Goal: Transaction & Acquisition: Purchase product/service

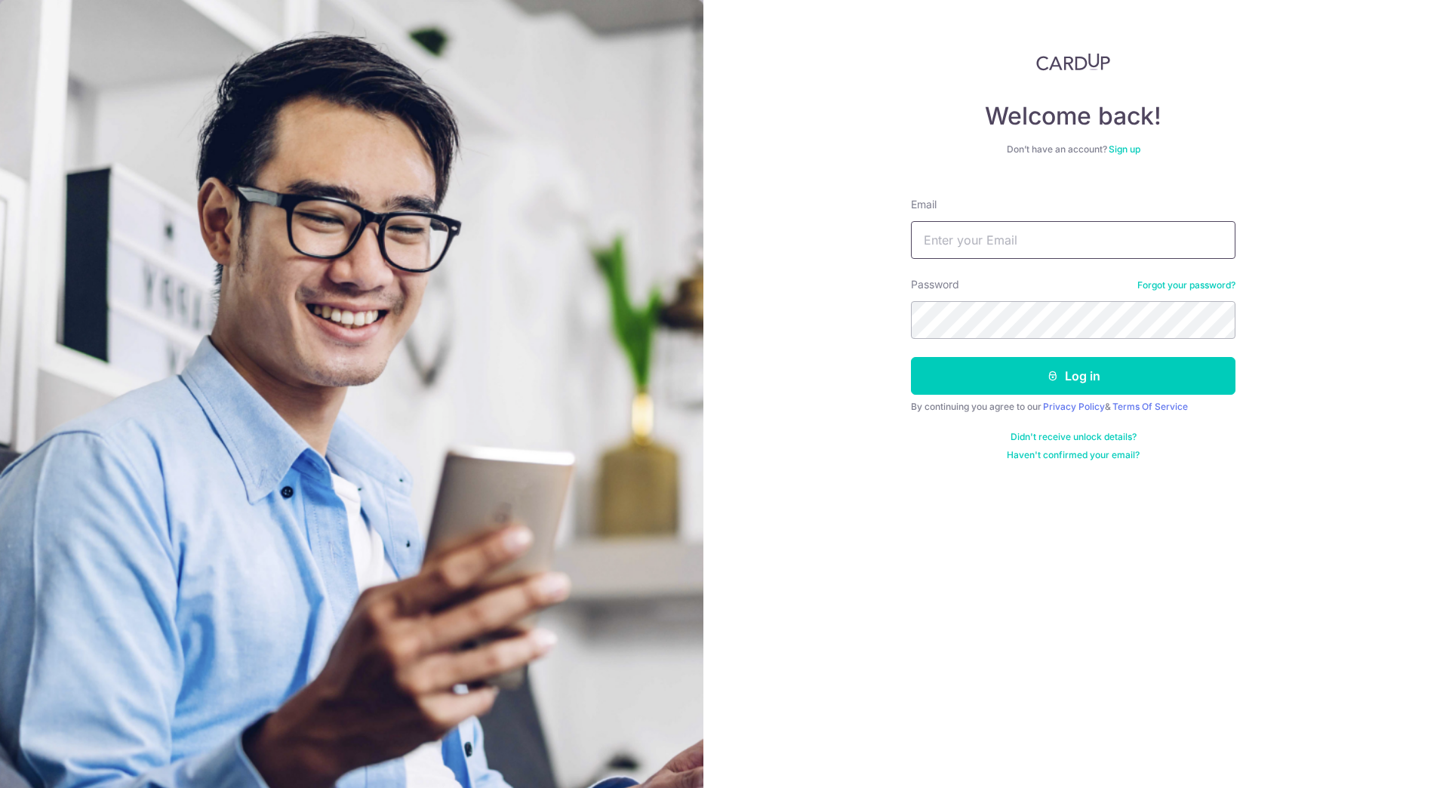
click at [1039, 244] on input "Email" at bounding box center [1073, 240] width 324 height 38
type input "chialek.salt@gmail.com"
click at [911, 357] on button "Log in" at bounding box center [1073, 376] width 324 height 38
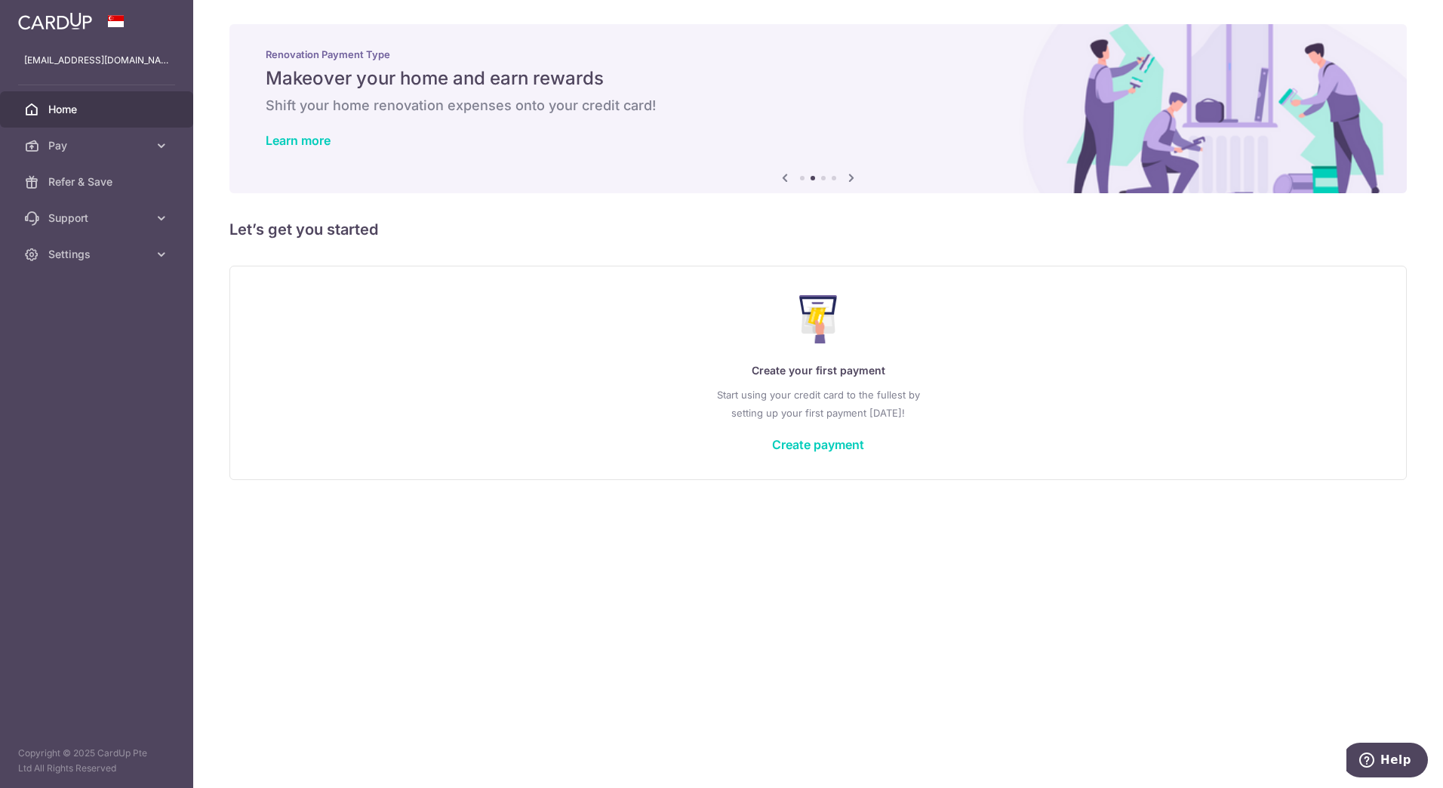
click at [790, 176] on icon at bounding box center [785, 177] width 18 height 19
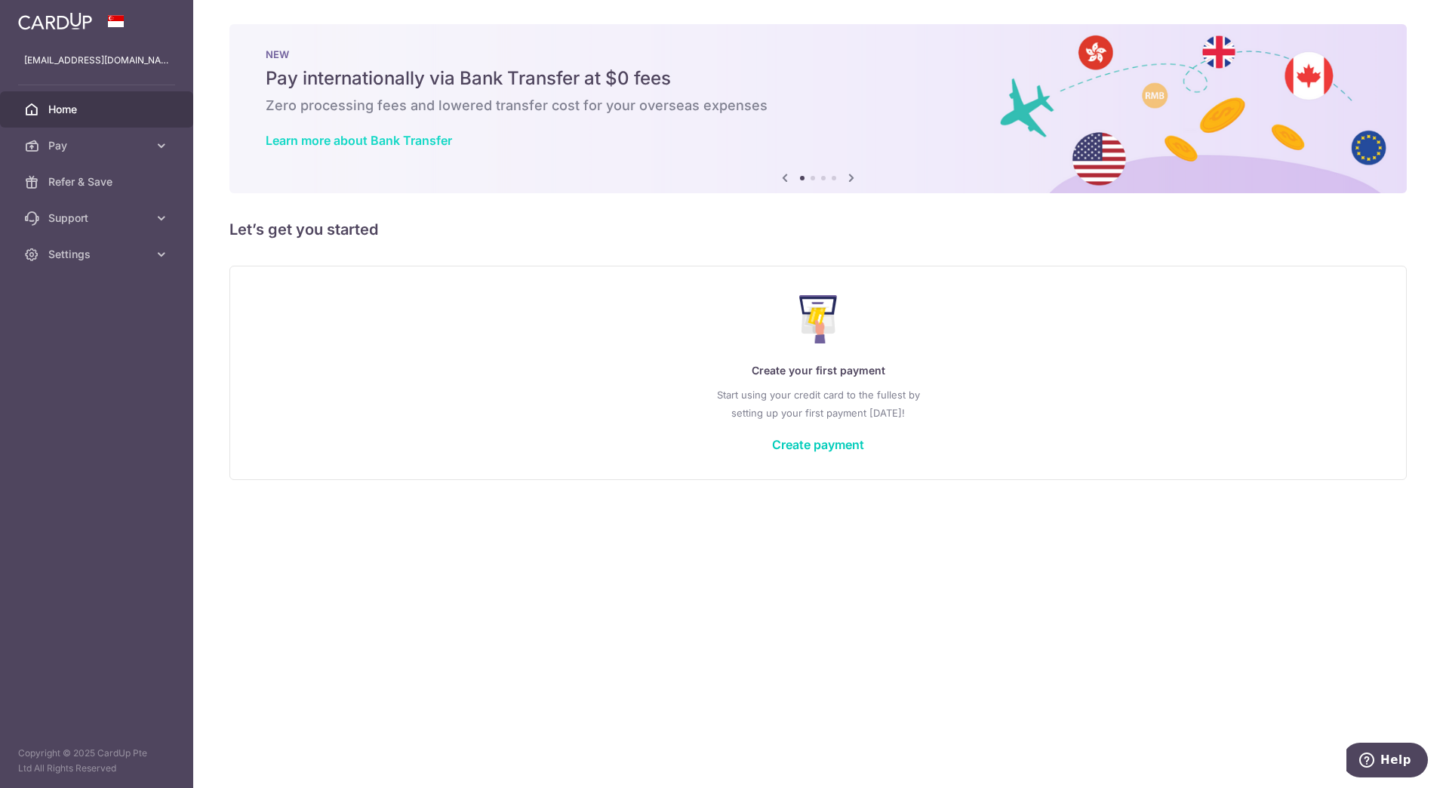
click at [334, 142] on link "Learn more about Bank Transfer" at bounding box center [359, 140] width 186 height 15
click at [117, 141] on span "Pay" at bounding box center [98, 145] width 100 height 15
click at [88, 185] on span "Payments" at bounding box center [98, 181] width 100 height 15
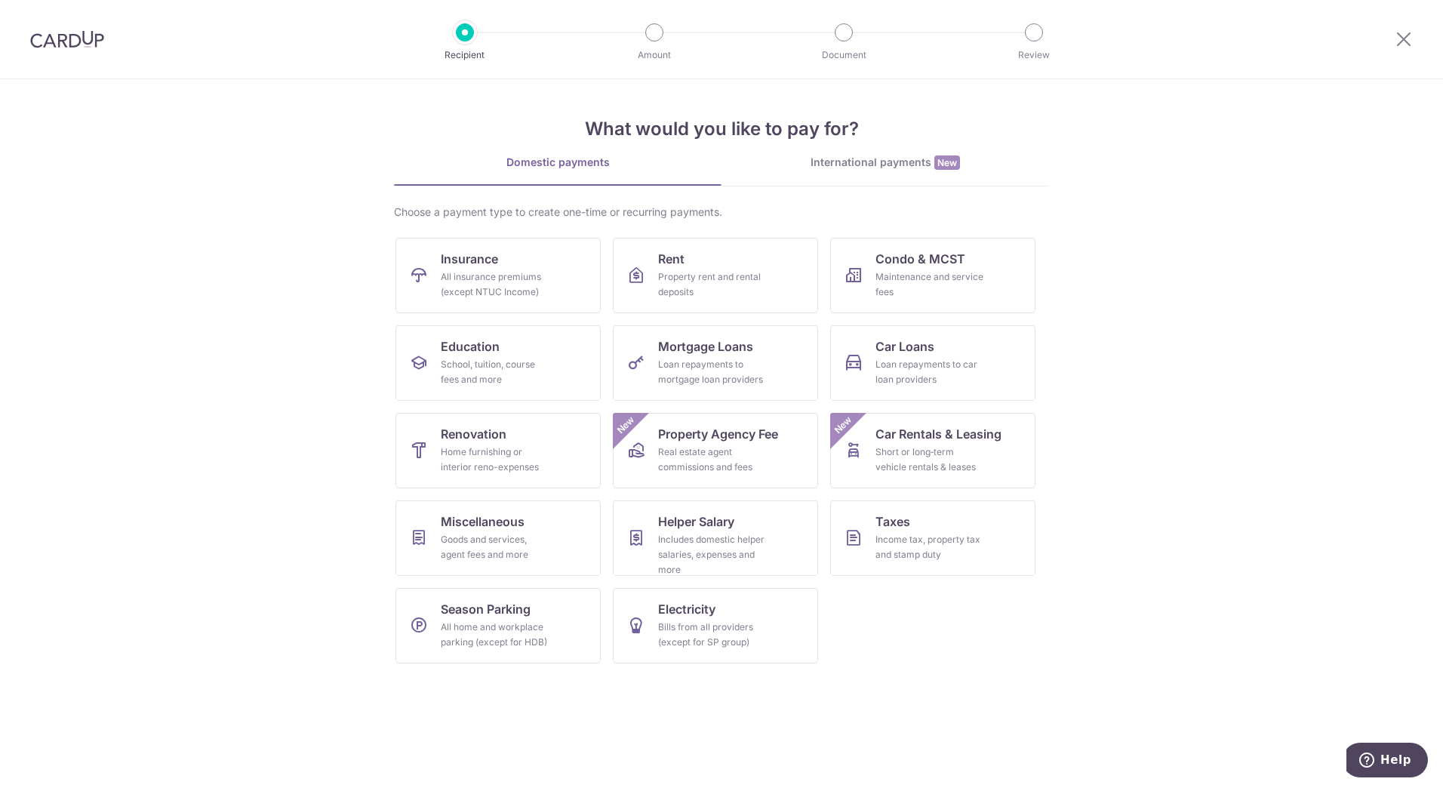
click at [866, 172] on link "International payments New" at bounding box center [885, 170] width 328 height 31
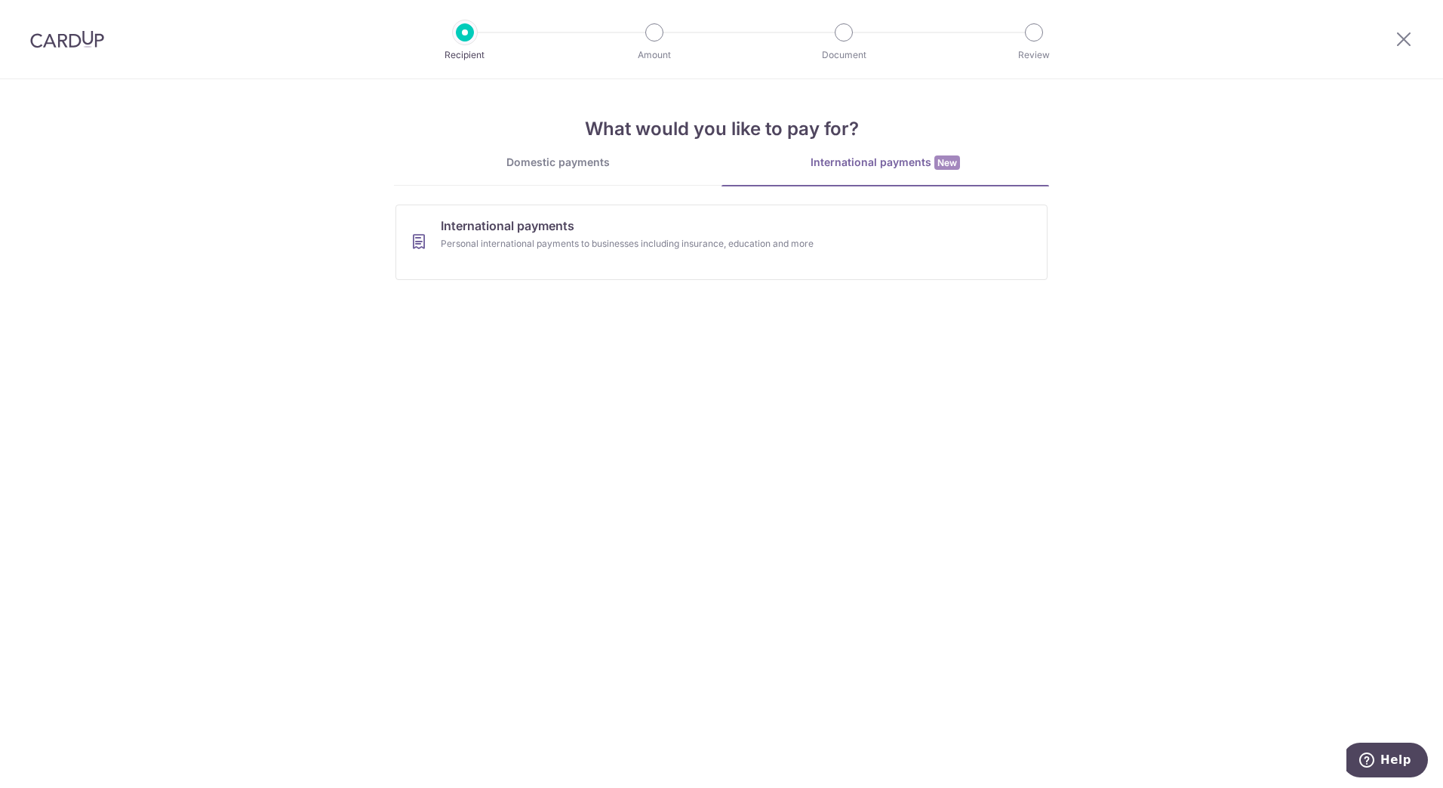
click at [620, 174] on link "Domestic payments" at bounding box center [558, 170] width 328 height 30
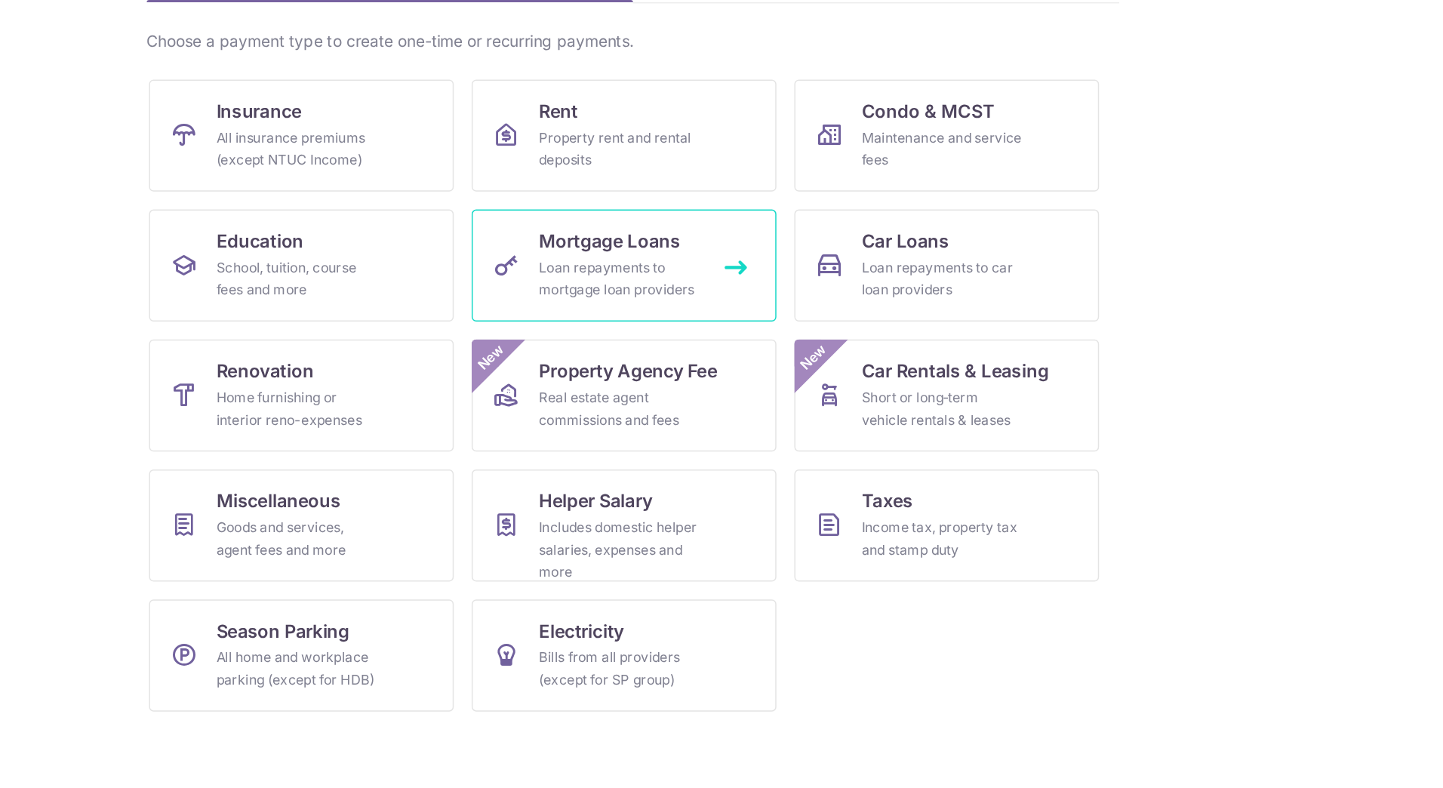
click at [755, 395] on link "Mortgage Loans Loan repayments to mortgage loan providers" at bounding box center [715, 362] width 205 height 75
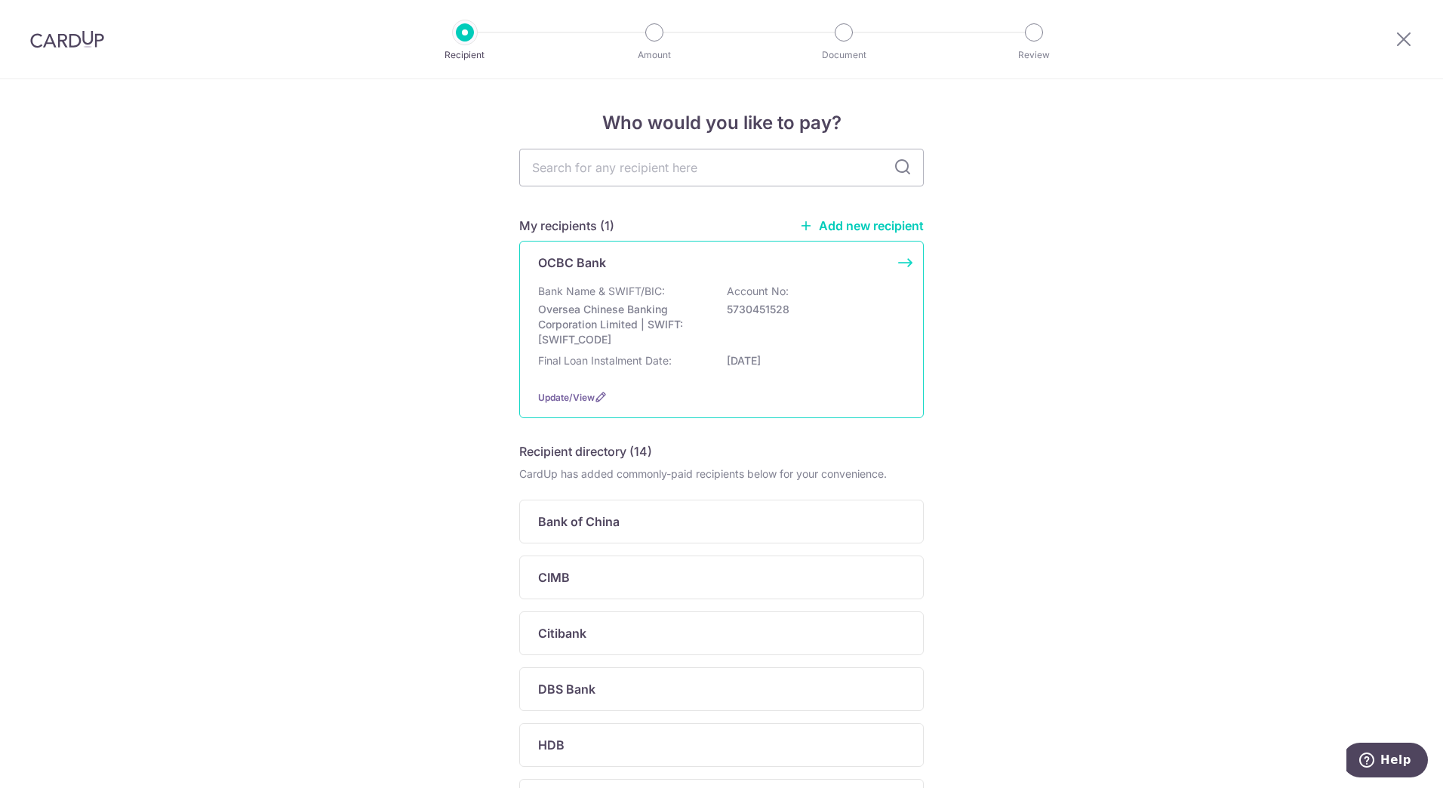
click at [770, 325] on div "Bank Name & SWIFT/BIC: Oversea Chinese Banking Corporation Limited | SWIFT: OCB…" at bounding box center [721, 315] width 367 height 63
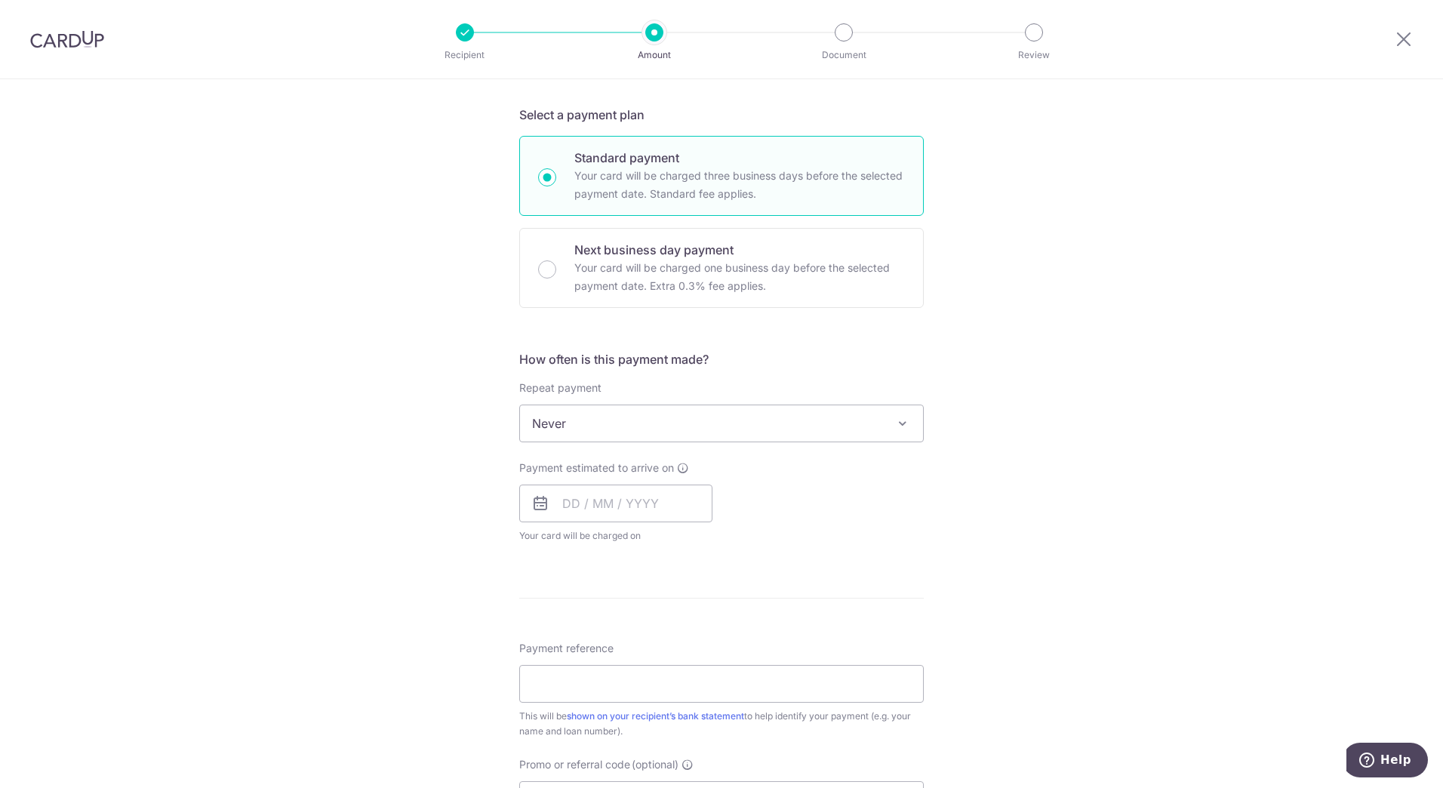
scroll to position [314, 0]
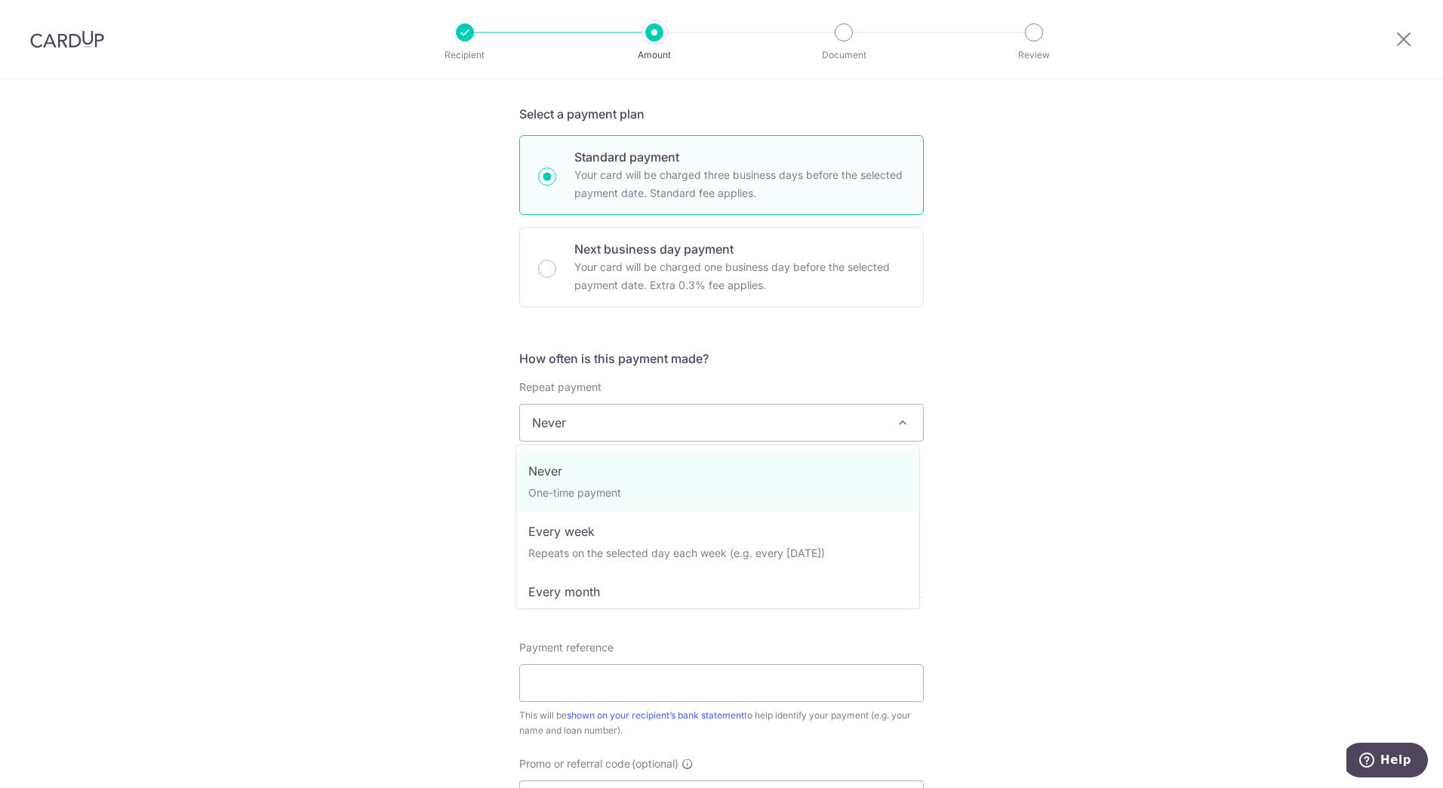
click at [699, 437] on span "Never" at bounding box center [721, 422] width 403 height 36
select select "3"
type input "[DATE]"
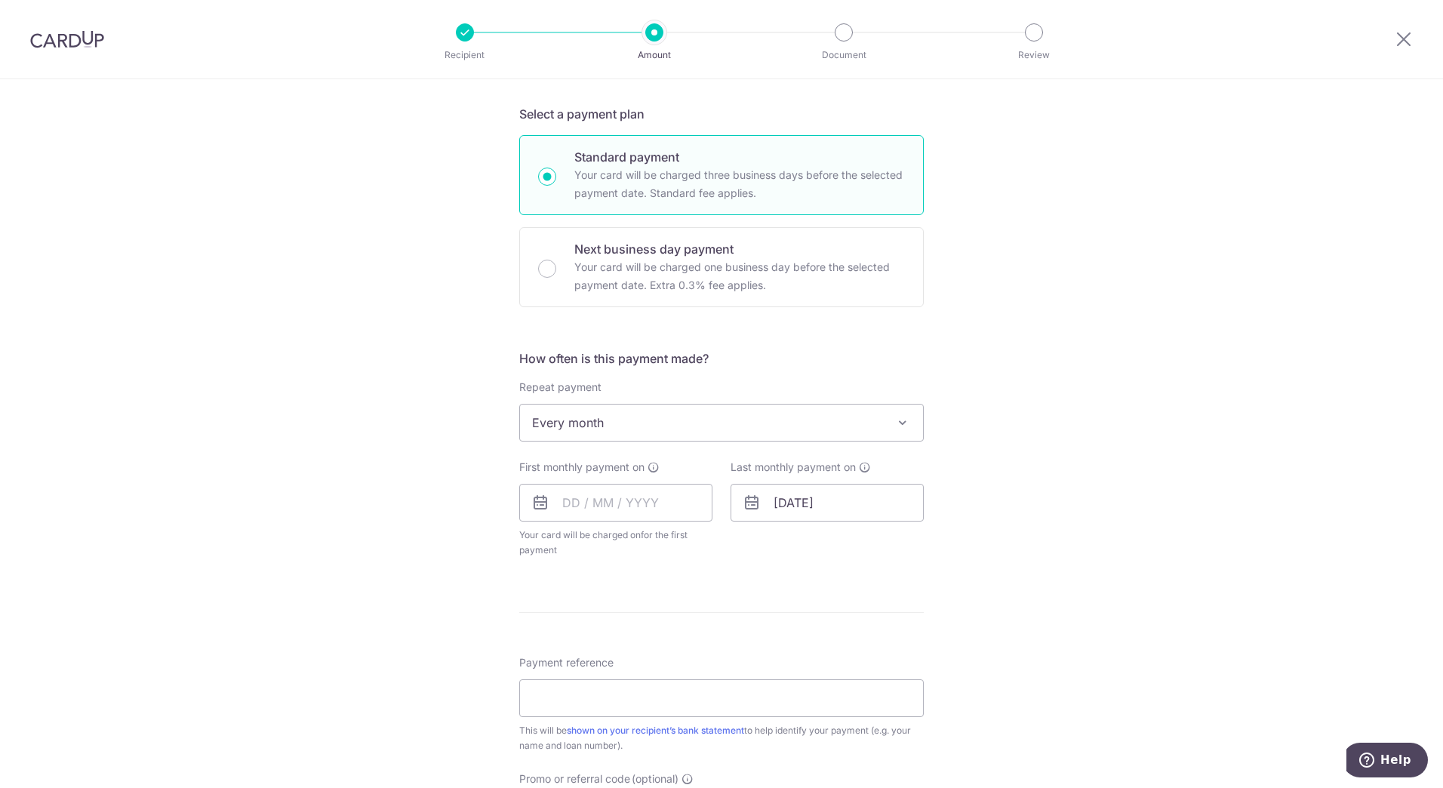
click at [411, 447] on div "Tell us more about your payment Enter payment amount SGD Select Card Select opt…" at bounding box center [721, 455] width 1443 height 1380
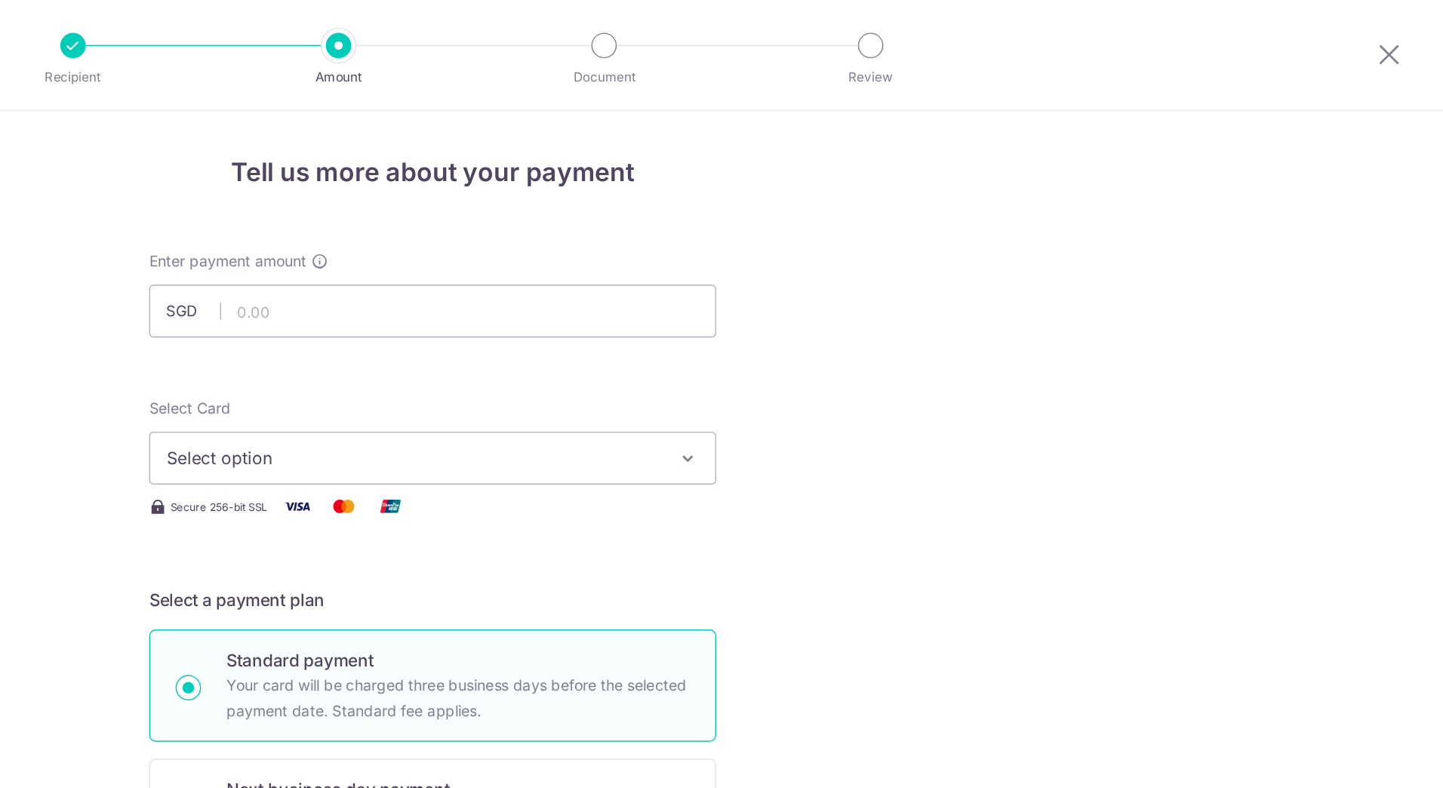
scroll to position [5, 0]
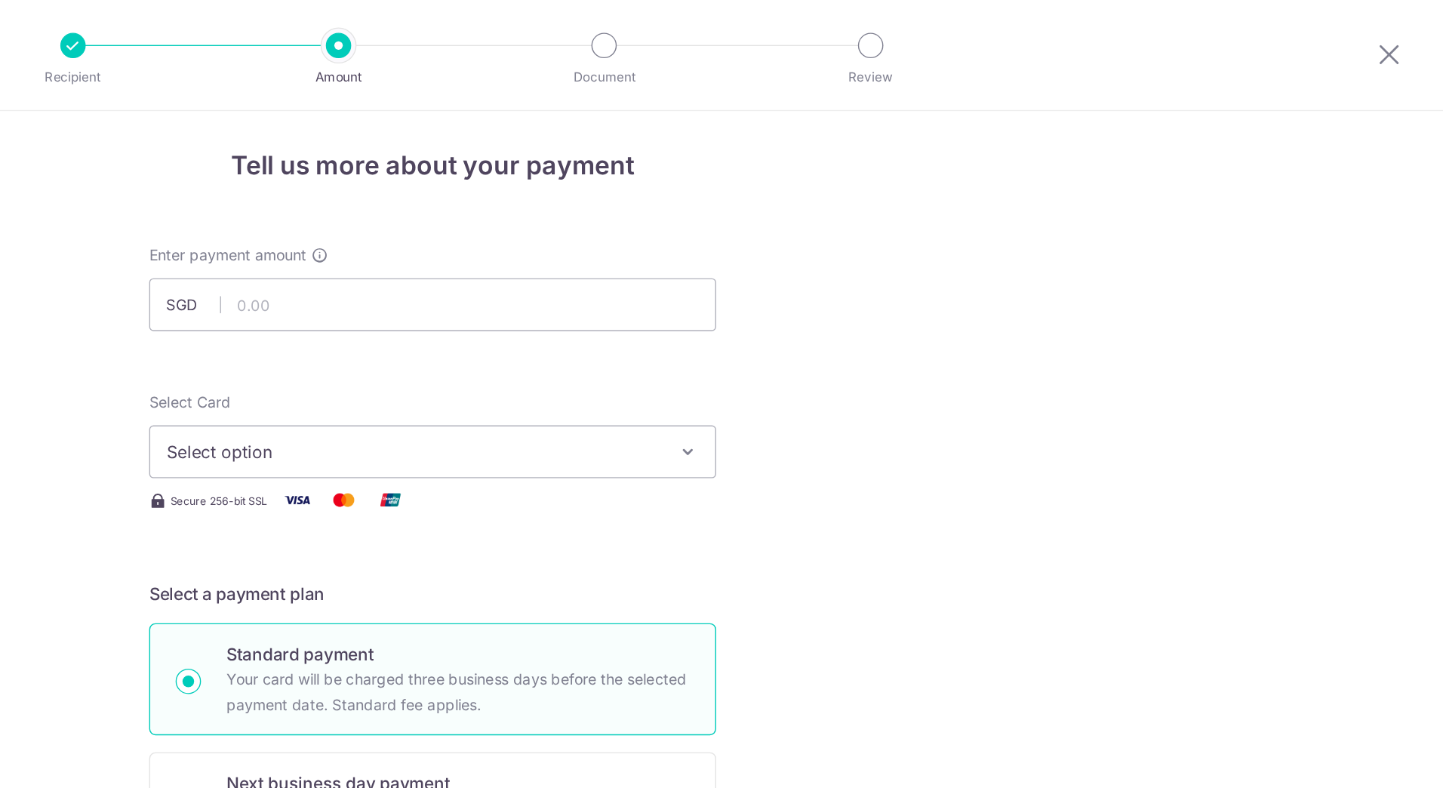
click at [1026, 180] on div "Tell us more about your payment Enter payment amount SGD Select Card Select opt…" at bounding box center [721, 765] width 1443 height 1380
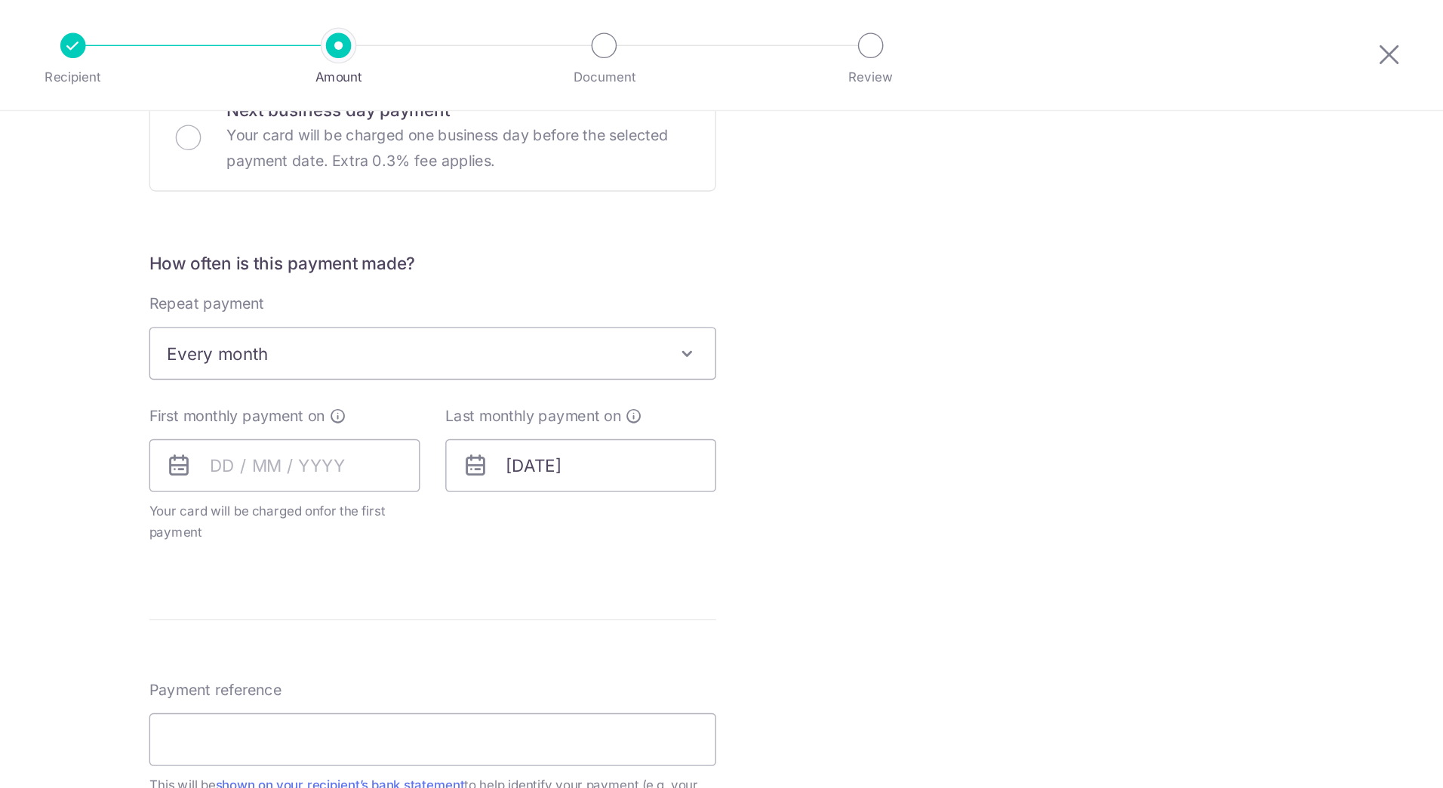
scroll to position [672, 0]
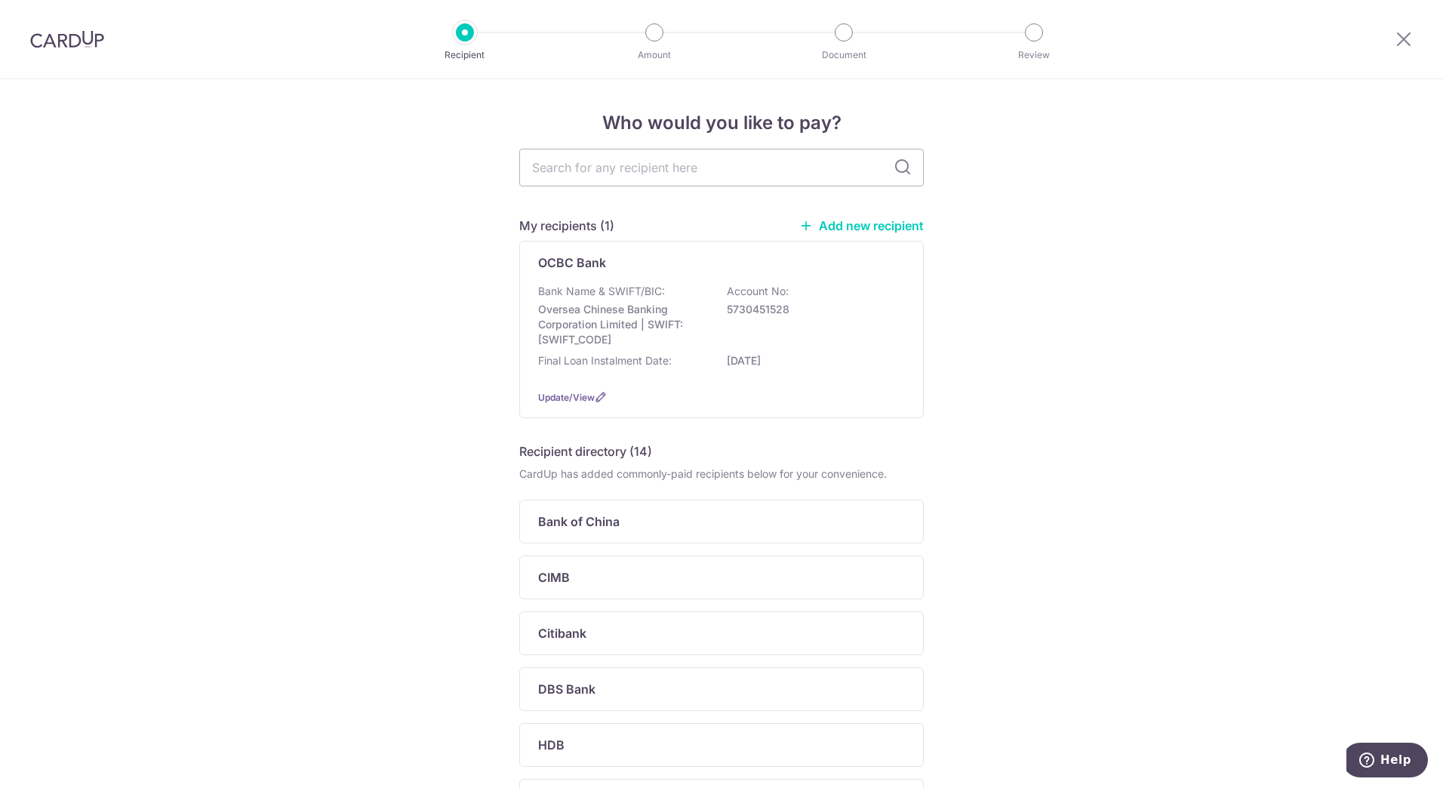
click at [978, 319] on div "Who would you like to pay? My recipients (1) Add new recipient OCBC Bank Bank N…" at bounding box center [721, 622] width 1443 height 1086
click at [798, 309] on p "5730451528" at bounding box center [811, 309] width 169 height 15
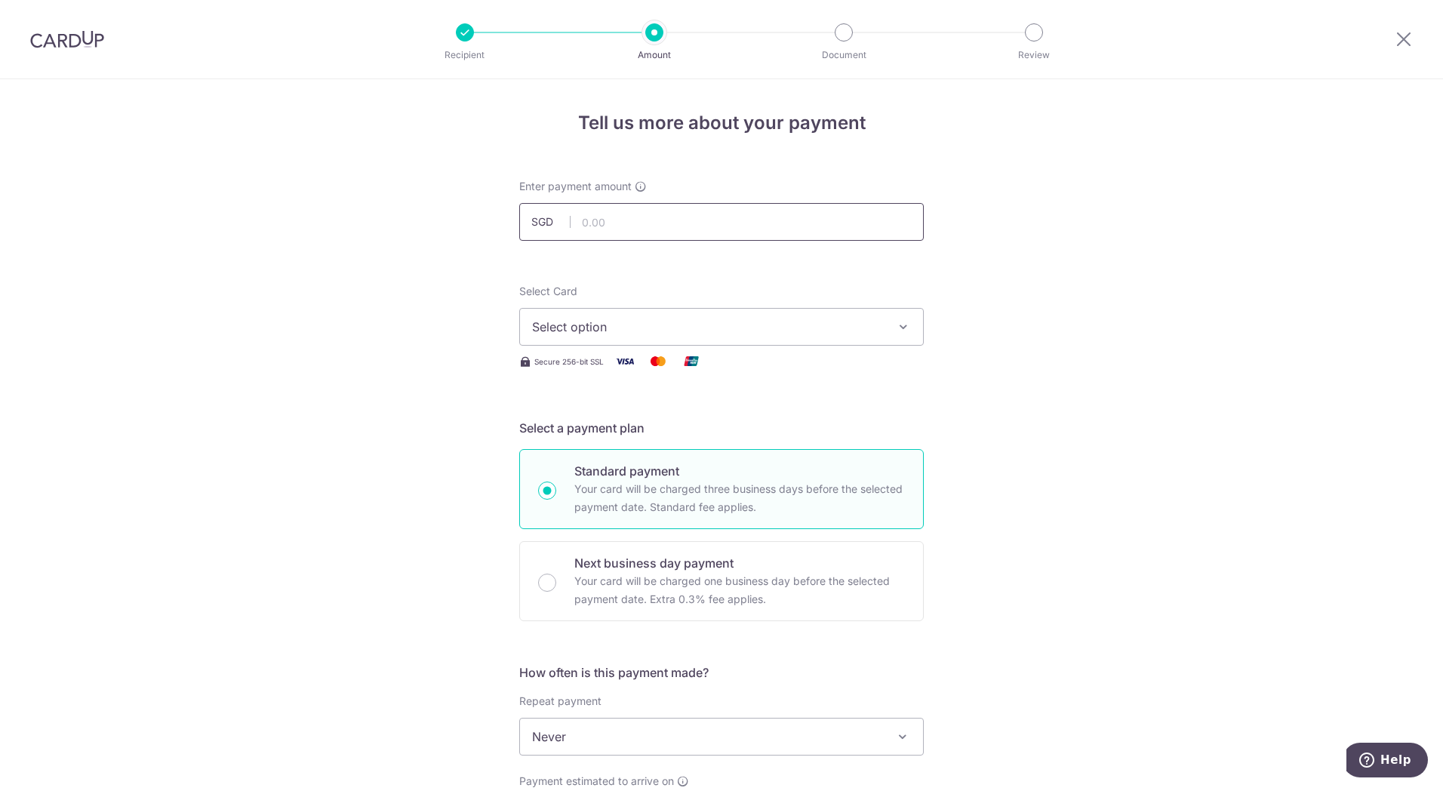
click at [679, 220] on input "text" at bounding box center [721, 222] width 404 height 38
click at [680, 220] on input "text" at bounding box center [721, 222] width 404 height 38
type input "3,635.08"
click at [644, 320] on span "Select option" at bounding box center [708, 327] width 352 height 18
click at [644, 371] on span "Add credit card" at bounding box center [735, 368] width 352 height 15
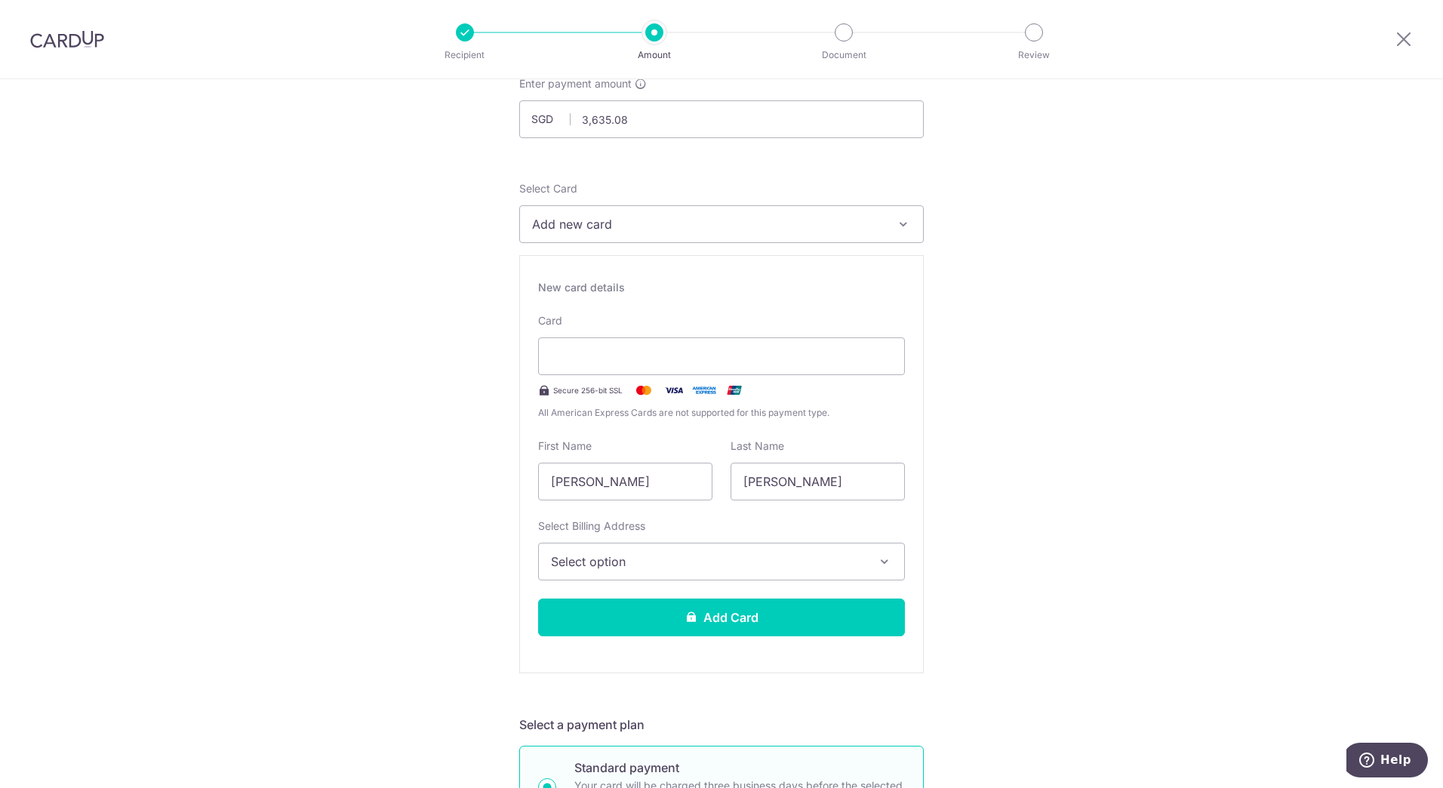
scroll to position [151, 0]
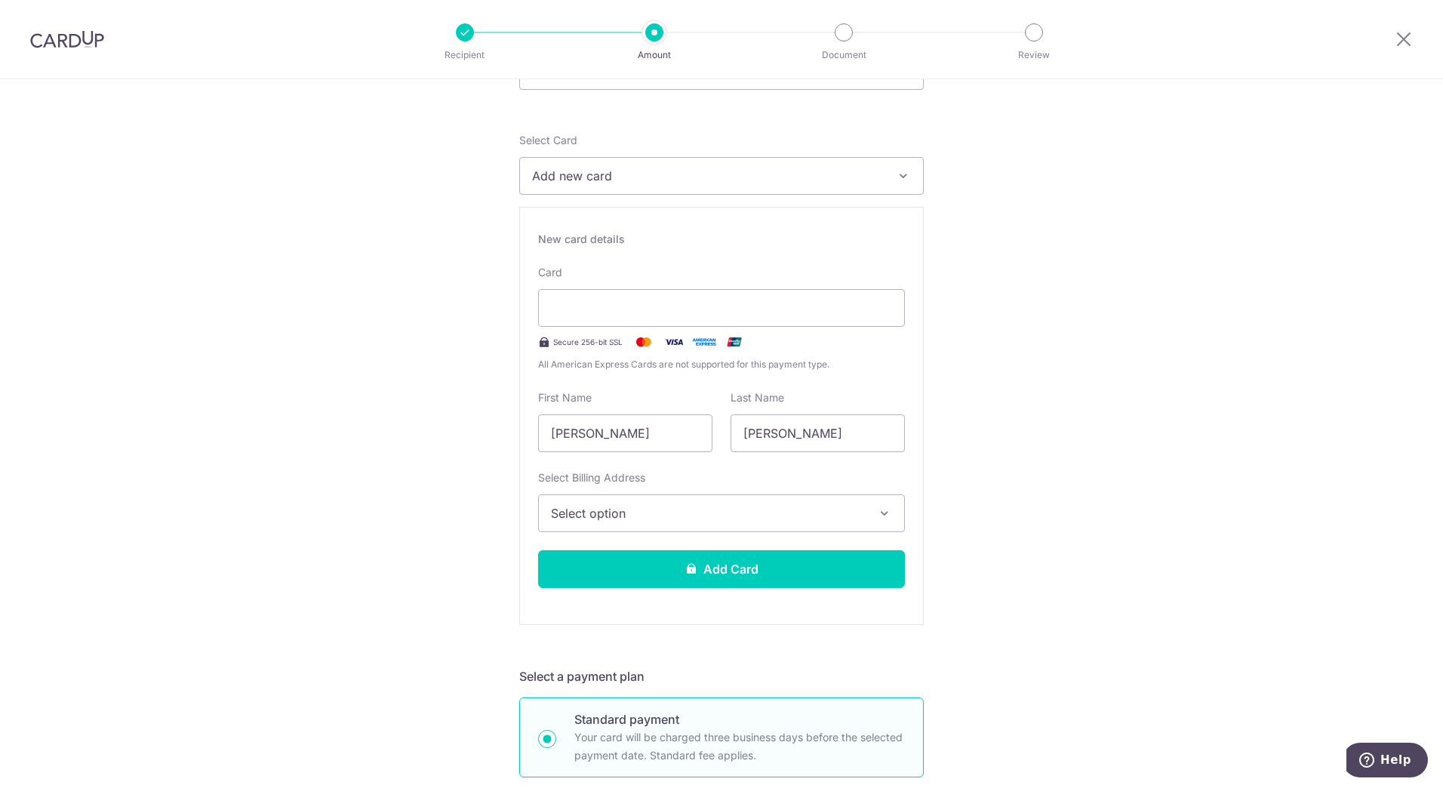
click at [730, 509] on span "Select option" at bounding box center [708, 513] width 314 height 18
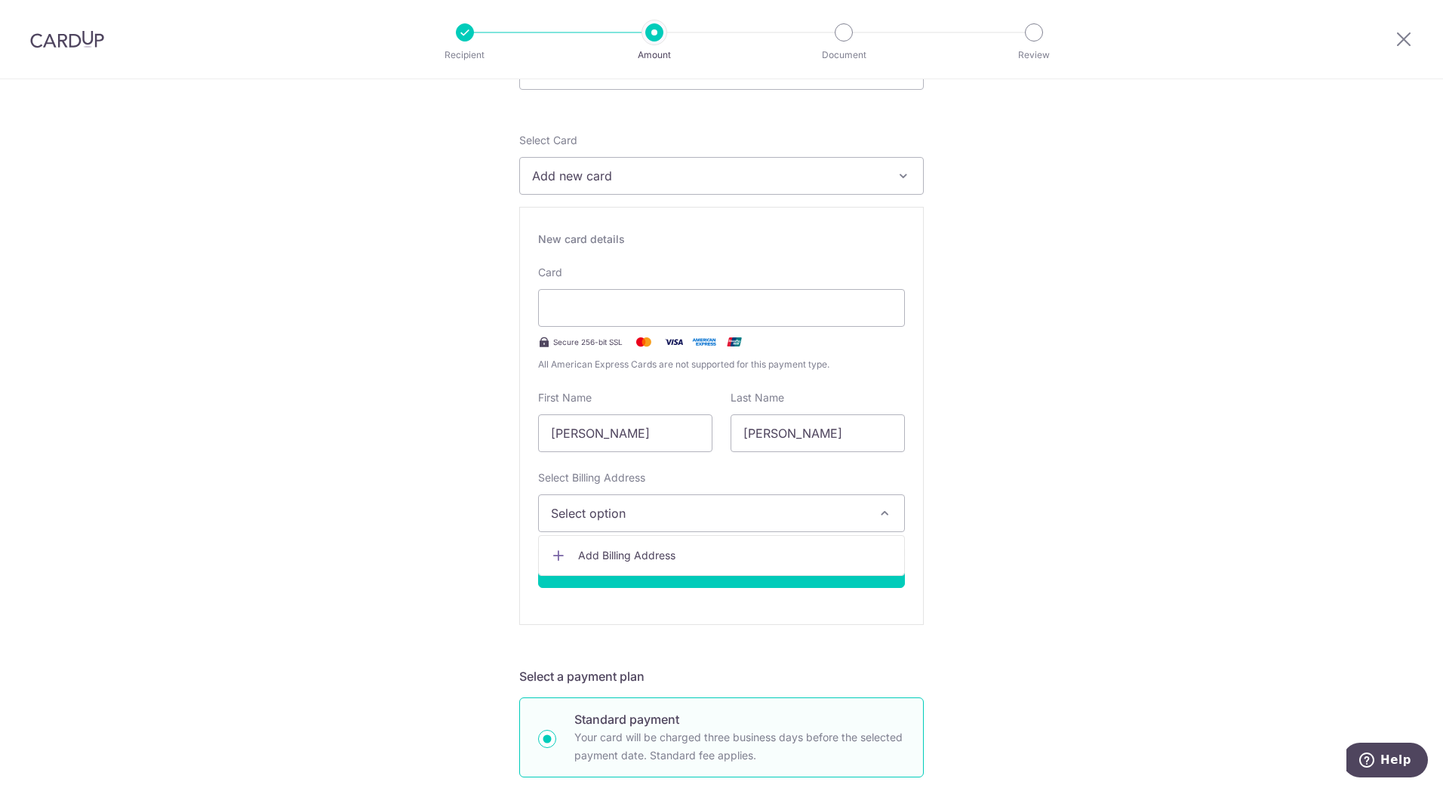
click at [696, 552] on span "Add Billing Address" at bounding box center [735, 555] width 314 height 15
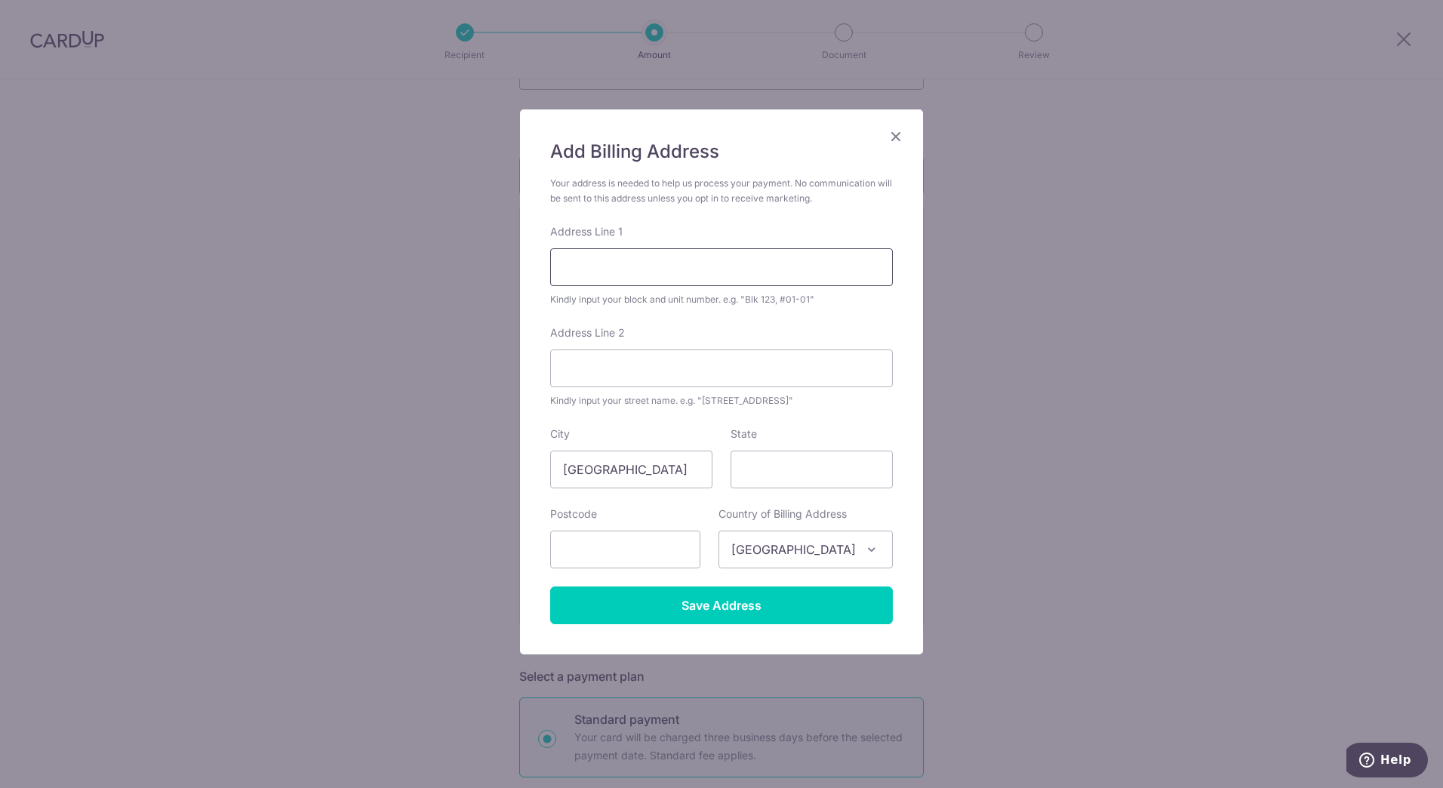
click at [678, 269] on input "Address Line 1" at bounding box center [721, 267] width 343 height 38
type input "39 Tampines Lane"
type input "10-129"
type input "528466"
click at [798, 472] on input "State" at bounding box center [811, 470] width 162 height 38
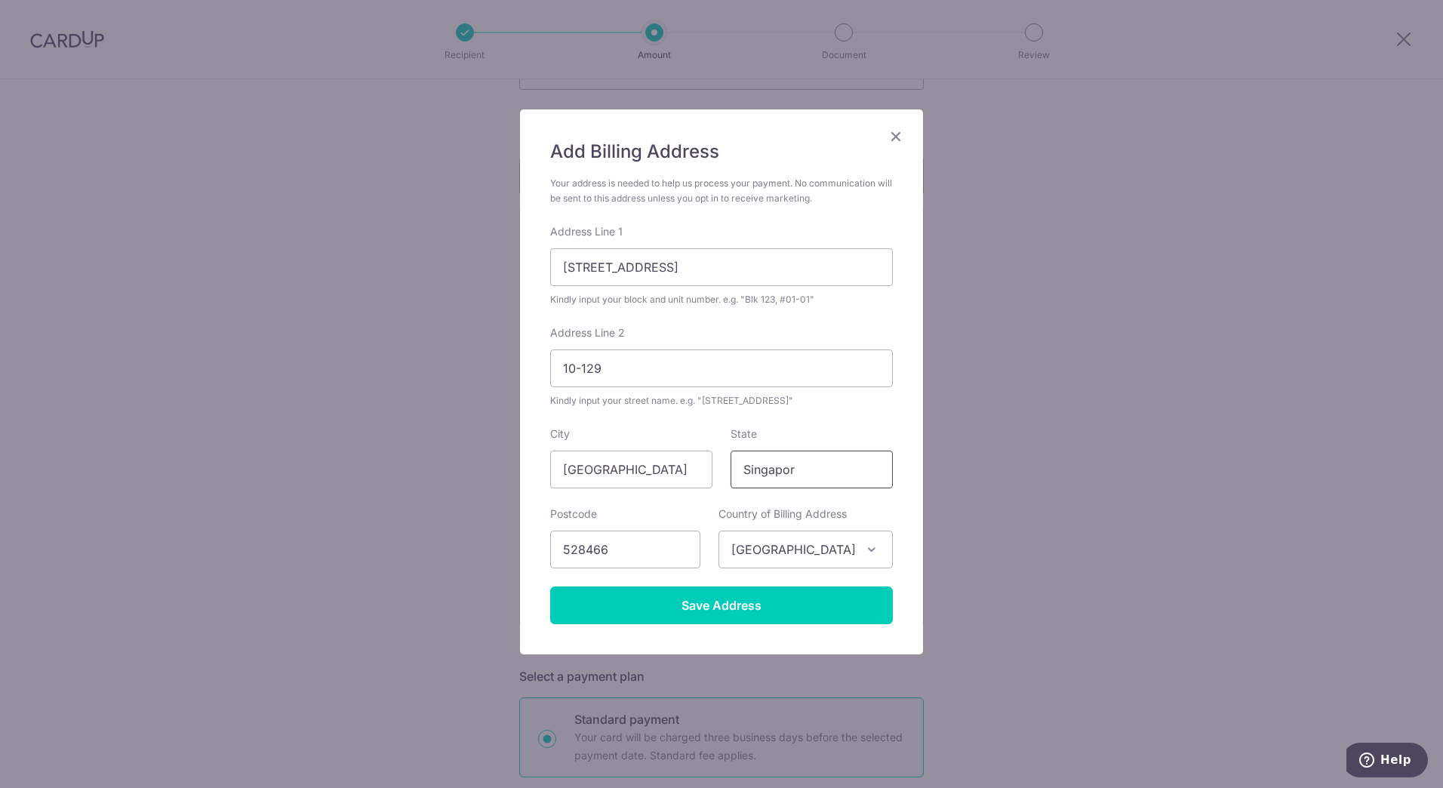
type input "[GEOGRAPHIC_DATA]"
click at [795, 471] on input "[GEOGRAPHIC_DATA]" at bounding box center [811, 470] width 162 height 38
click at [755, 611] on input "Save Address" at bounding box center [721, 605] width 343 height 38
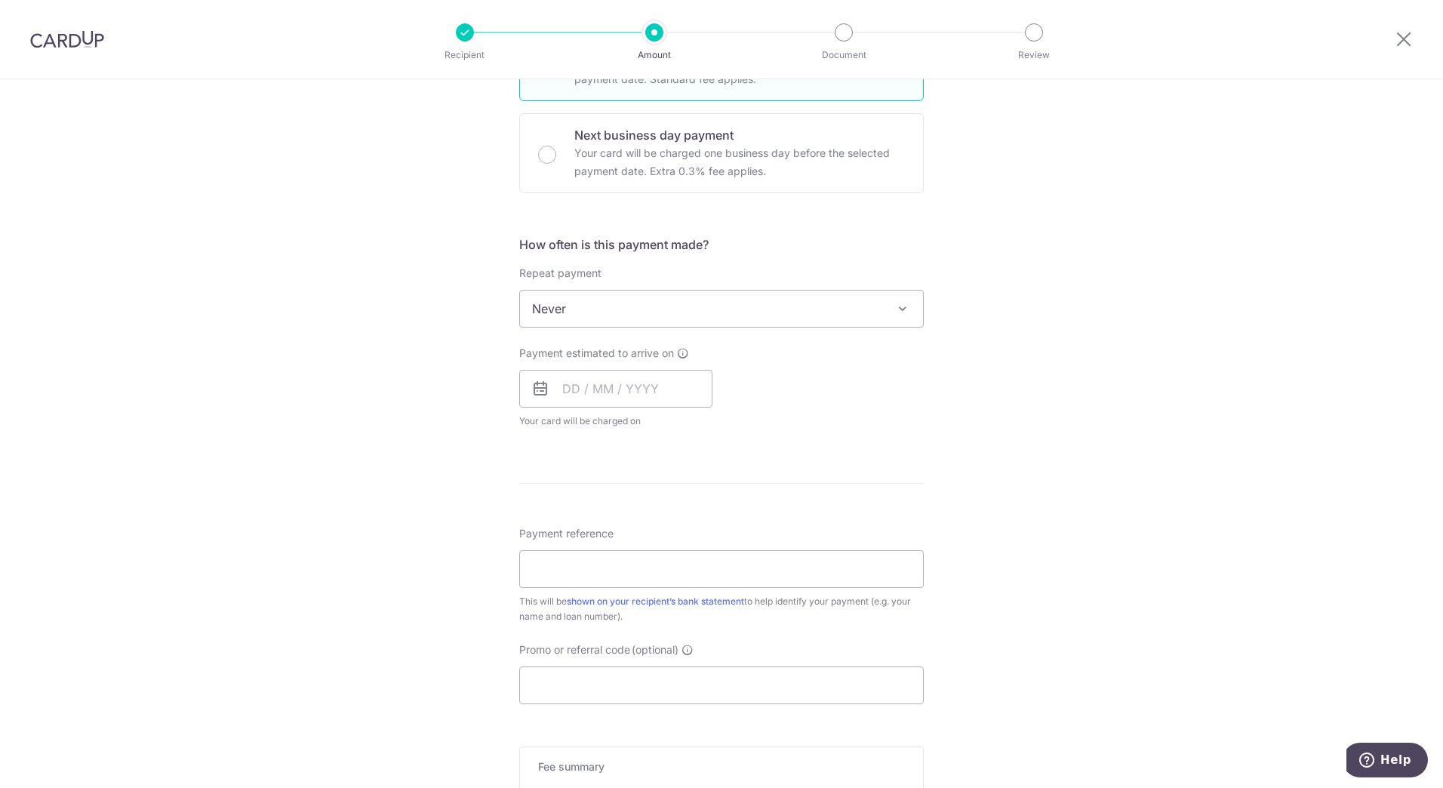
scroll to position [830, 0]
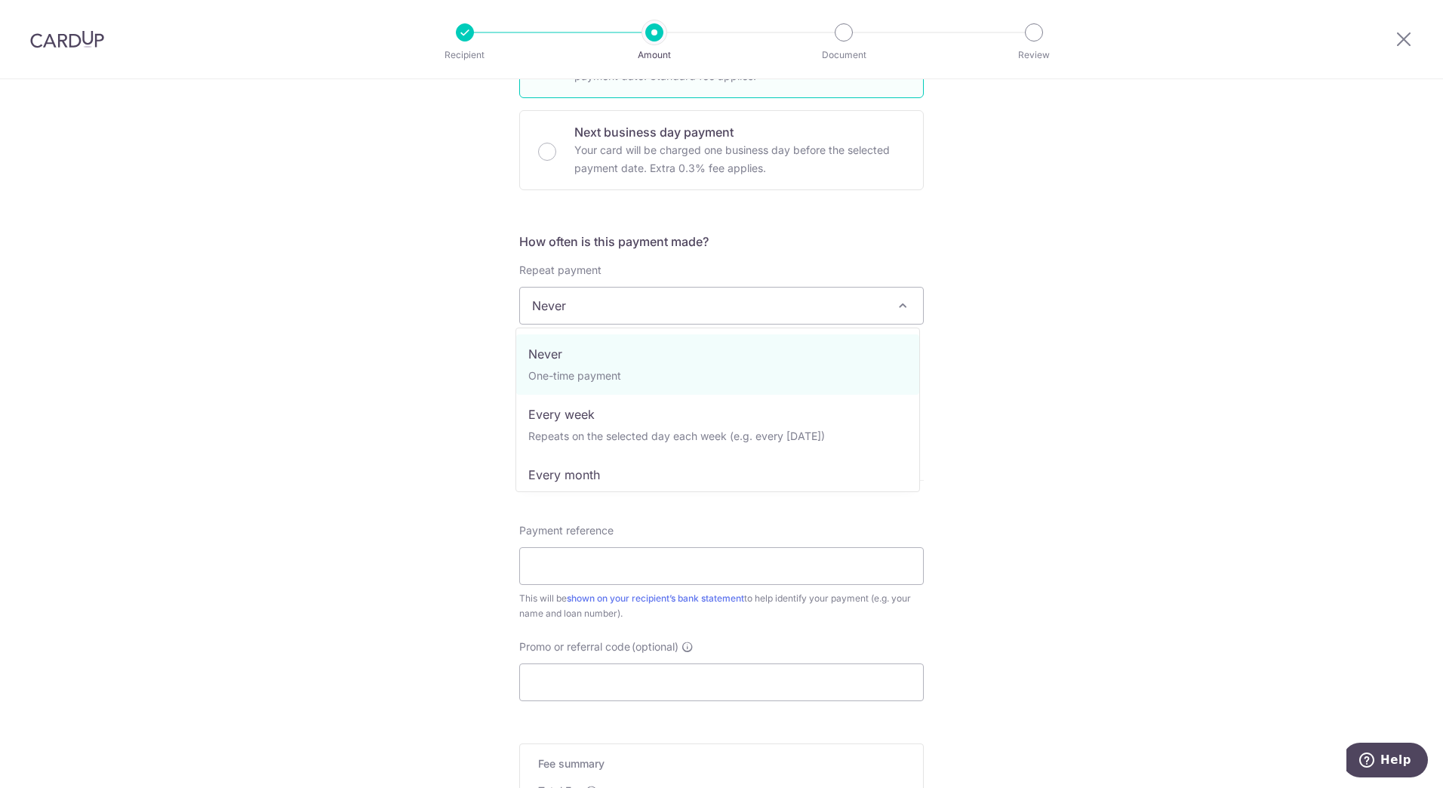
click at [807, 311] on span "Never" at bounding box center [721, 306] width 403 height 36
select select "3"
type input "01/01/2029"
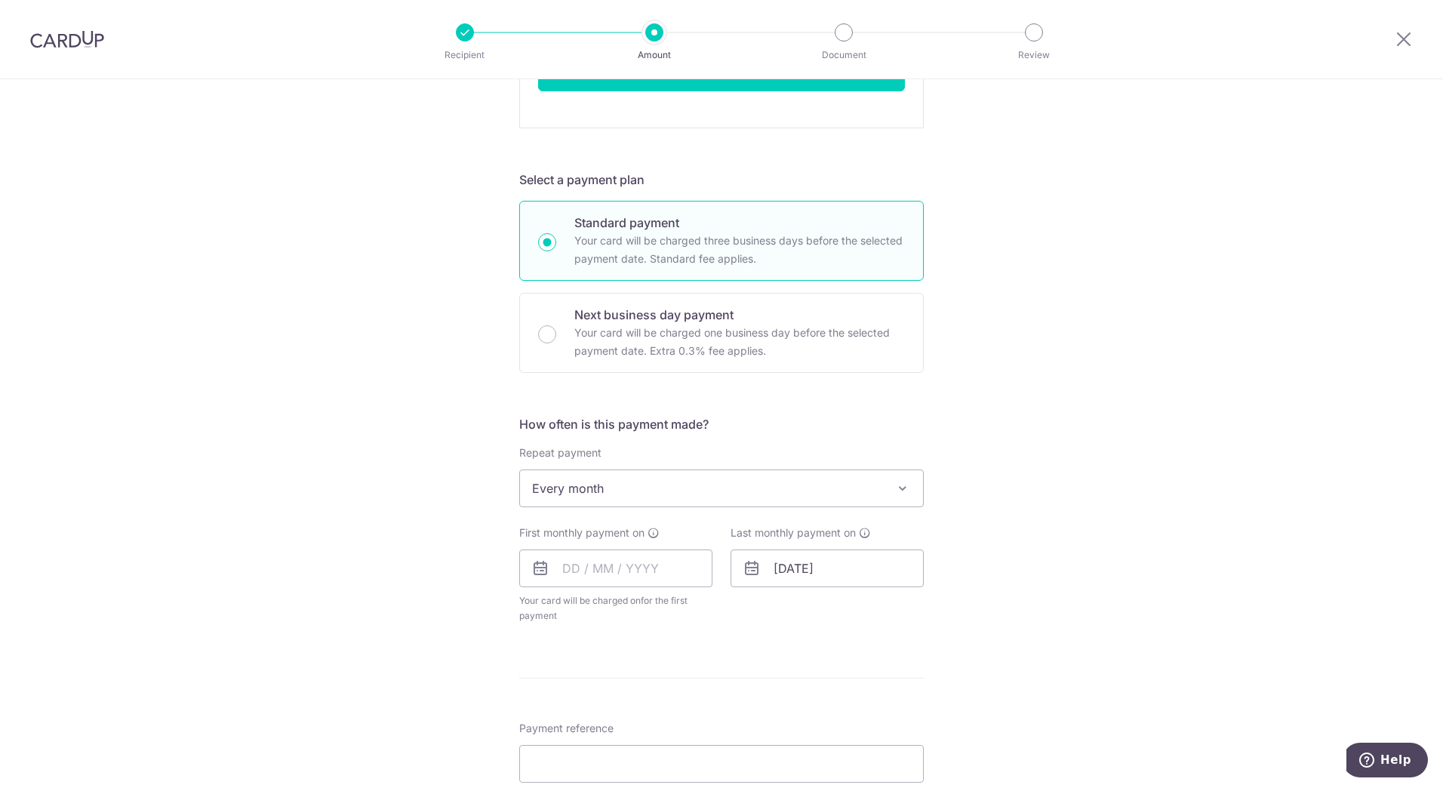
scroll to position [679, 0]
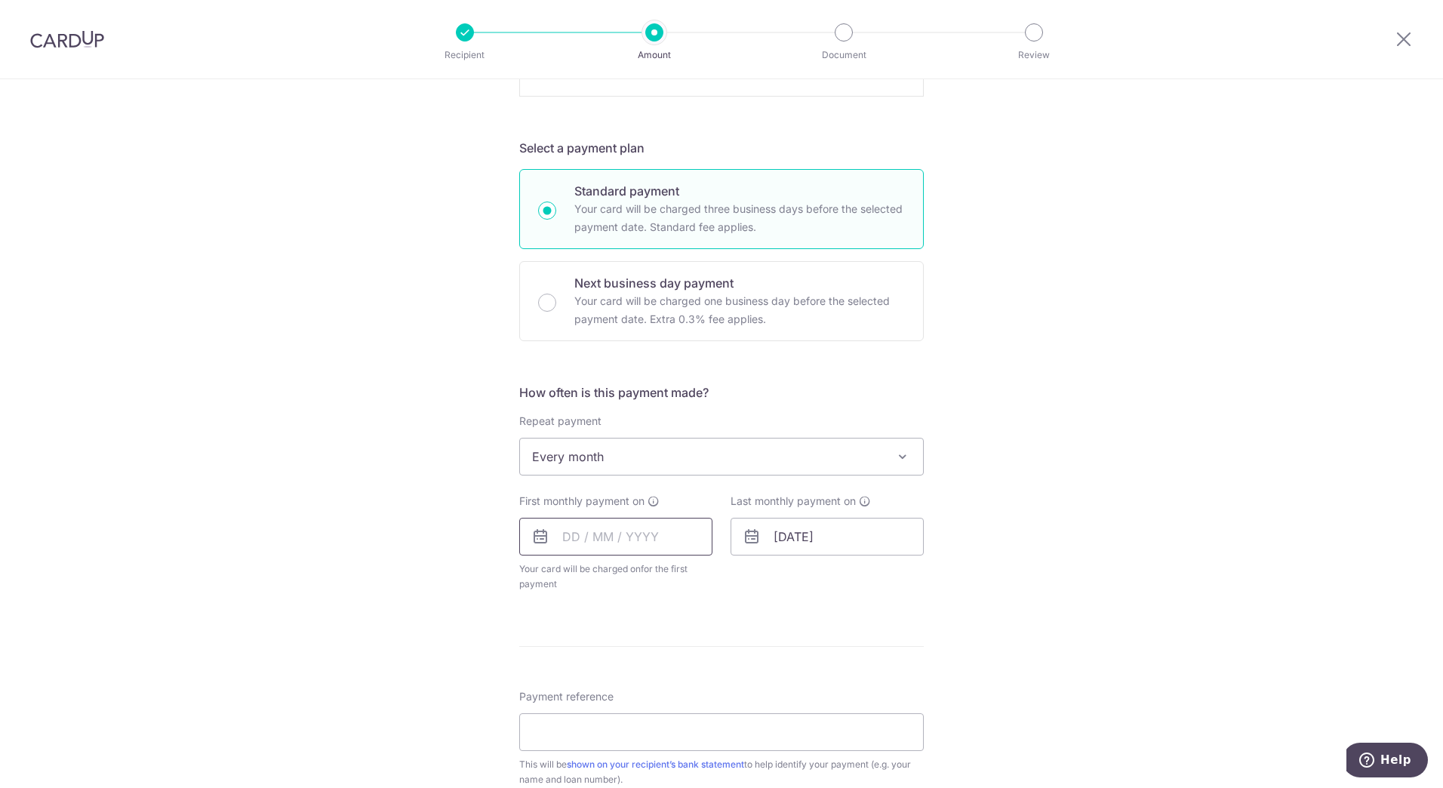
click at [562, 541] on input "text" at bounding box center [615, 537] width 193 height 38
type input "28112025"
type input "23/11/78993"
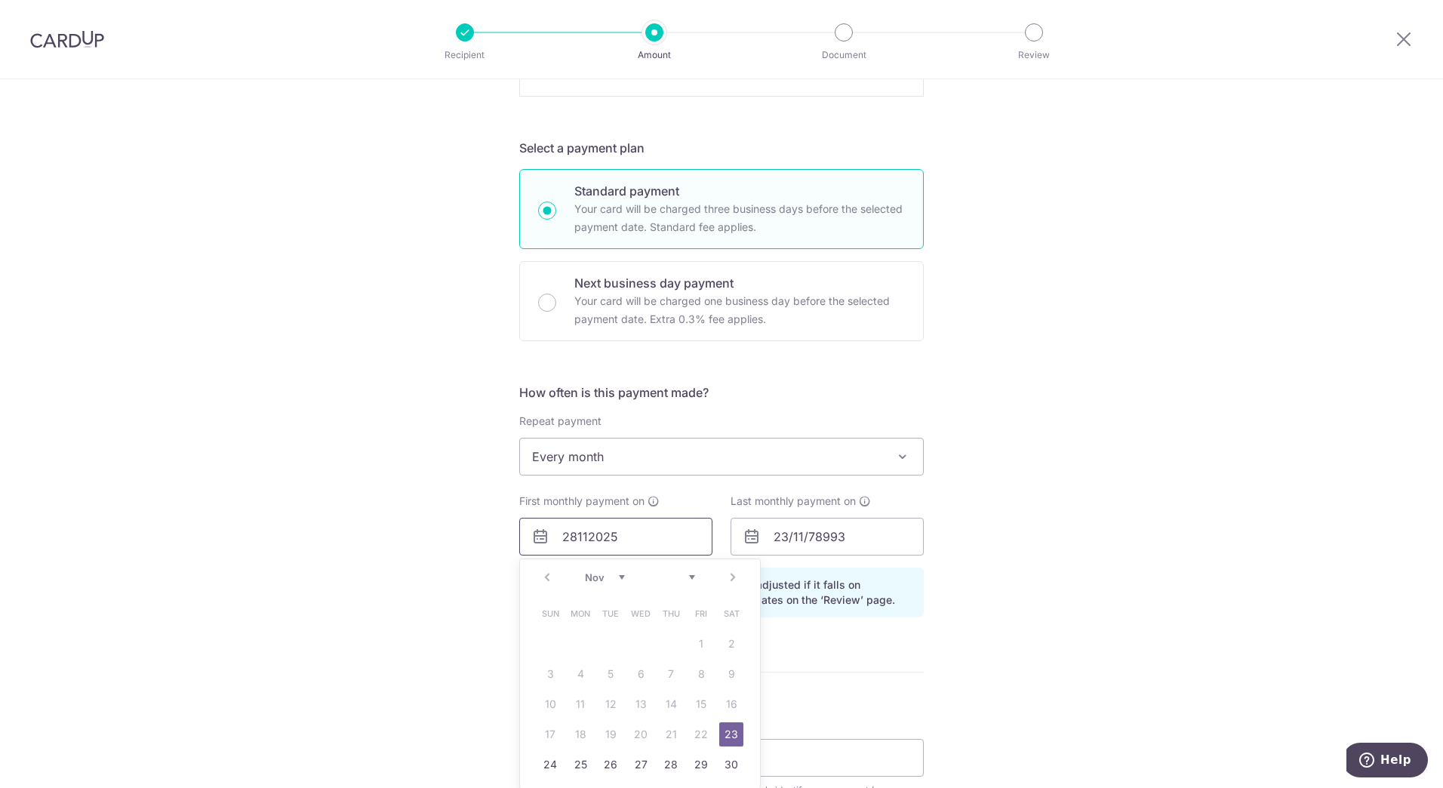
click at [641, 541] on input "28112025" at bounding box center [615, 537] width 193 height 38
click at [541, 584] on div "Prev Next Nov Dec" at bounding box center [640, 577] width 240 height 36
click at [580, 536] on input "28112025" at bounding box center [615, 537] width 193 height 38
click at [581, 536] on input "28112025" at bounding box center [615, 537] width 193 height 38
type input "28102025"
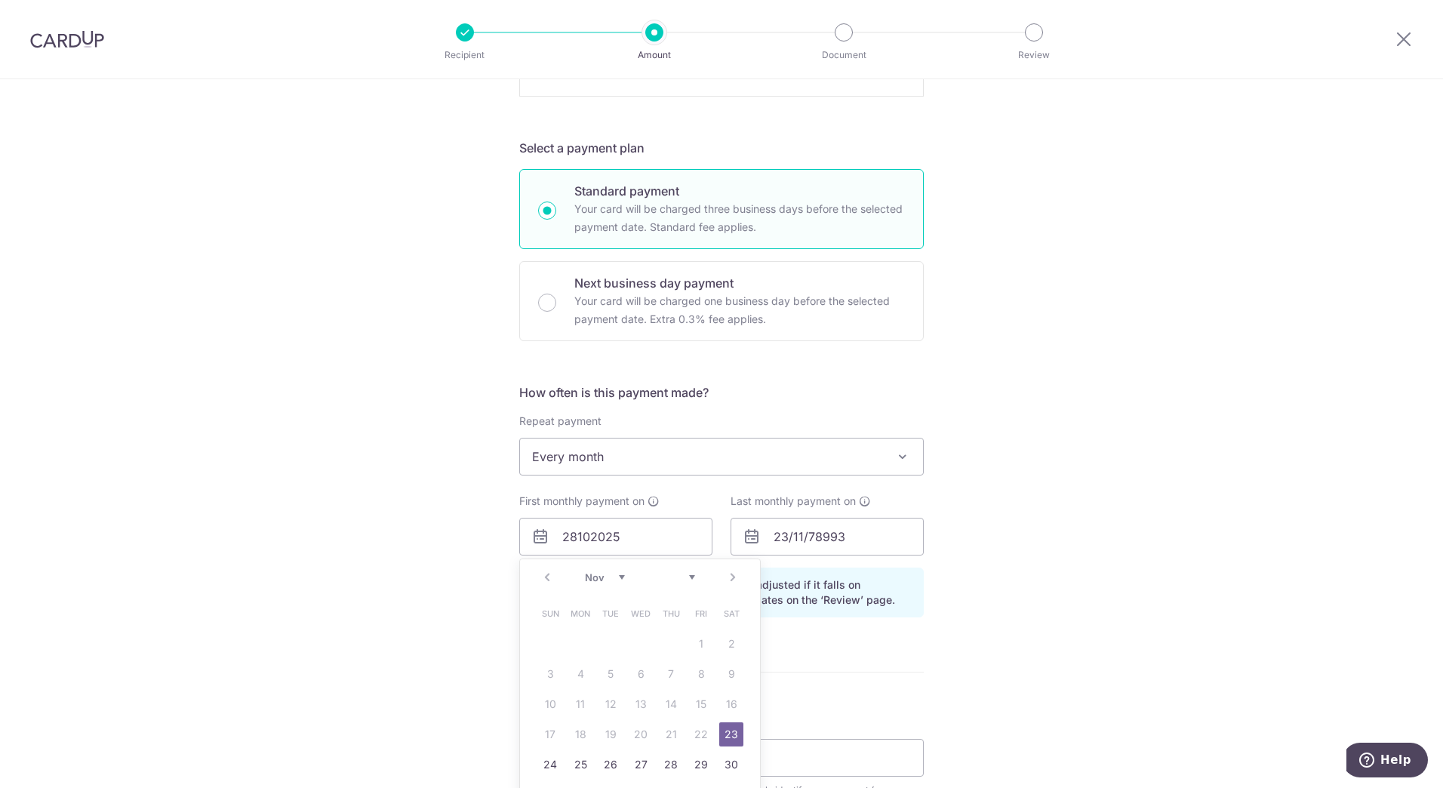
type input "08/07/78966"
click at [1027, 508] on div "Tell us more about your payment Enter payment amount SGD 3,635.08 3635.08 Selec…" at bounding box center [721, 302] width 1443 height 1805
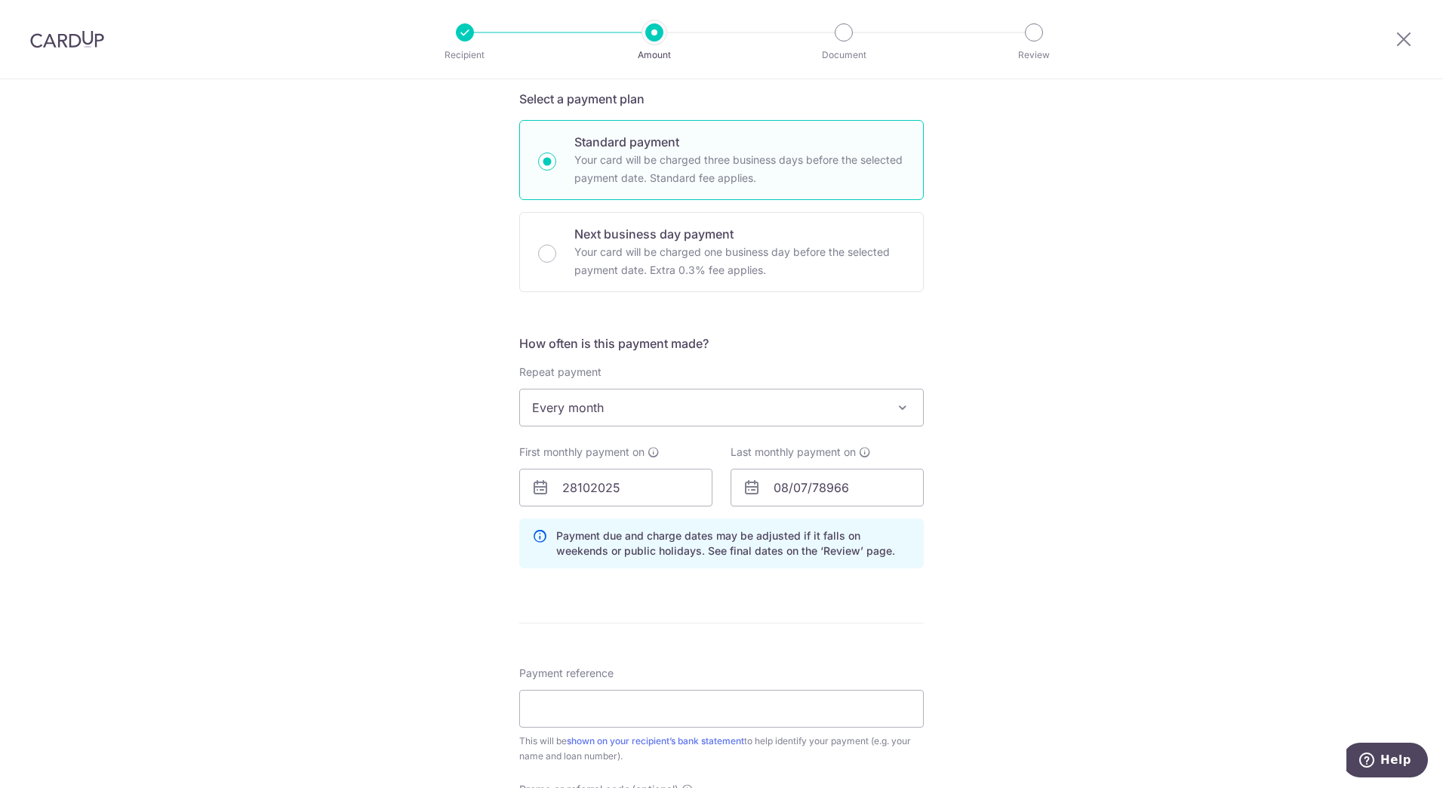
scroll to position [755, 0]
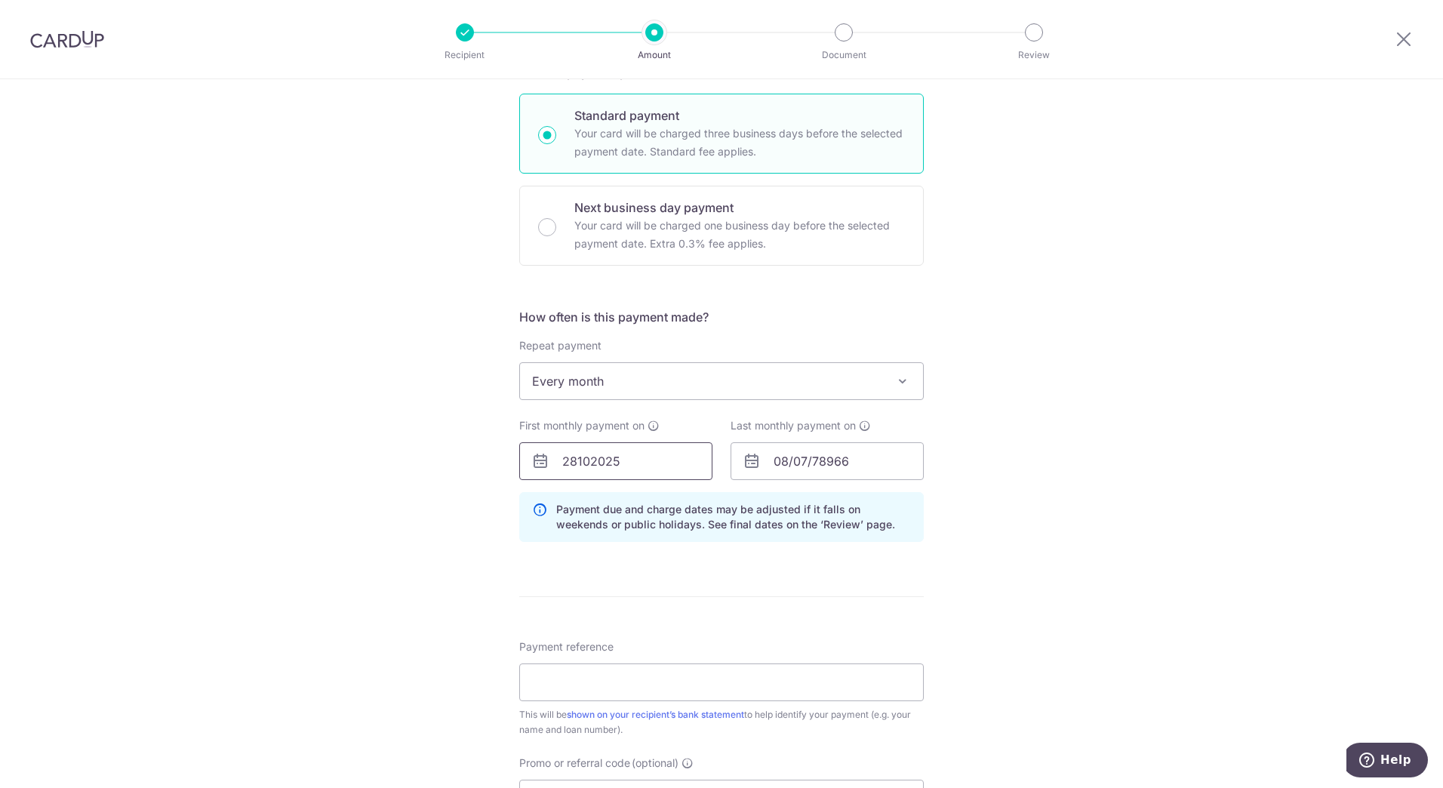
click at [642, 464] on input "28102025" at bounding box center [615, 461] width 193 height 38
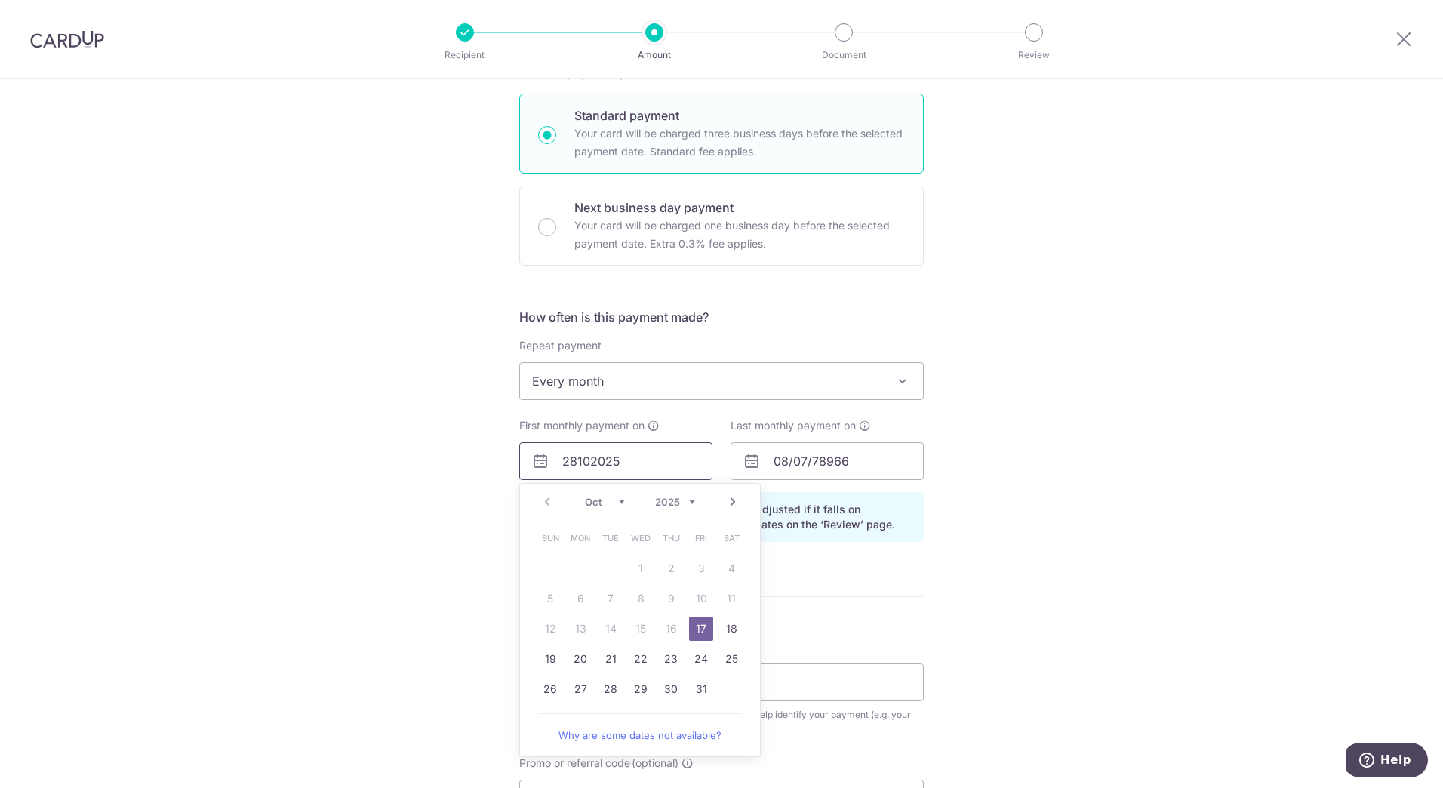
click at [642, 464] on input "28102025" at bounding box center [615, 461] width 193 height 38
click at [603, 686] on link "28" at bounding box center [610, 689] width 24 height 24
type input "28/10/2025"
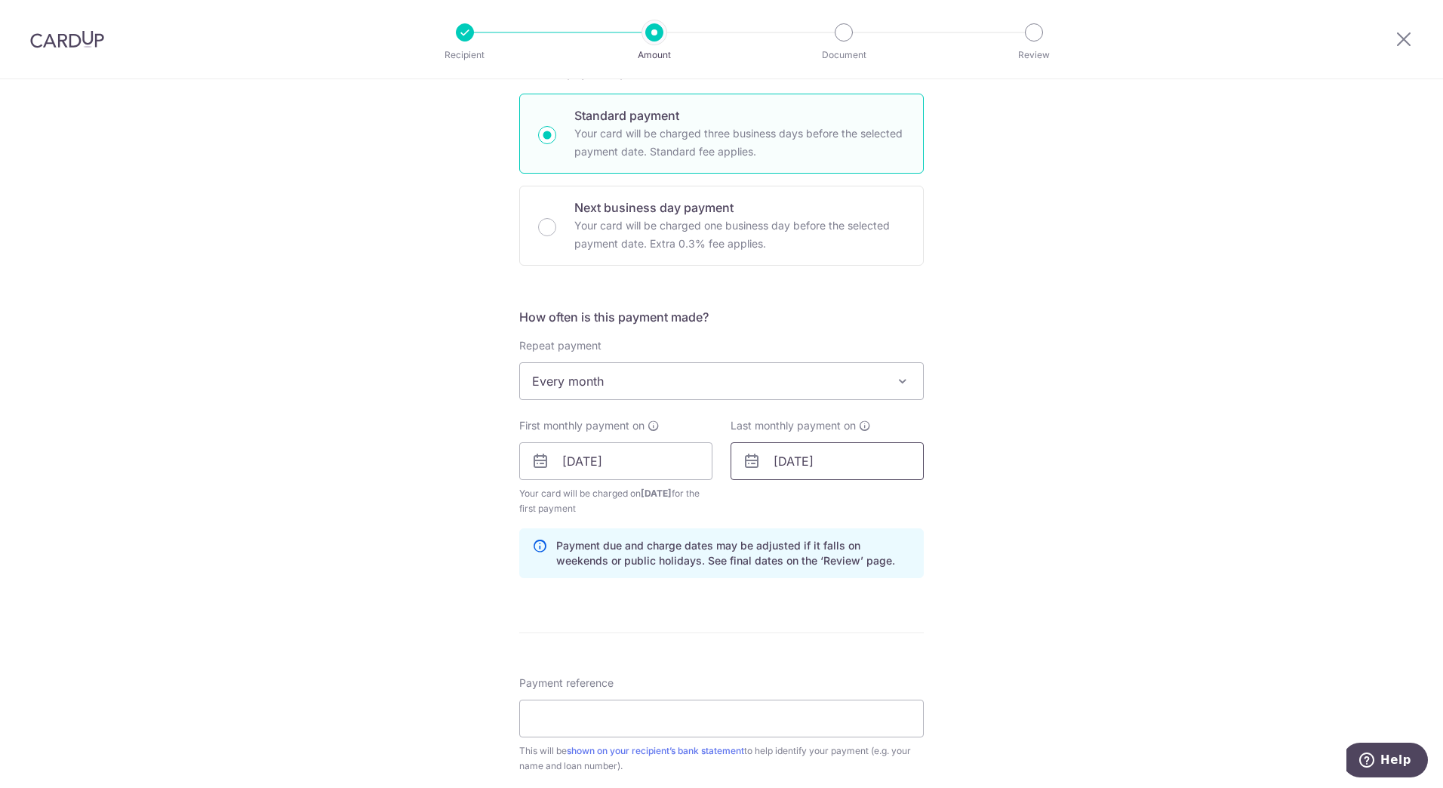
click at [787, 465] on input "11/01/2242" at bounding box center [826, 461] width 193 height 38
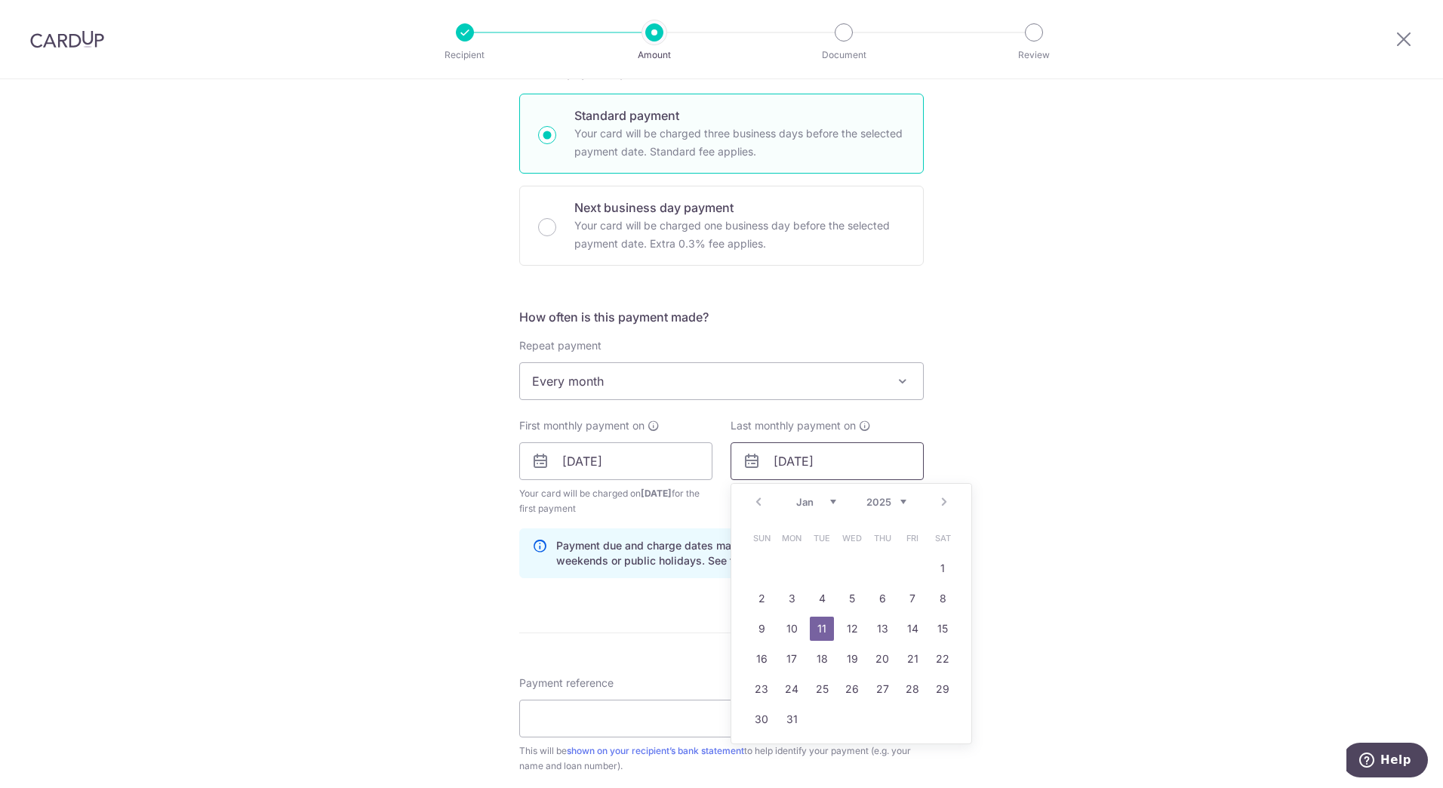
click at [838, 463] on input "11/01/2242" at bounding box center [826, 461] width 193 height 38
type input "2"
type input "28/02/2028"
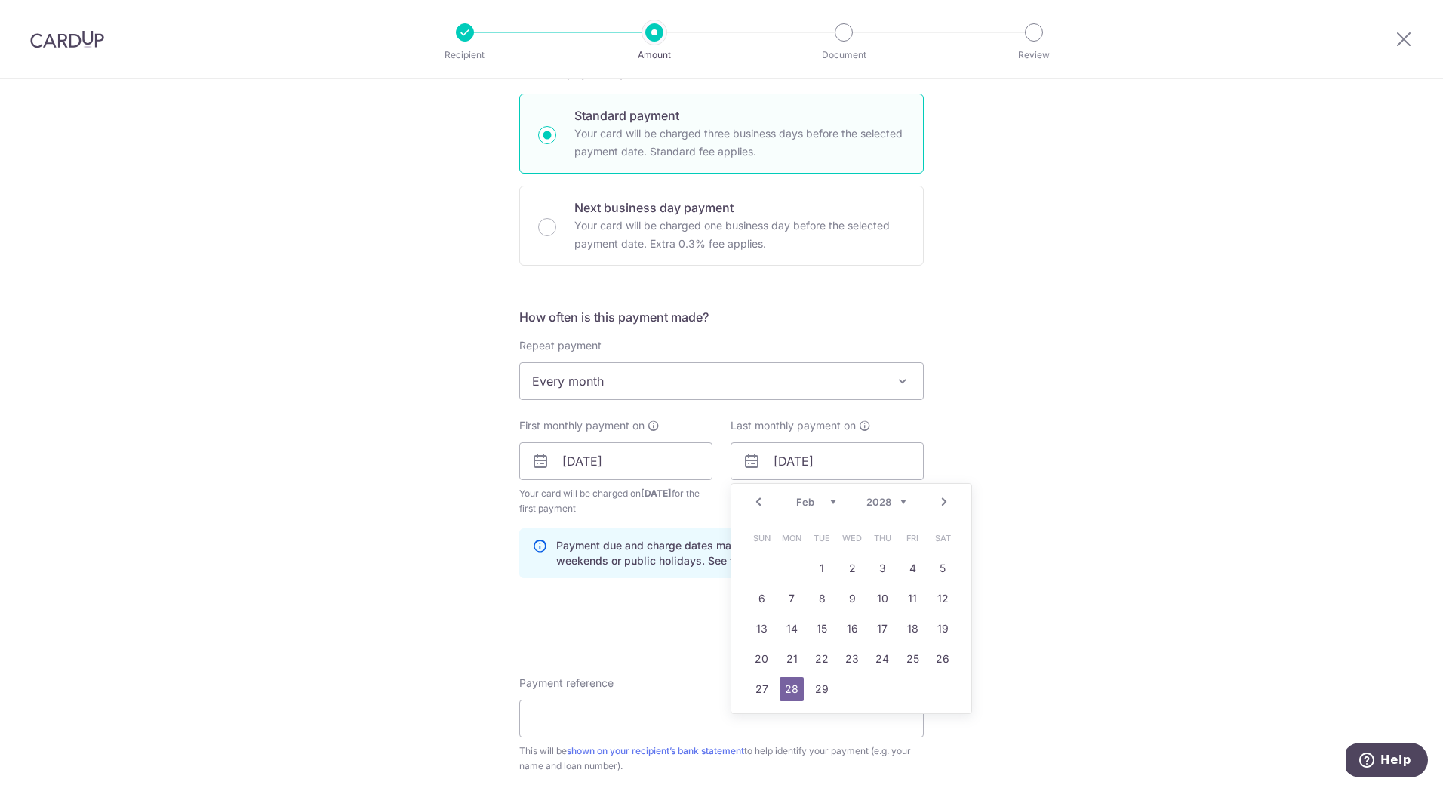
click at [1069, 450] on div "Tell us more about your payment Enter payment amount SGD 3,635.08 3635.08 Selec…" at bounding box center [721, 245] width 1443 height 1841
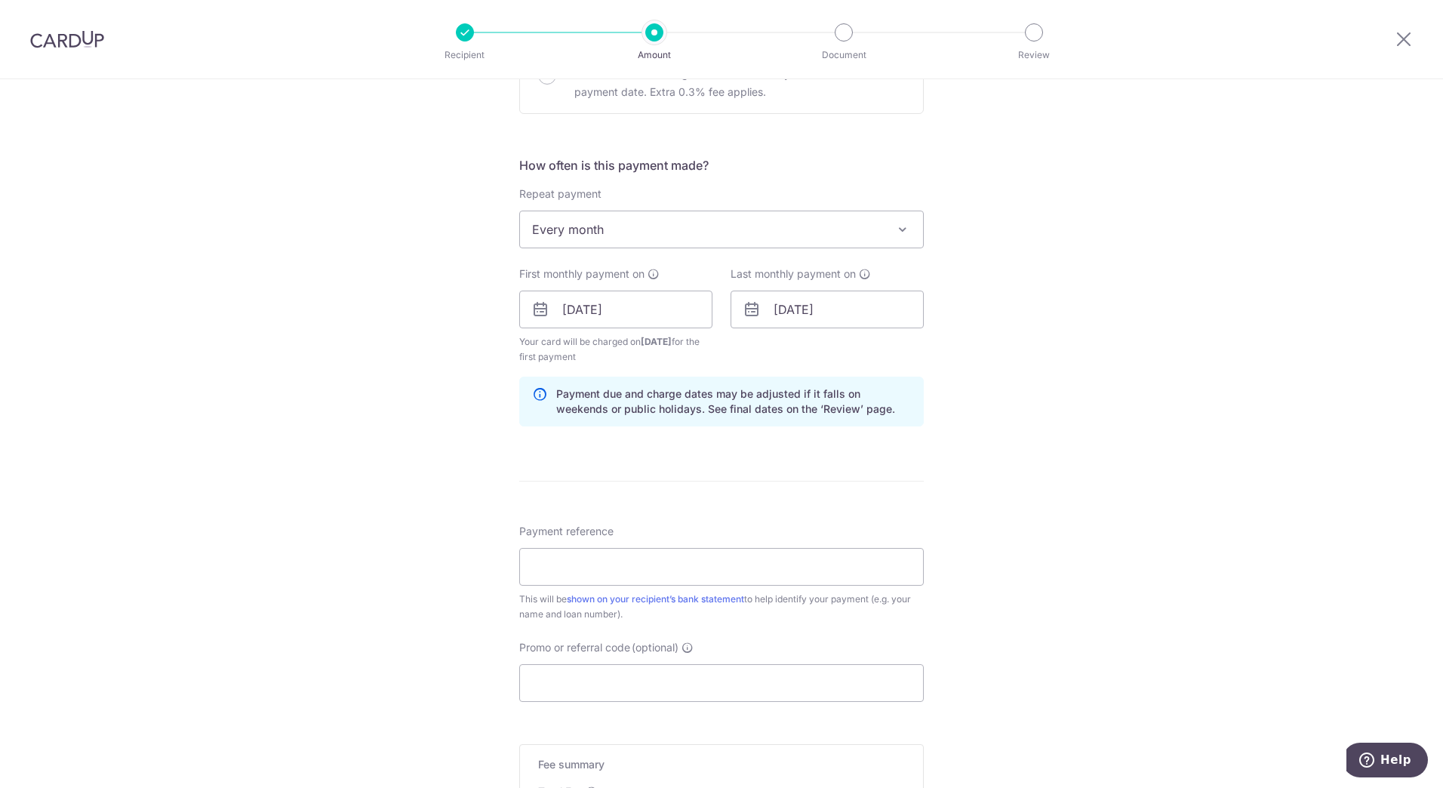
scroll to position [981, 0]
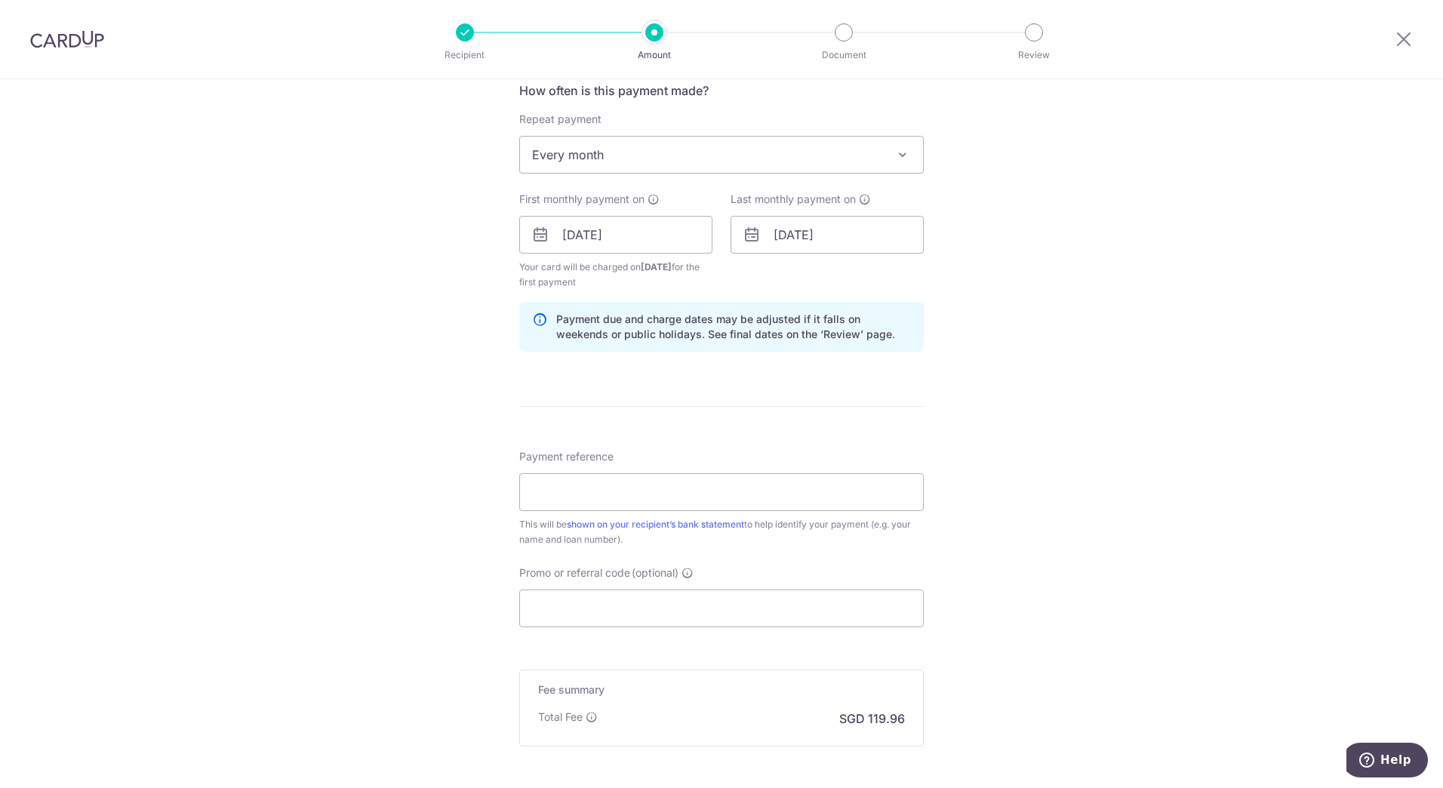
click at [718, 324] on p "Payment due and charge dates may be adjusted if it falls on weekends or public …" at bounding box center [733, 327] width 355 height 30
drag, startPoint x: 718, startPoint y: 324, endPoint x: 718, endPoint y: 332, distance: 7.6
click at [718, 332] on p "Payment due and charge dates may be adjusted if it falls on weekends or public …" at bounding box center [733, 327] width 355 height 30
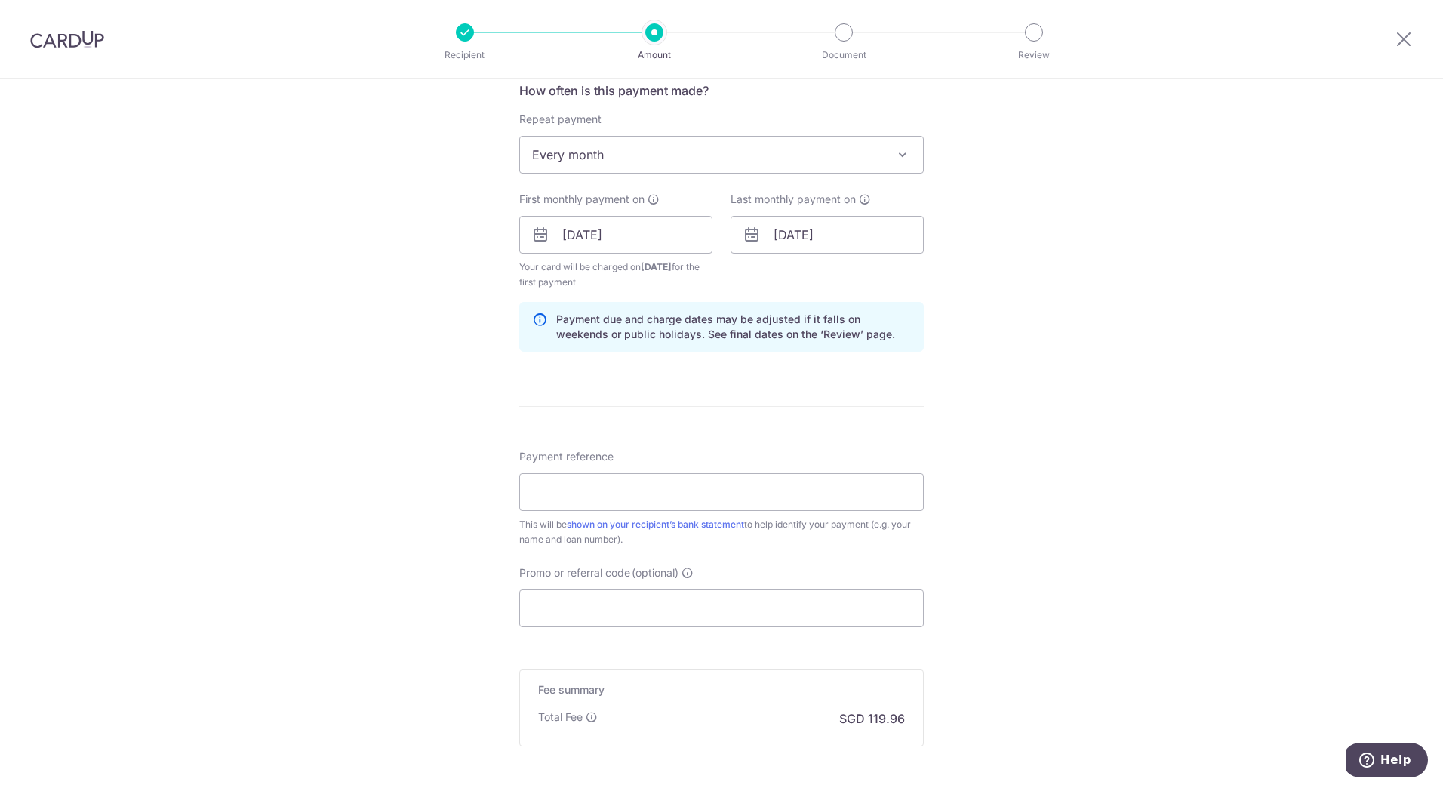
click at [1035, 352] on div "Tell us more about your payment Enter payment amount SGD 3,635.08 3635.08 Selec…" at bounding box center [721, 18] width 1443 height 1841
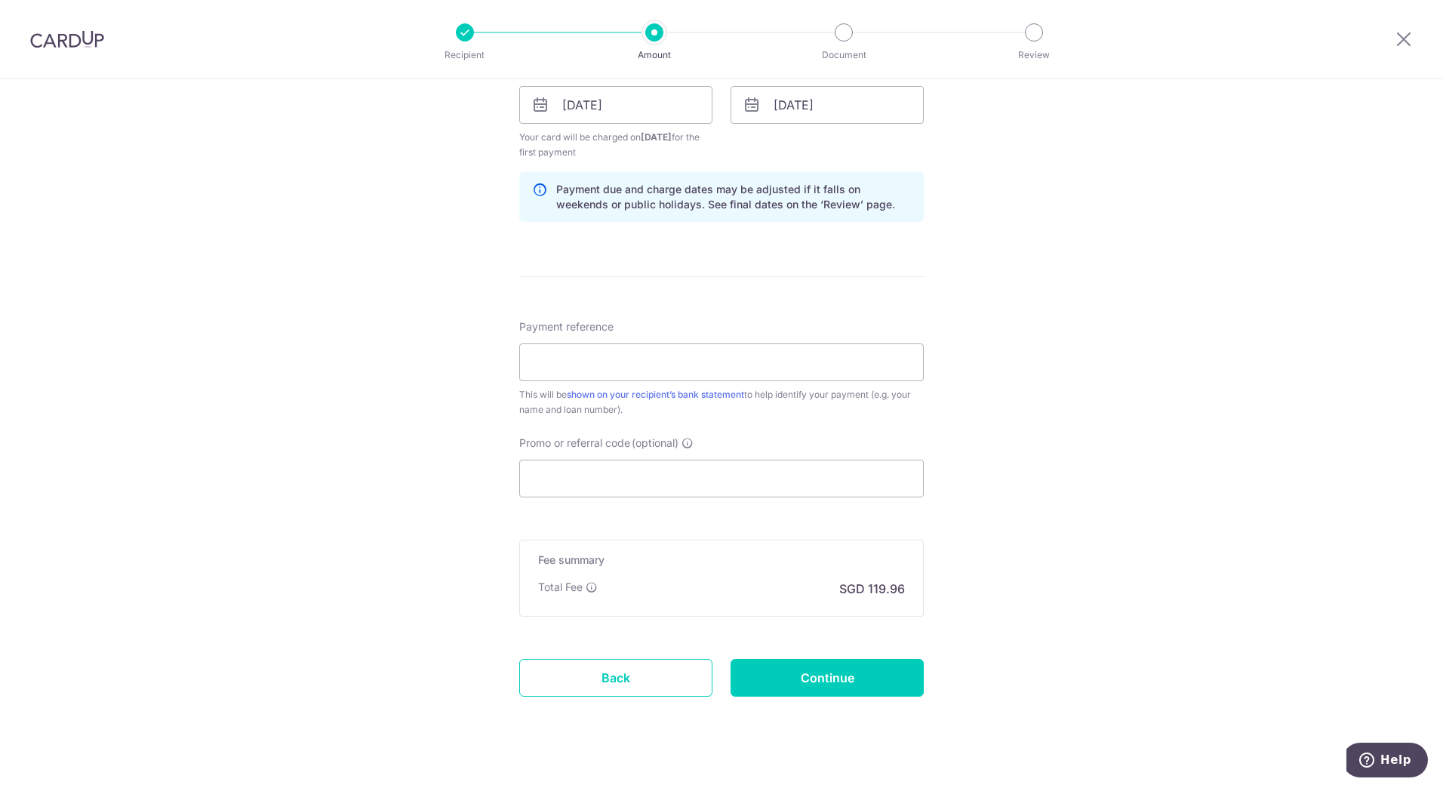
scroll to position [1132, 0]
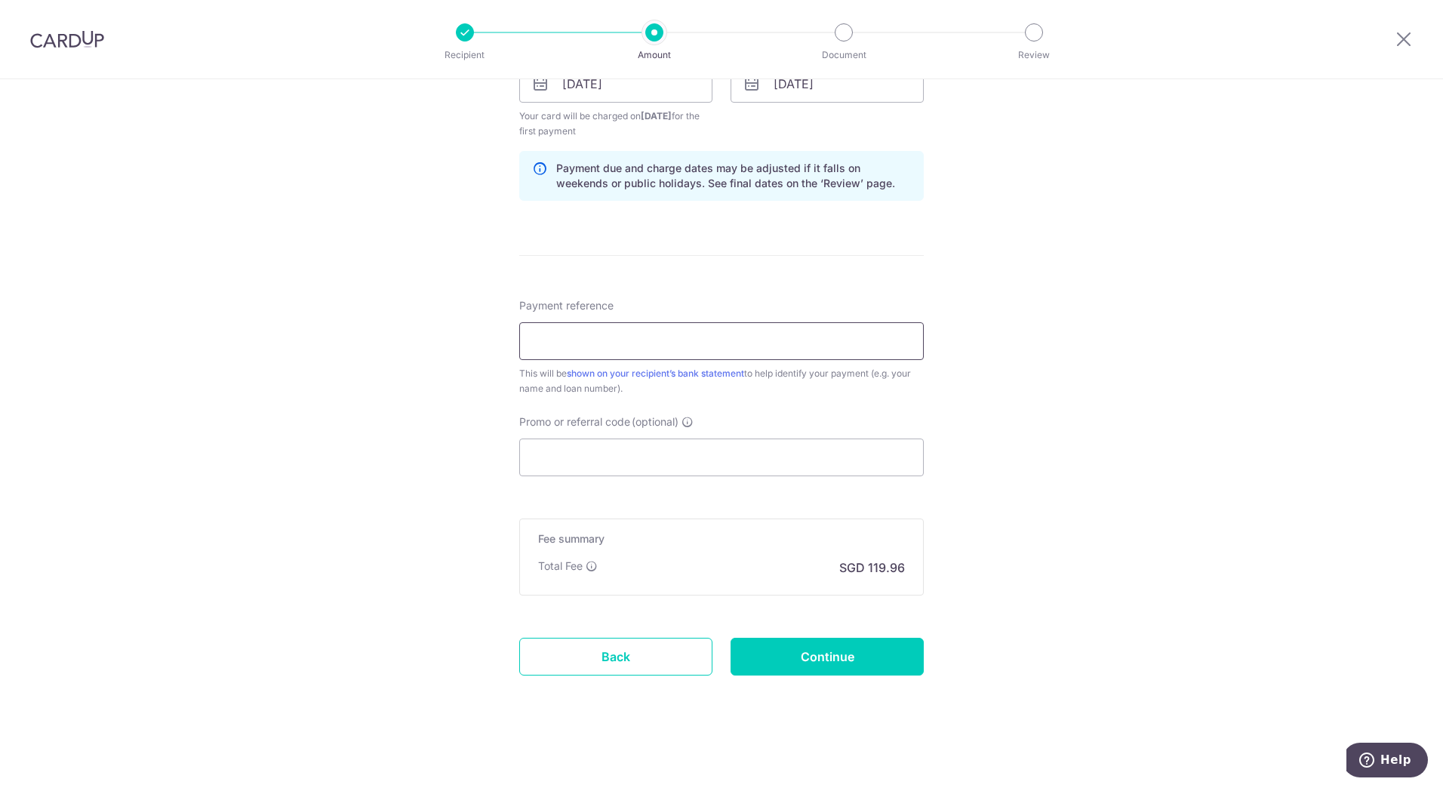
click at [823, 343] on input "Payment reference" at bounding box center [721, 341] width 404 height 38
type input "5730451528 [PERSON_NAME] and Zihao home"
click at [869, 570] on p "SGD 119.96" at bounding box center [872, 567] width 66 height 18
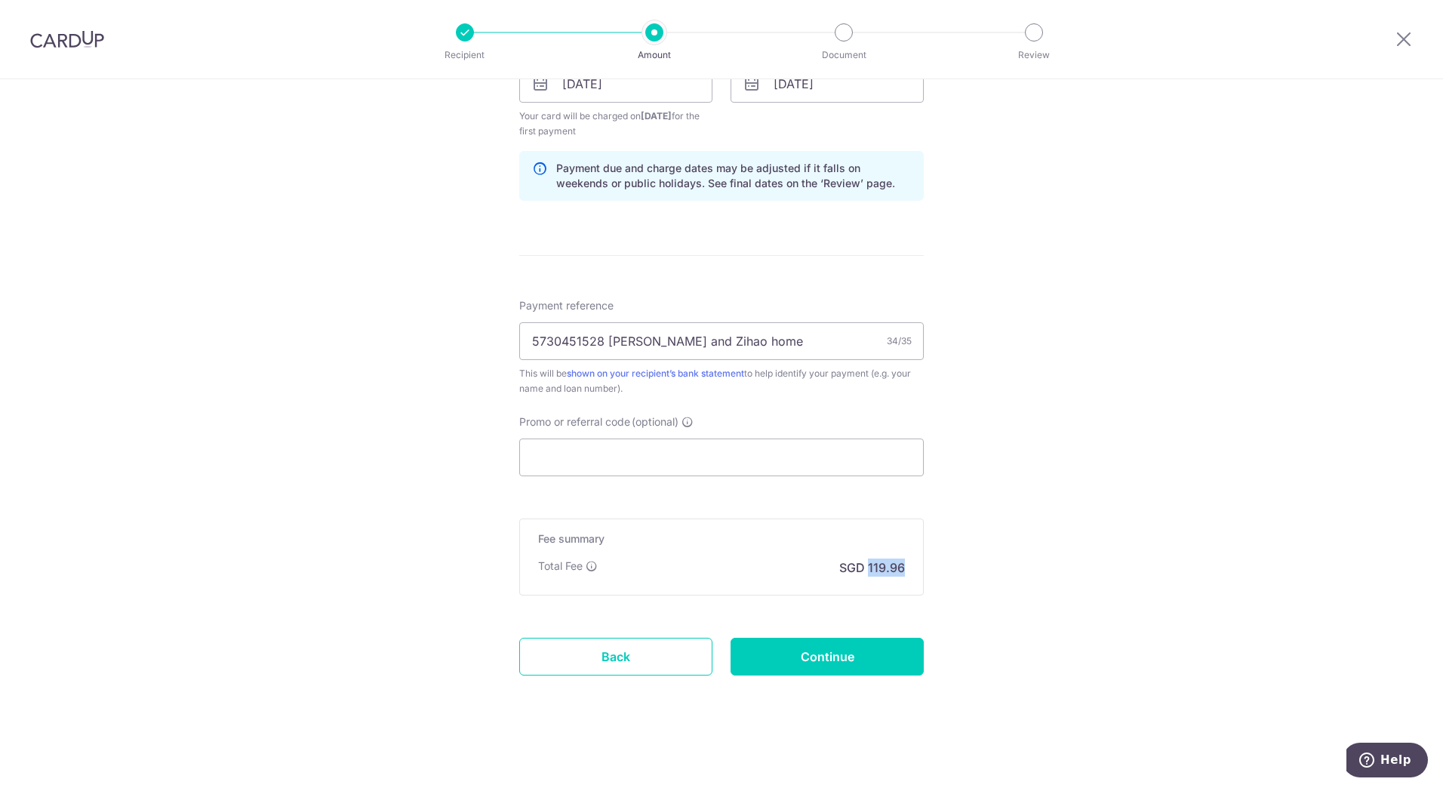
click at [869, 570] on p "SGD 119.96" at bounding box center [872, 567] width 66 height 18
drag, startPoint x: 869, startPoint y: 570, endPoint x: 1072, endPoint y: 552, distance: 204.5
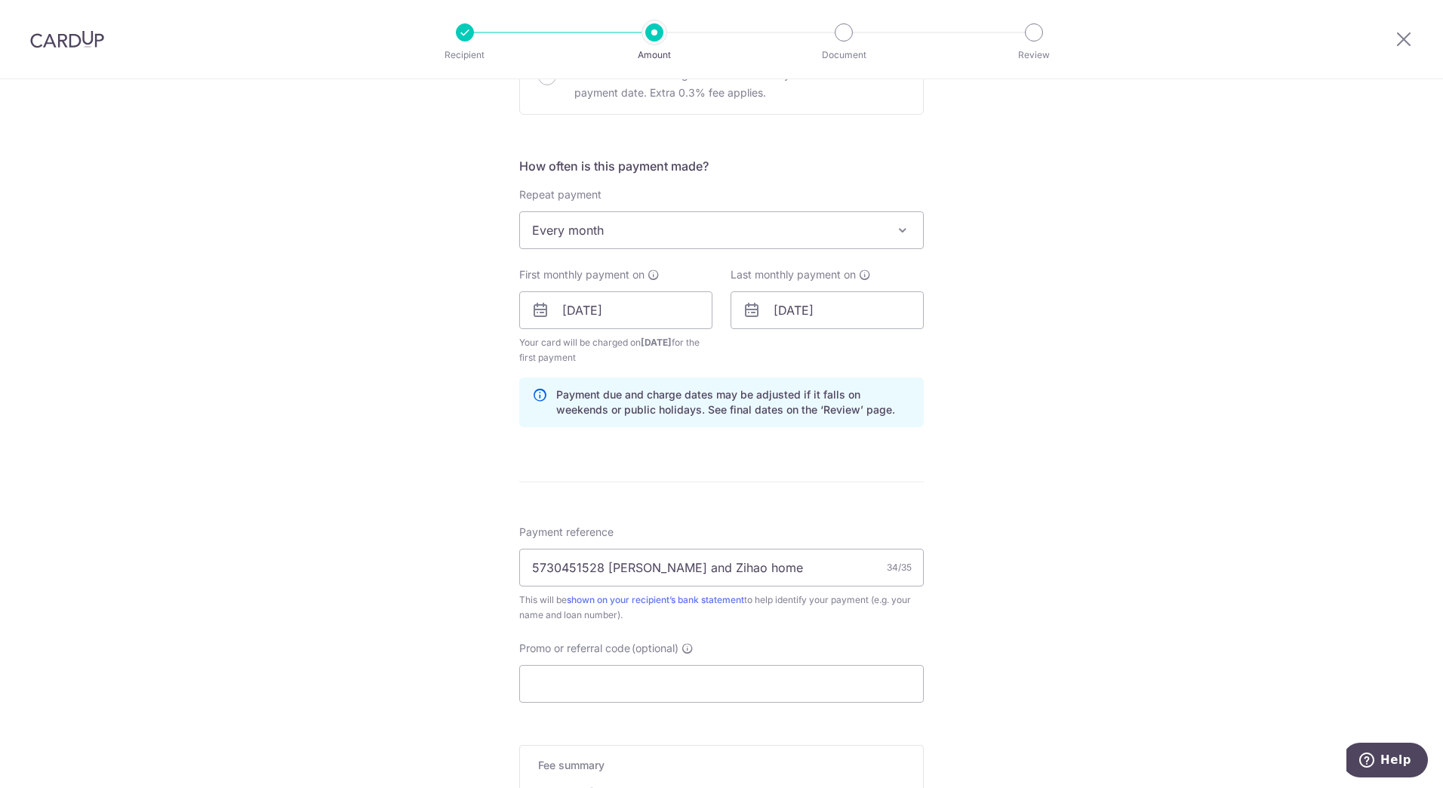
scroll to position [1133, 0]
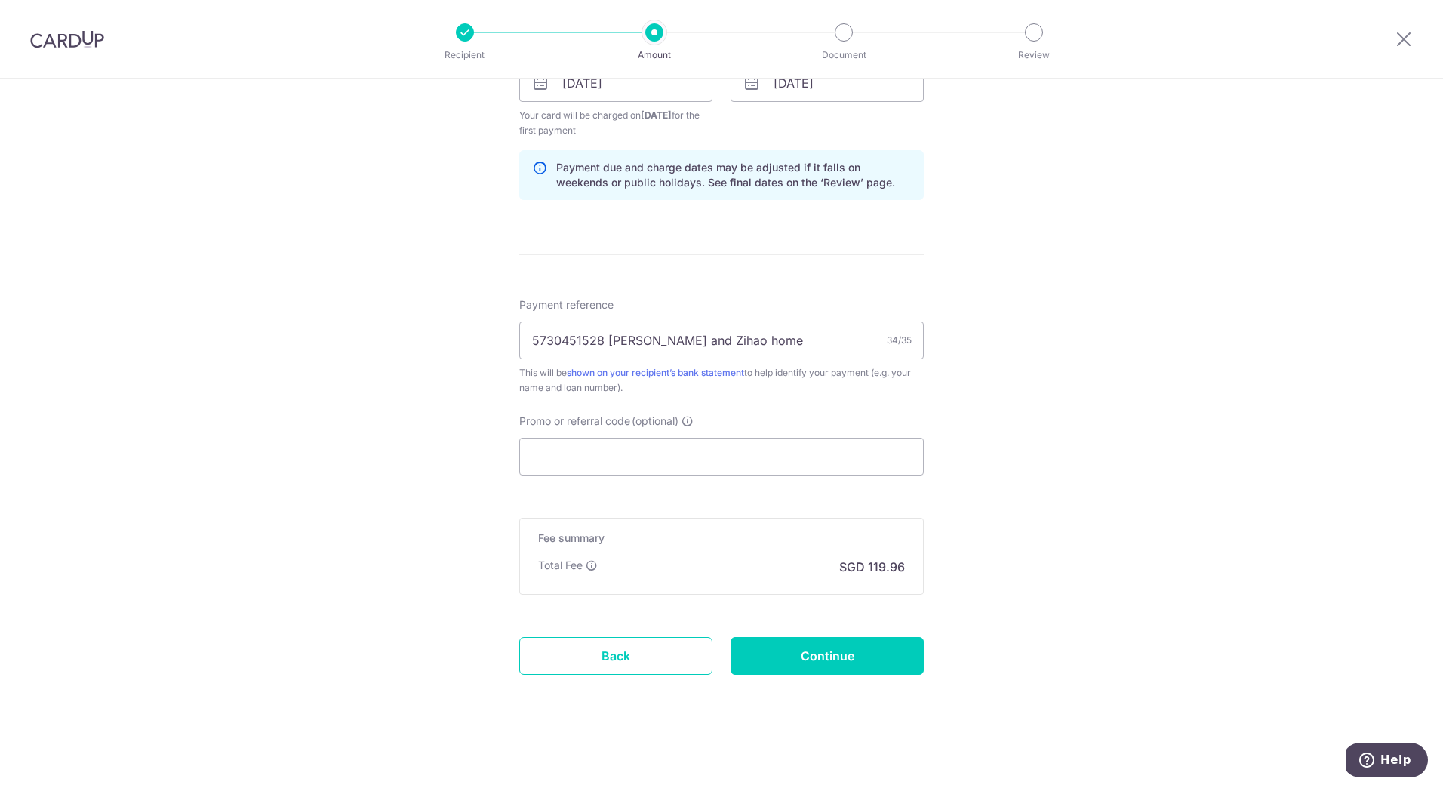
click at [884, 569] on p "SGD 119.96" at bounding box center [872, 567] width 66 height 18
copy p "119.96"
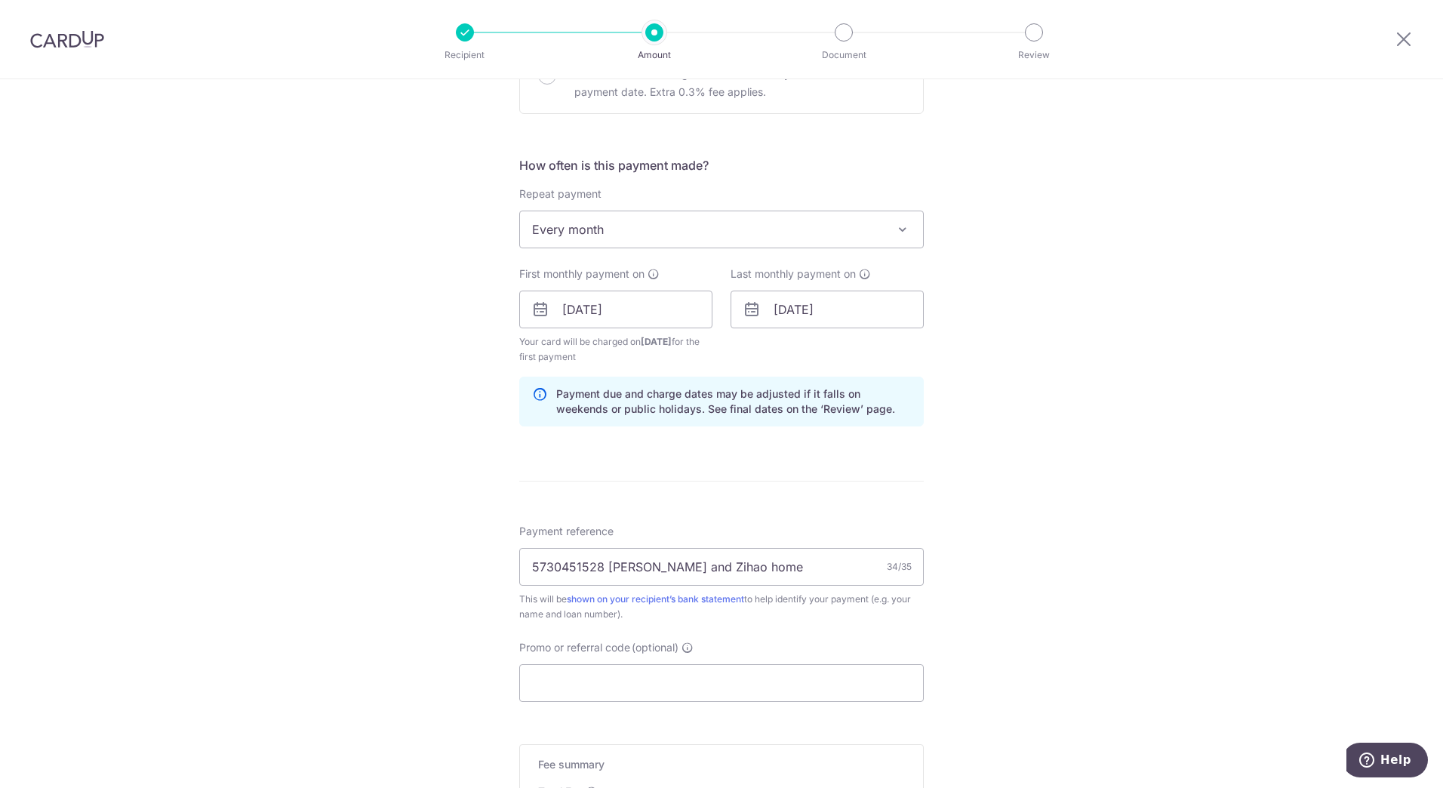
click at [1026, 330] on div "Tell us more about your payment Enter payment amount SGD 3,635.08 3635.08 Selec…" at bounding box center [721, 93] width 1443 height 1841
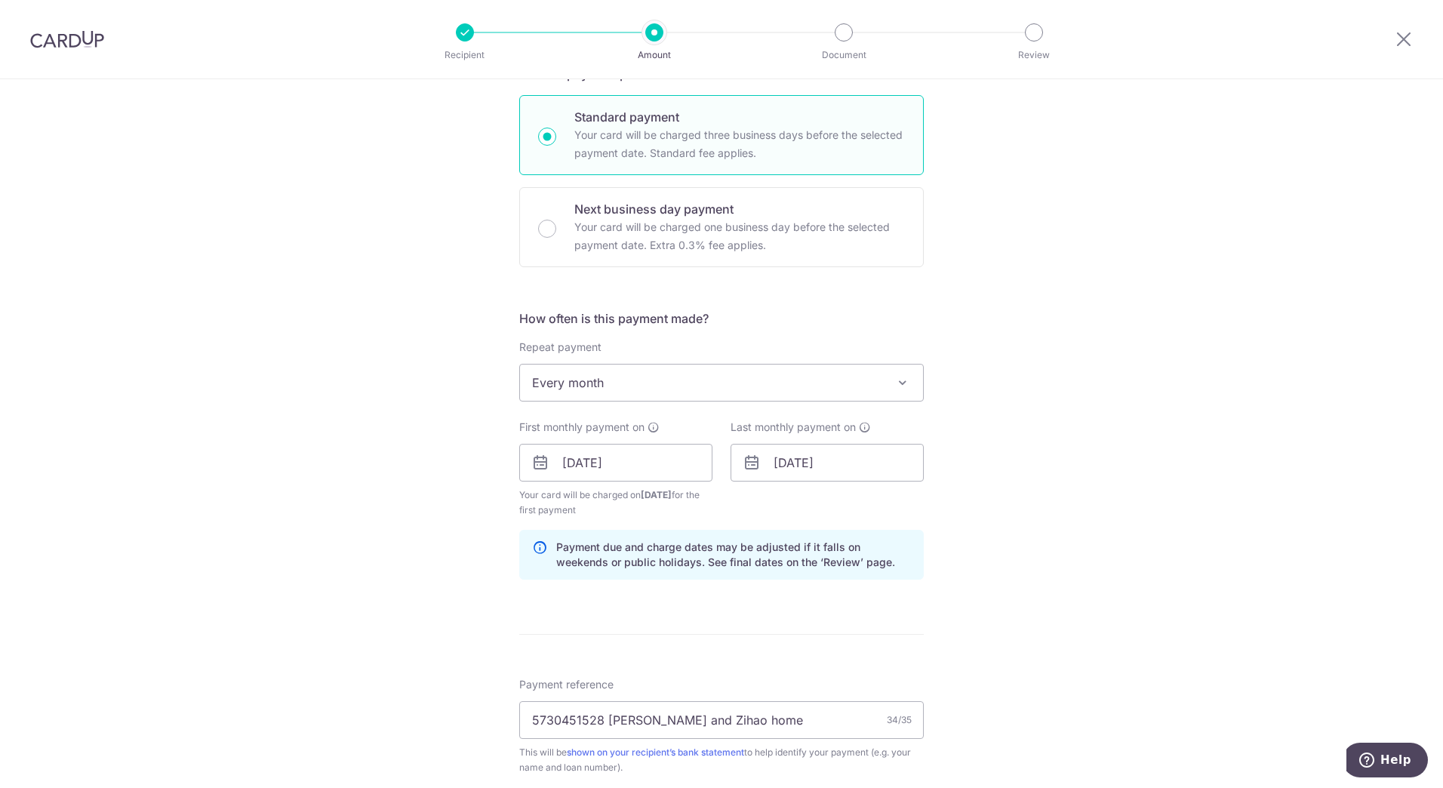
scroll to position [680, 0]
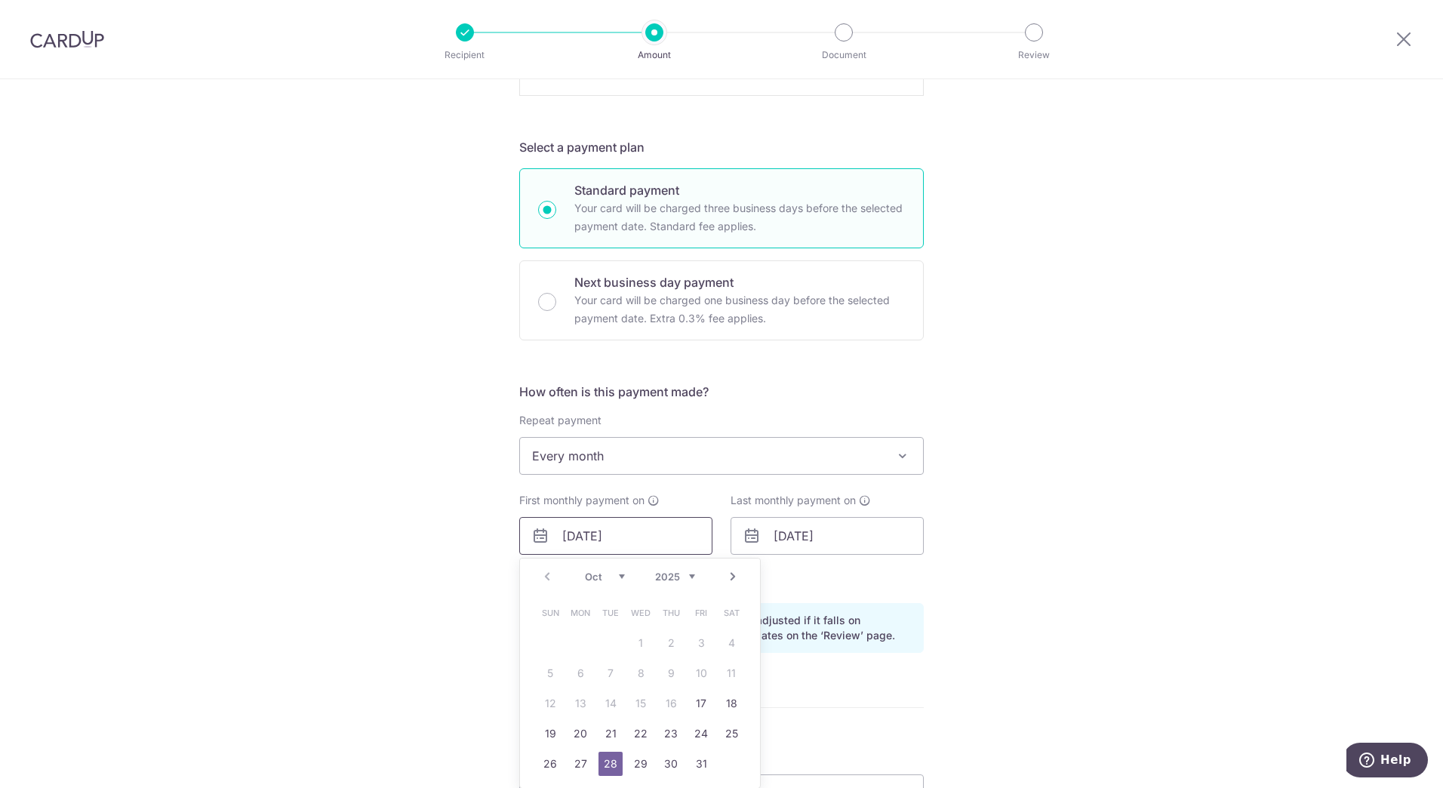
drag, startPoint x: 642, startPoint y: 537, endPoint x: 530, endPoint y: 539, distance: 111.7
click at [530, 539] on div "28/10/2025 Prev Next Oct Nov Dec 2025 2026 2027 2028 2029 2030 2031 2032 2033 2…" at bounding box center [615, 536] width 193 height 38
click at [726, 577] on link "Next" at bounding box center [733, 576] width 18 height 18
click at [569, 670] on link "3" at bounding box center [580, 673] width 24 height 24
type input "[DATE]"
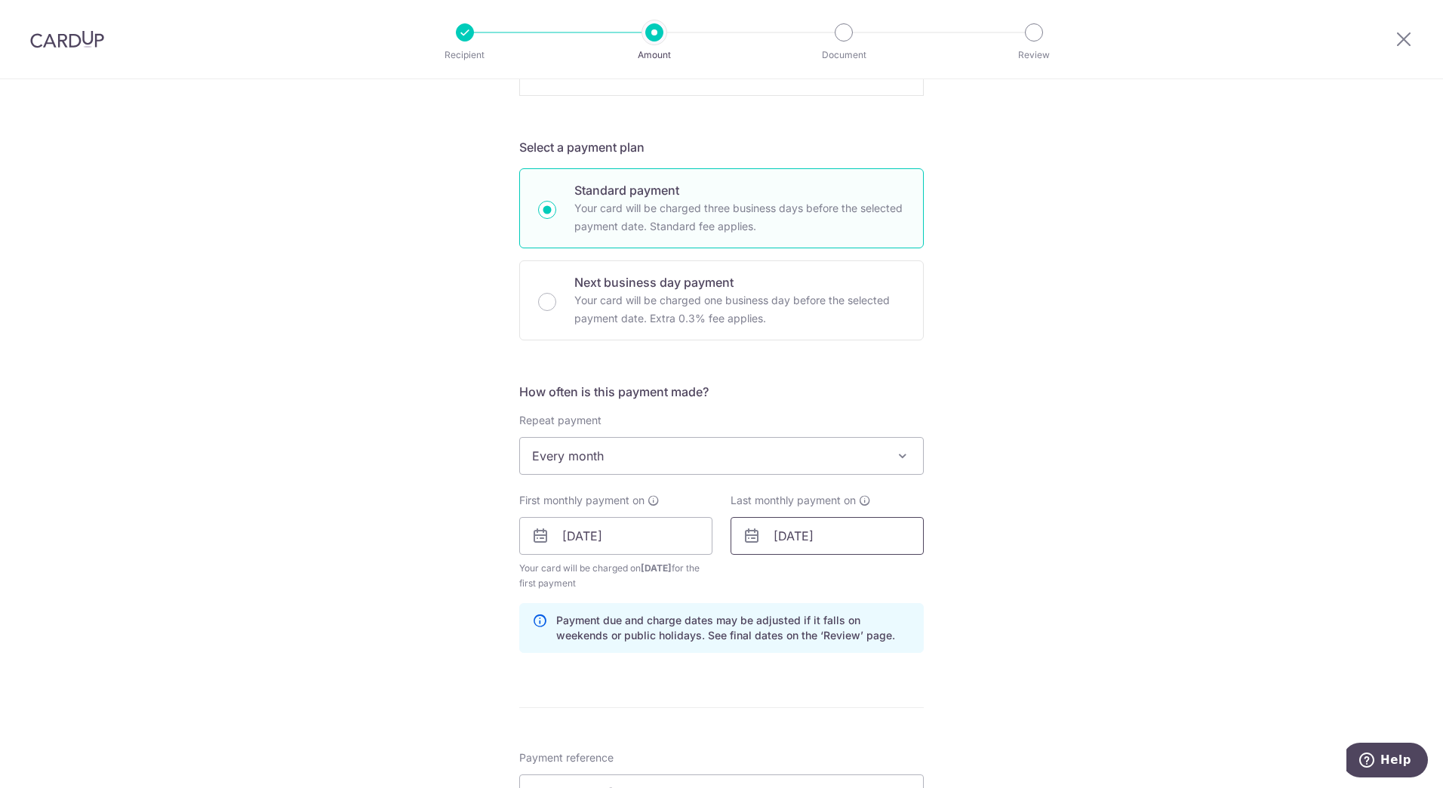
click at [798, 538] on input "28/02/2028" at bounding box center [826, 536] width 193 height 38
click at [785, 539] on input "28/02/2028" at bounding box center [826, 536] width 193 height 38
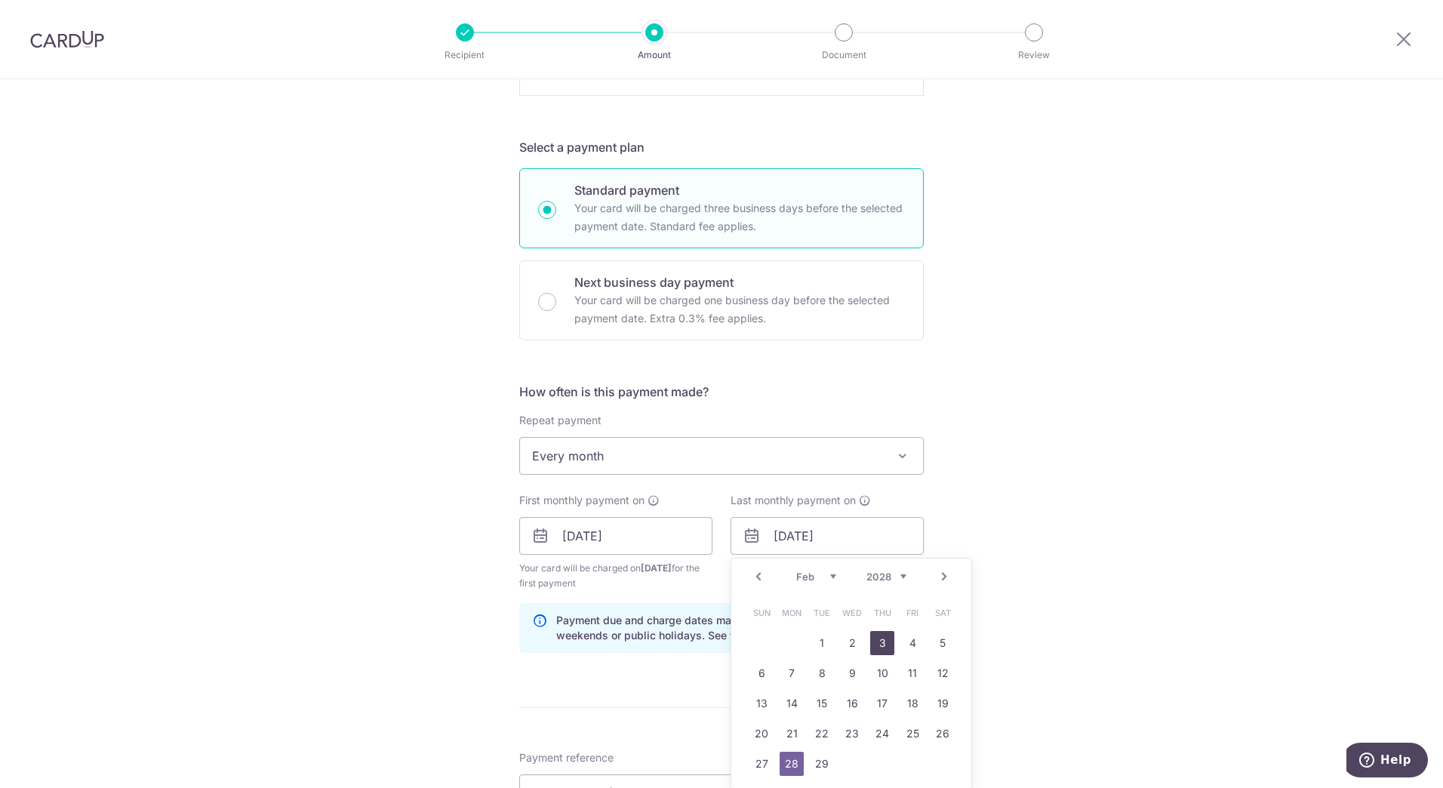
click at [883, 640] on link "3" at bounding box center [882, 643] width 24 height 24
type input "[DATE]"
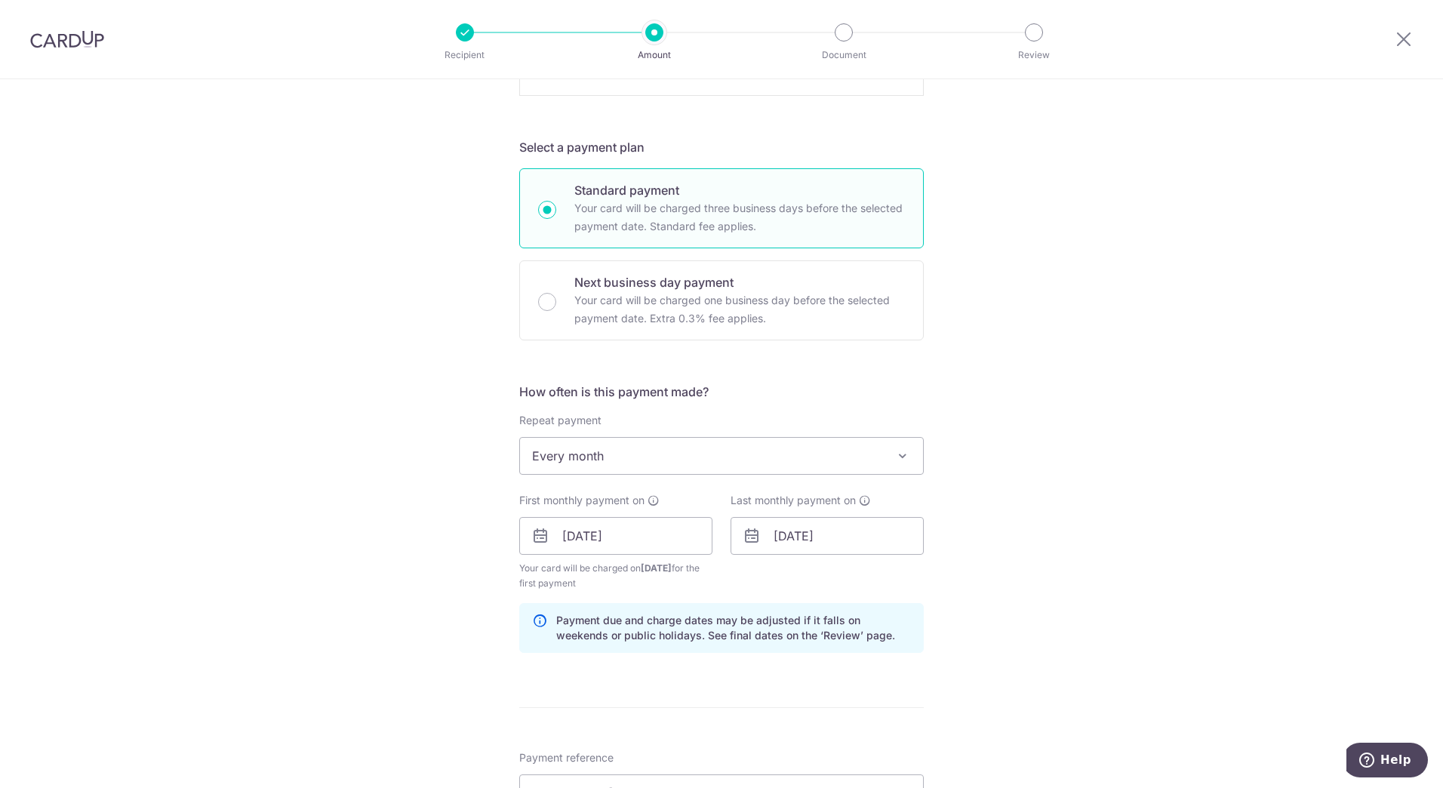
click at [1010, 546] on div "Tell us more about your payment Enter payment amount SGD 3,635.08 3635.08 Selec…" at bounding box center [721, 319] width 1443 height 1841
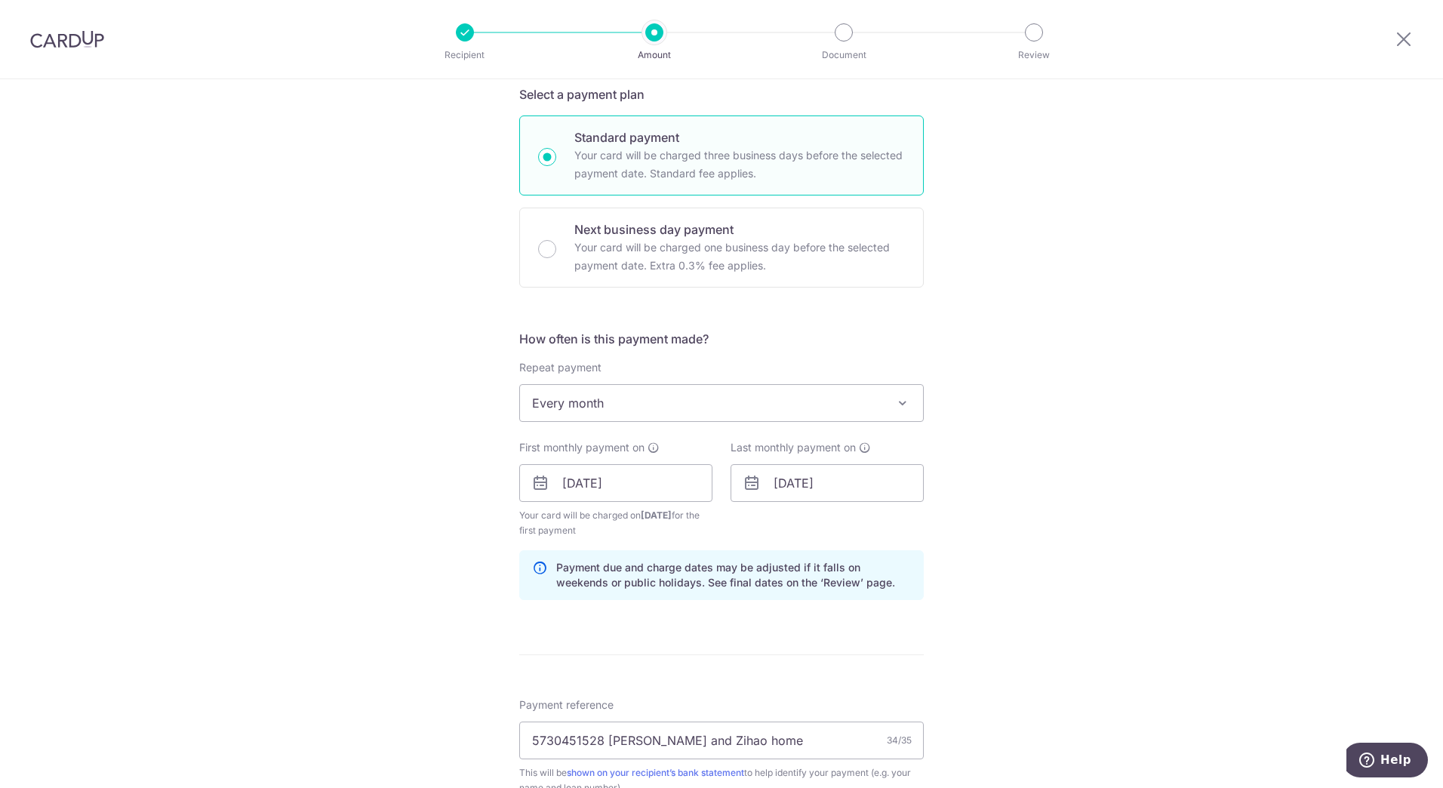
scroll to position [755, 0]
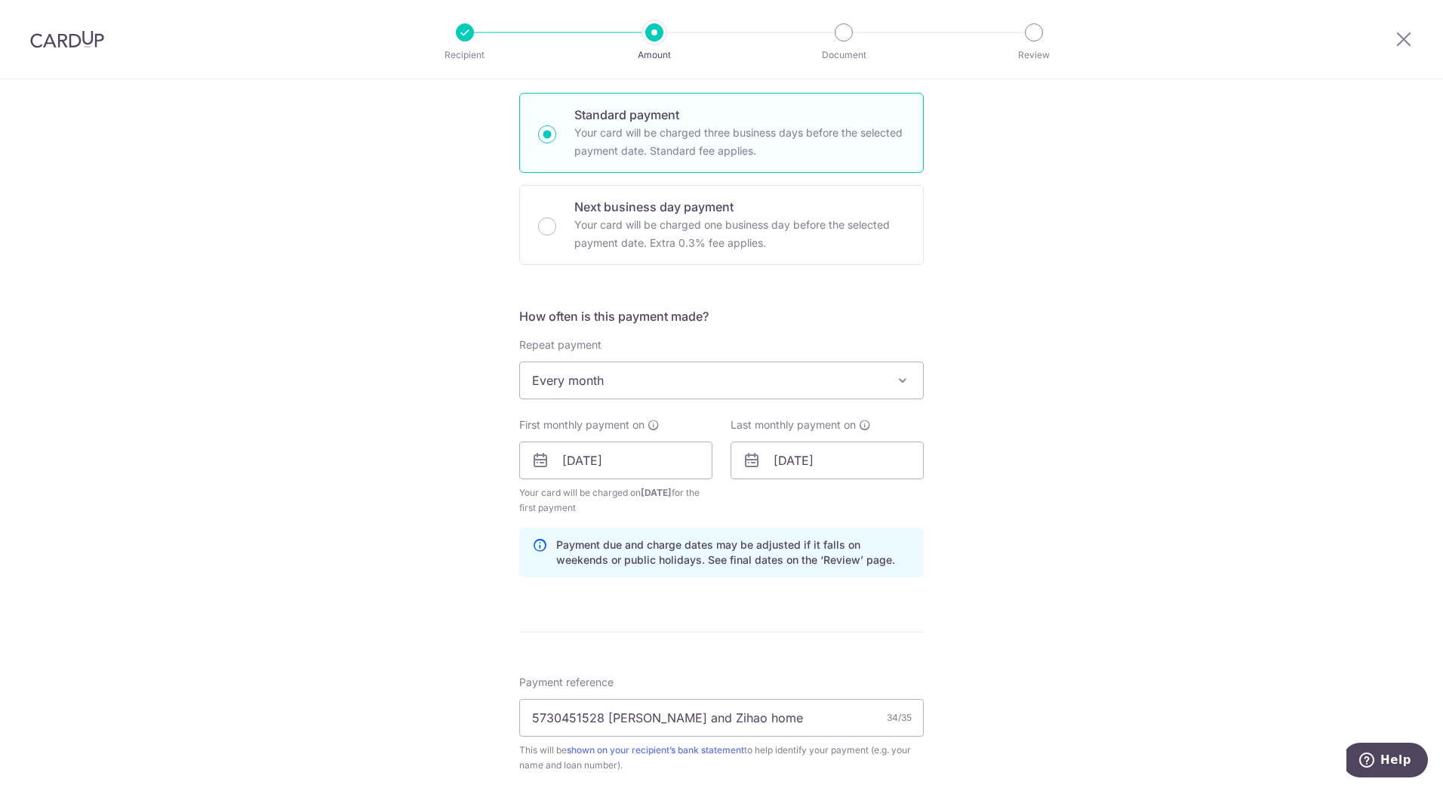
click at [1047, 404] on div "Tell us more about your payment Enter payment amount SGD 3,635.08 3635.08 Selec…" at bounding box center [721, 244] width 1443 height 1841
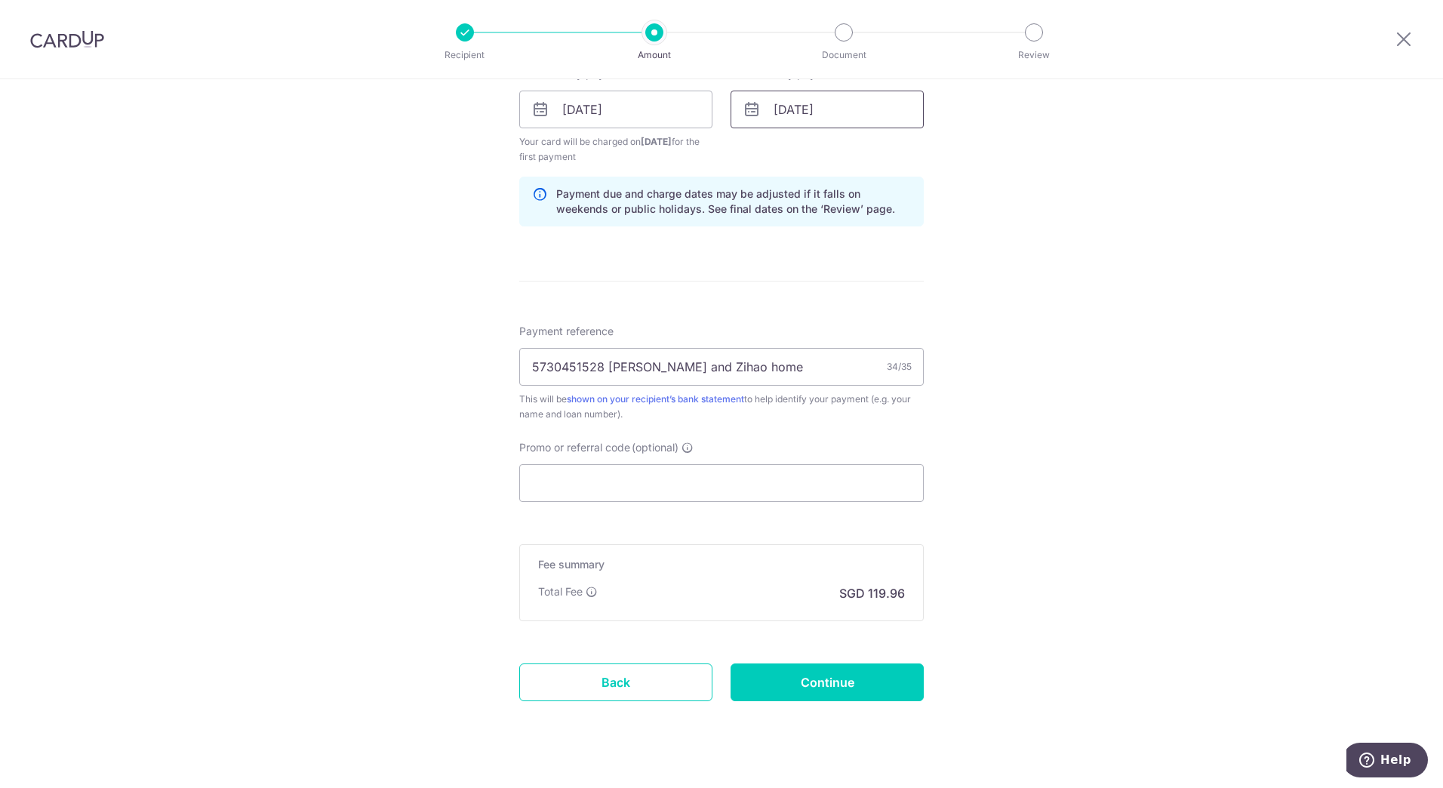
scroll to position [1133, 0]
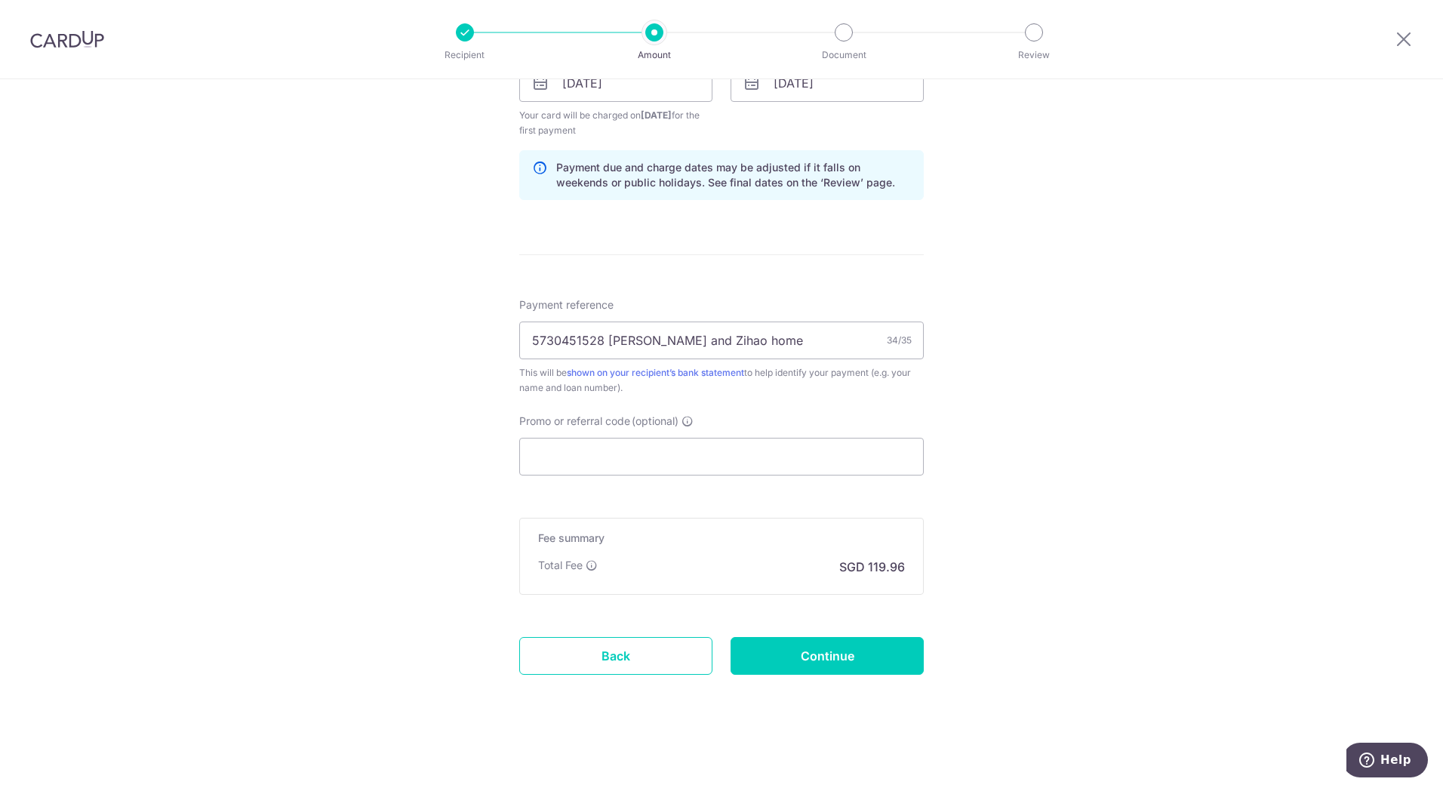
click at [877, 564] on p "SGD 119.96" at bounding box center [872, 567] width 66 height 18
copy p "119.96"
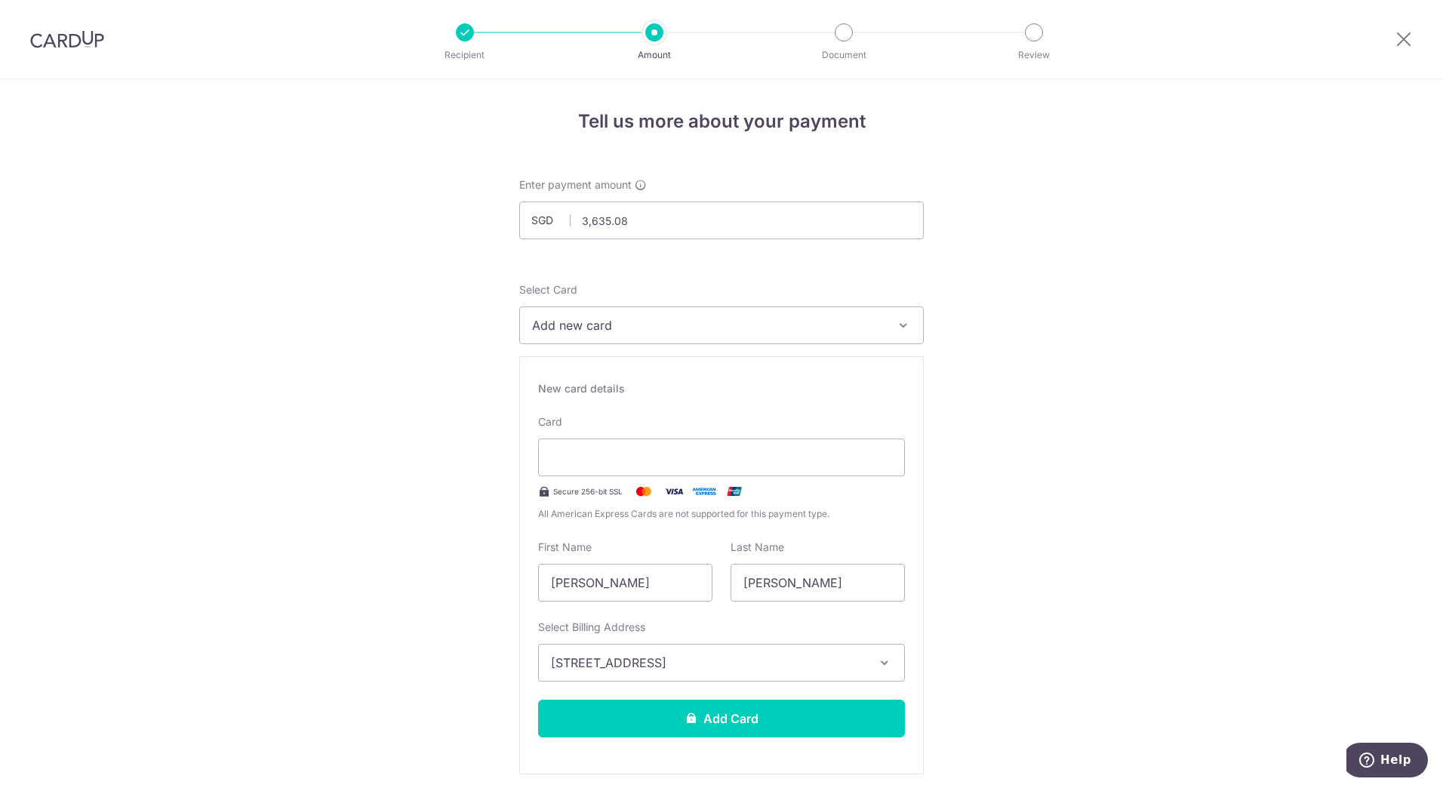
scroll to position [0, 0]
click at [584, 227] on input "3,635.08" at bounding box center [721, 222] width 404 height 38
type input "3,635.08"
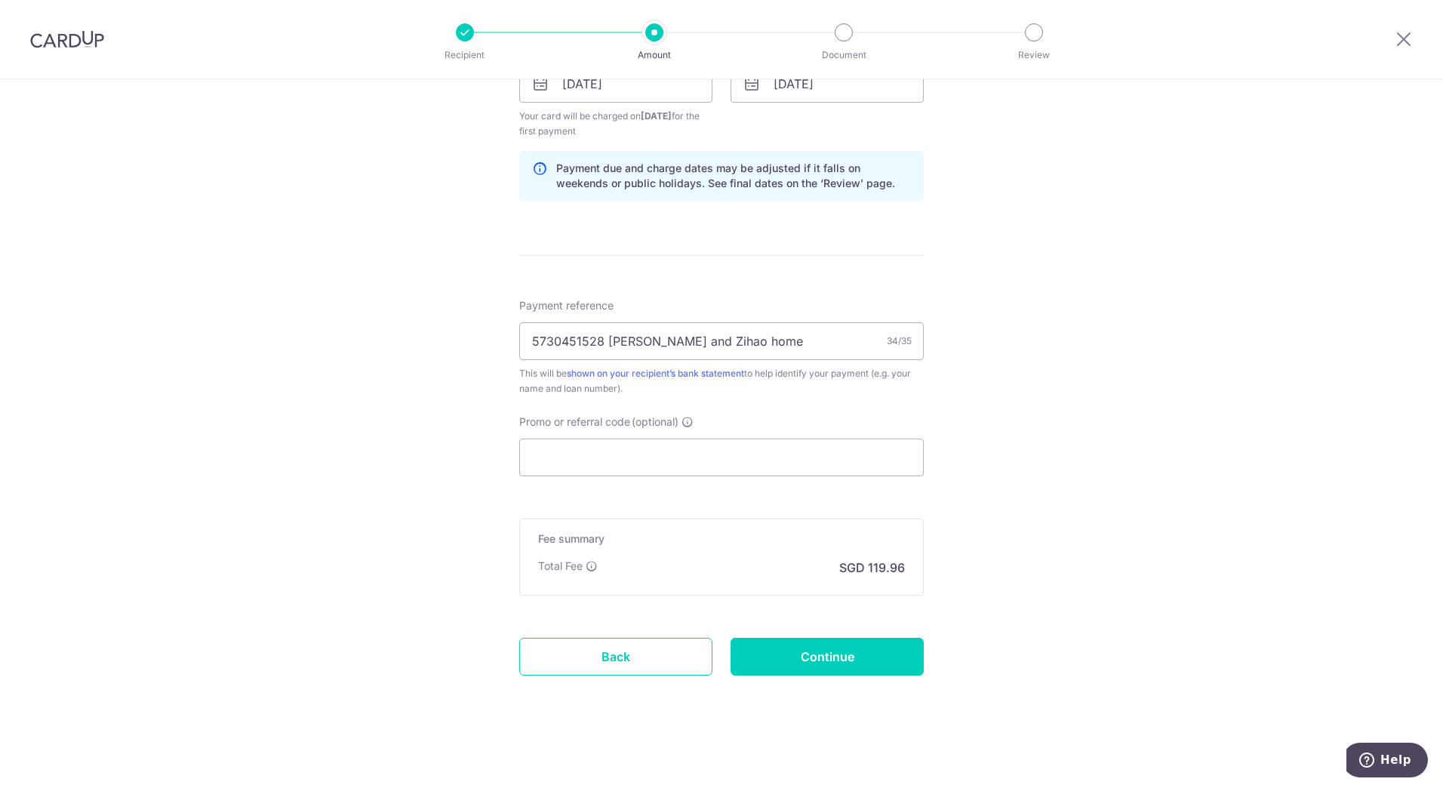
scroll to position [1133, 0]
click at [660, 453] on input "Promo or referral code (optional)" at bounding box center [721, 457] width 404 height 38
paste input "24AMEX18"
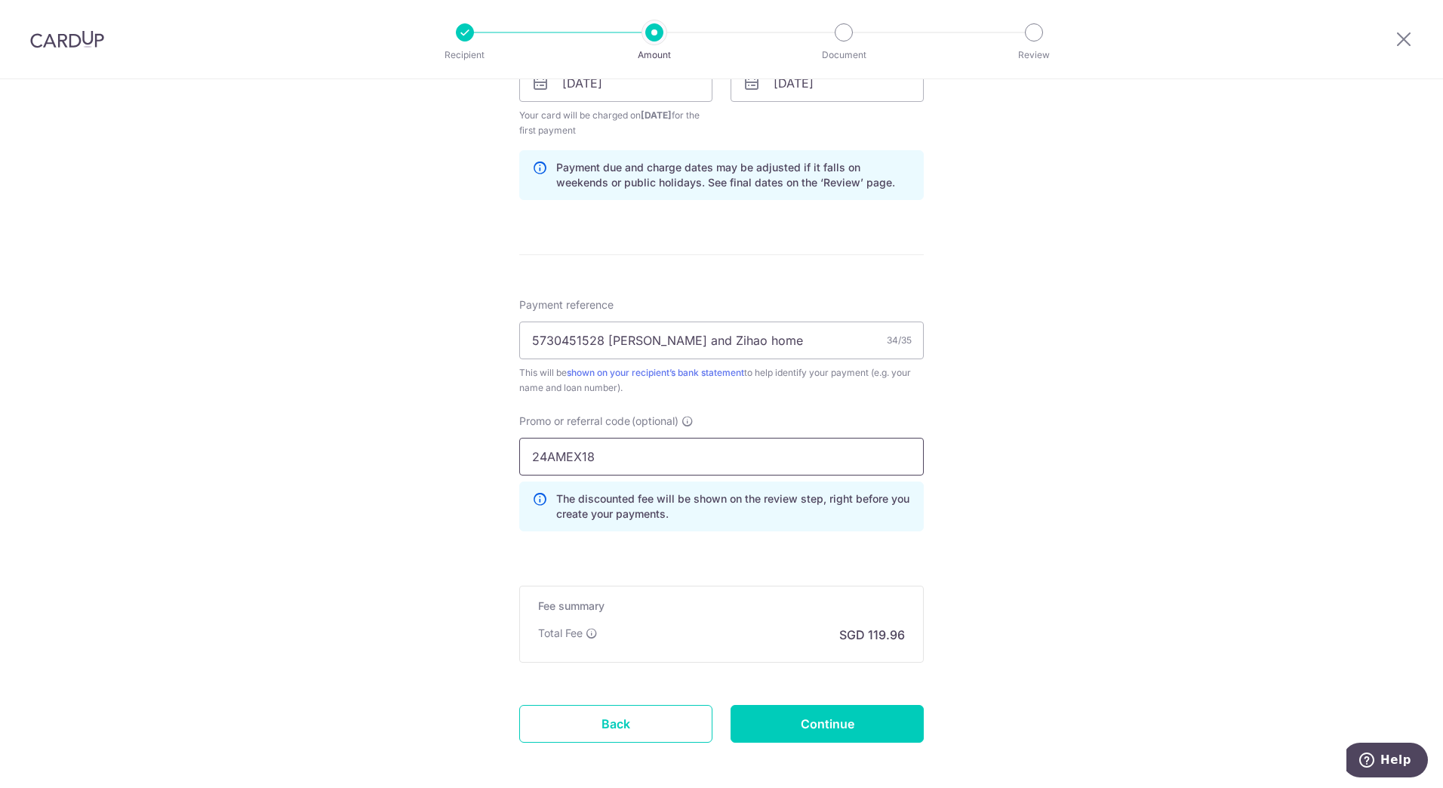
type input "24AMEX18"
click at [820, 717] on input "Continue" at bounding box center [826, 724] width 193 height 38
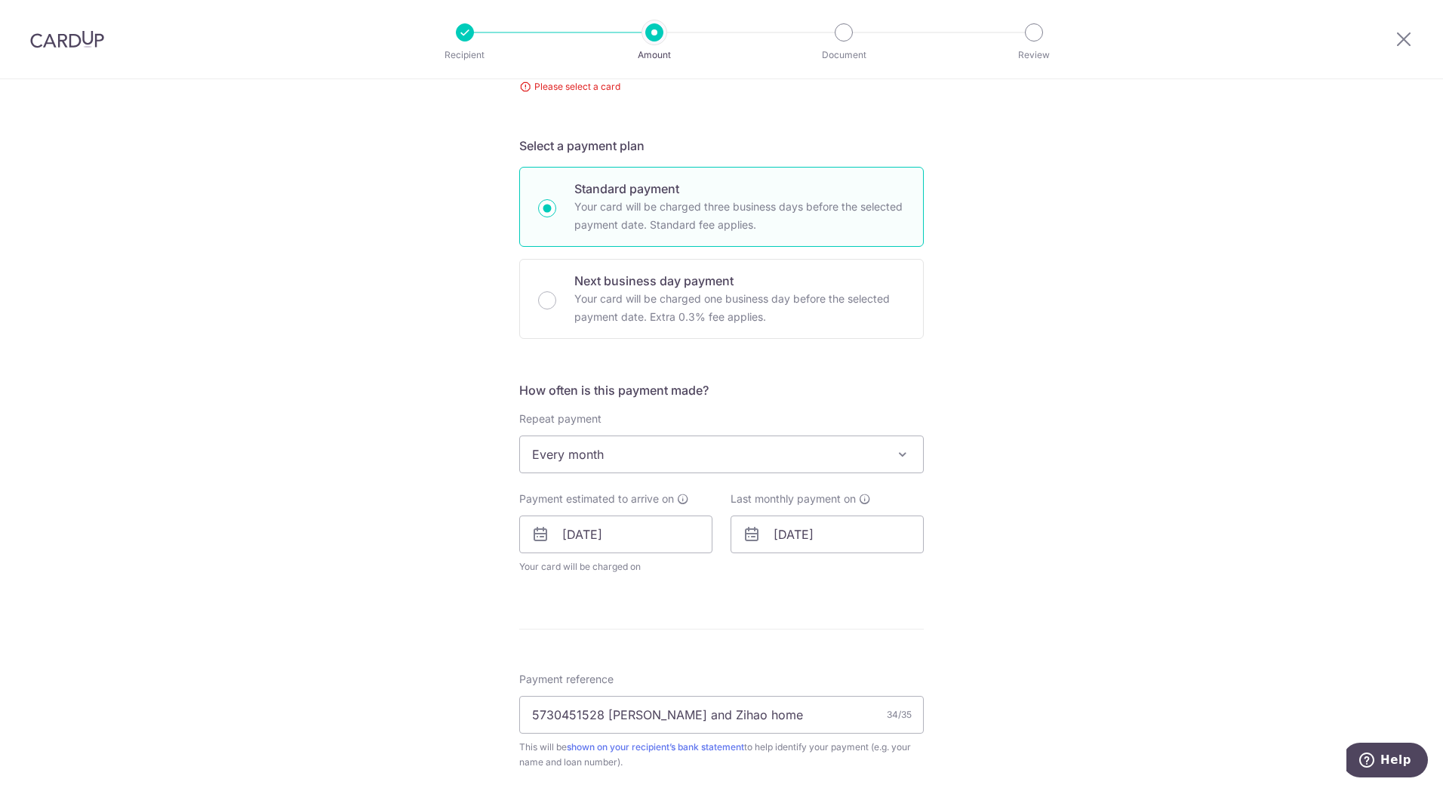
click at [1161, 270] on div "Tell us more about your payment Enter payment amount SGD 3,635.08 3635.08 Selec…" at bounding box center [721, 516] width 1443 height 1469
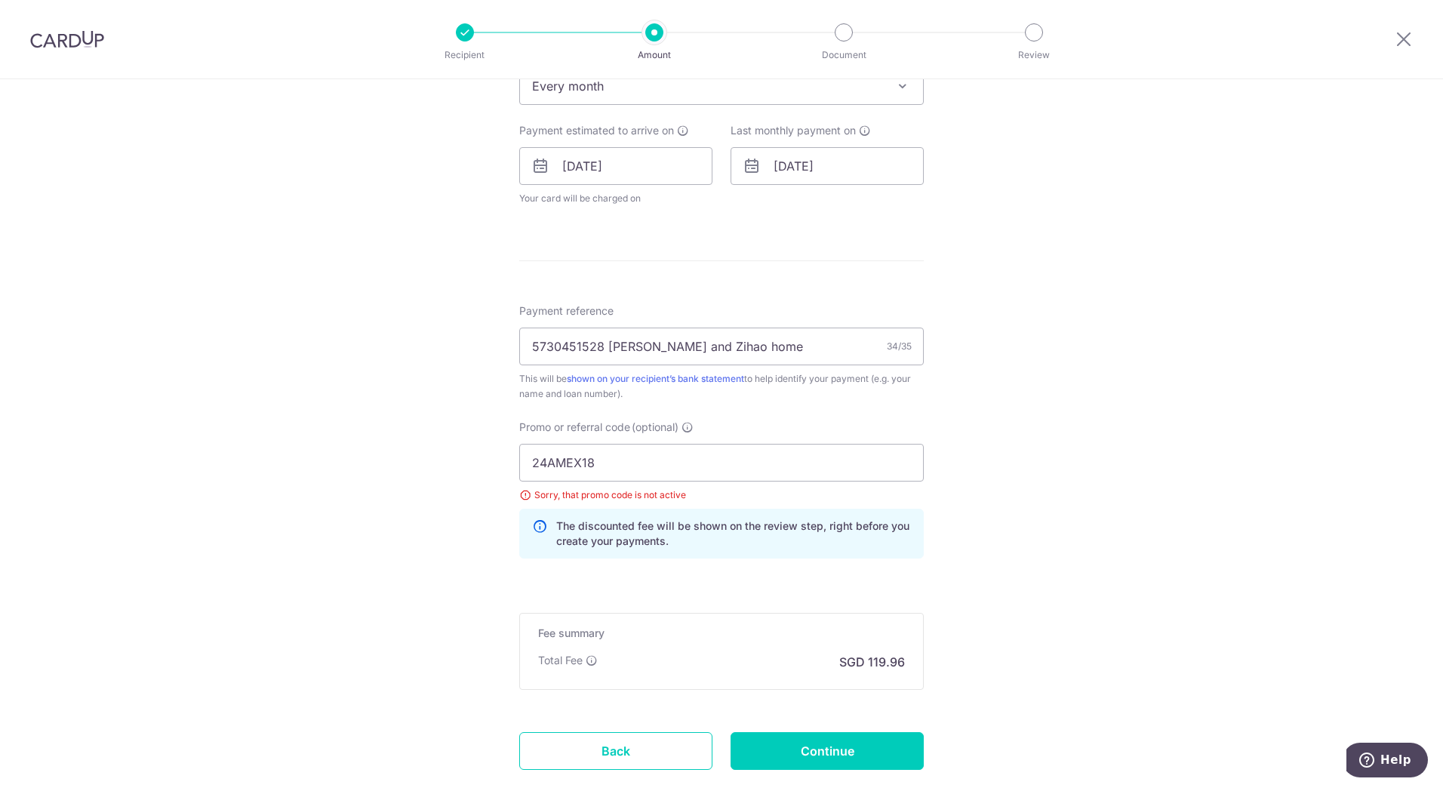
scroll to position [750, 0]
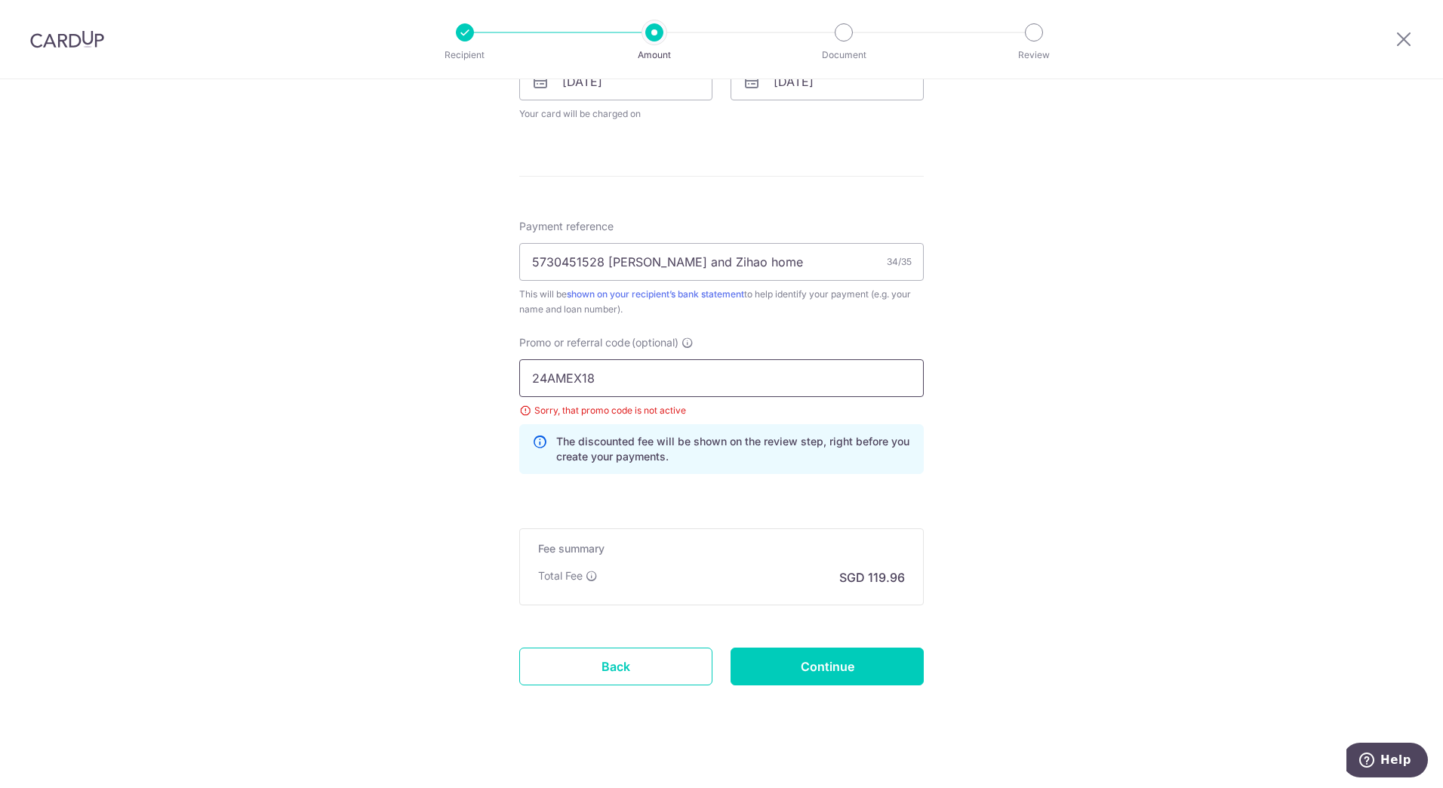
click at [709, 378] on input "24AMEX18" at bounding box center [721, 378] width 404 height 38
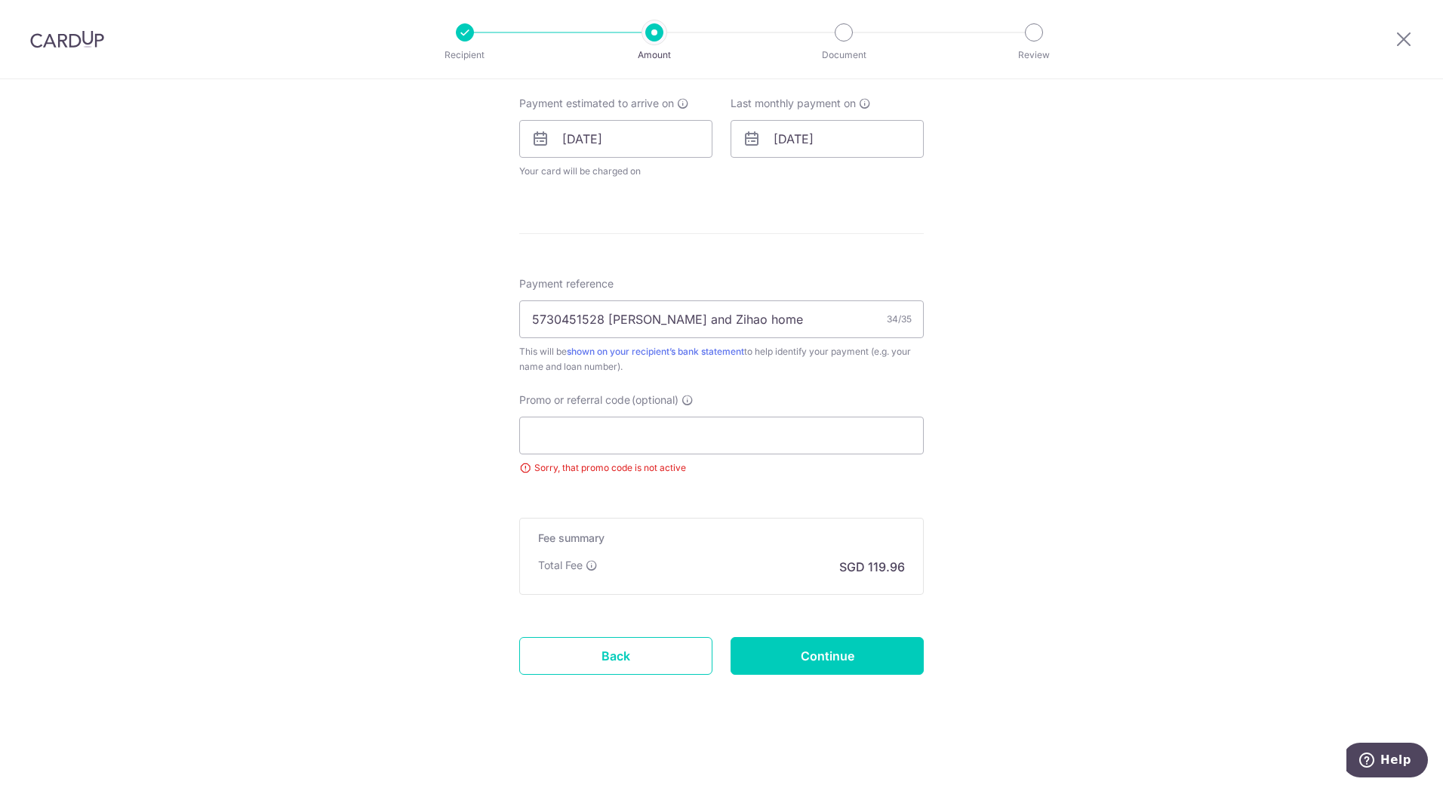
click at [1018, 339] on div "Tell us more about your payment Enter payment amount SGD 3,635.08 3635.08 Selec…" at bounding box center [721, 86] width 1443 height 1401
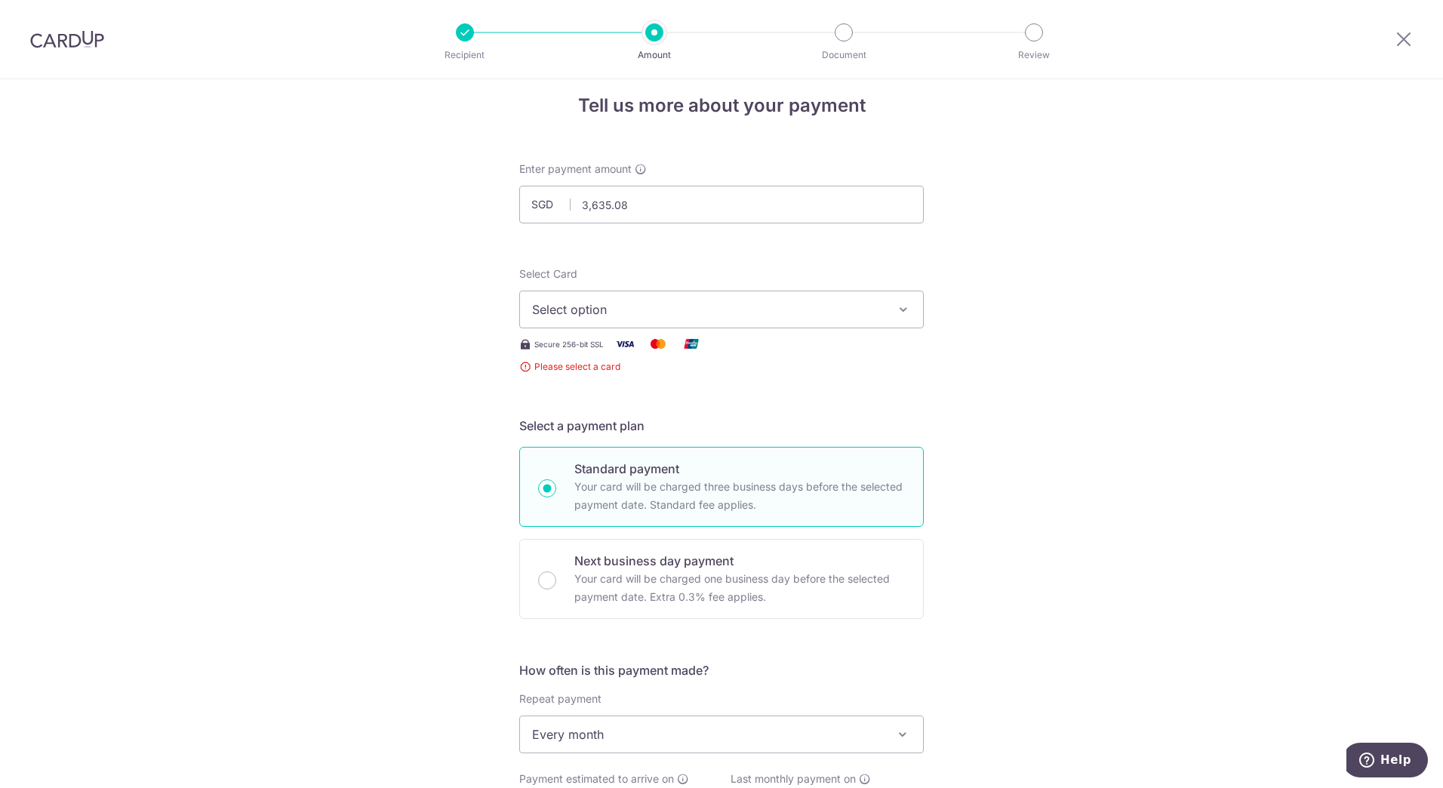
scroll to position [14, 0]
click at [865, 315] on span "Select option" at bounding box center [708, 313] width 352 height 18
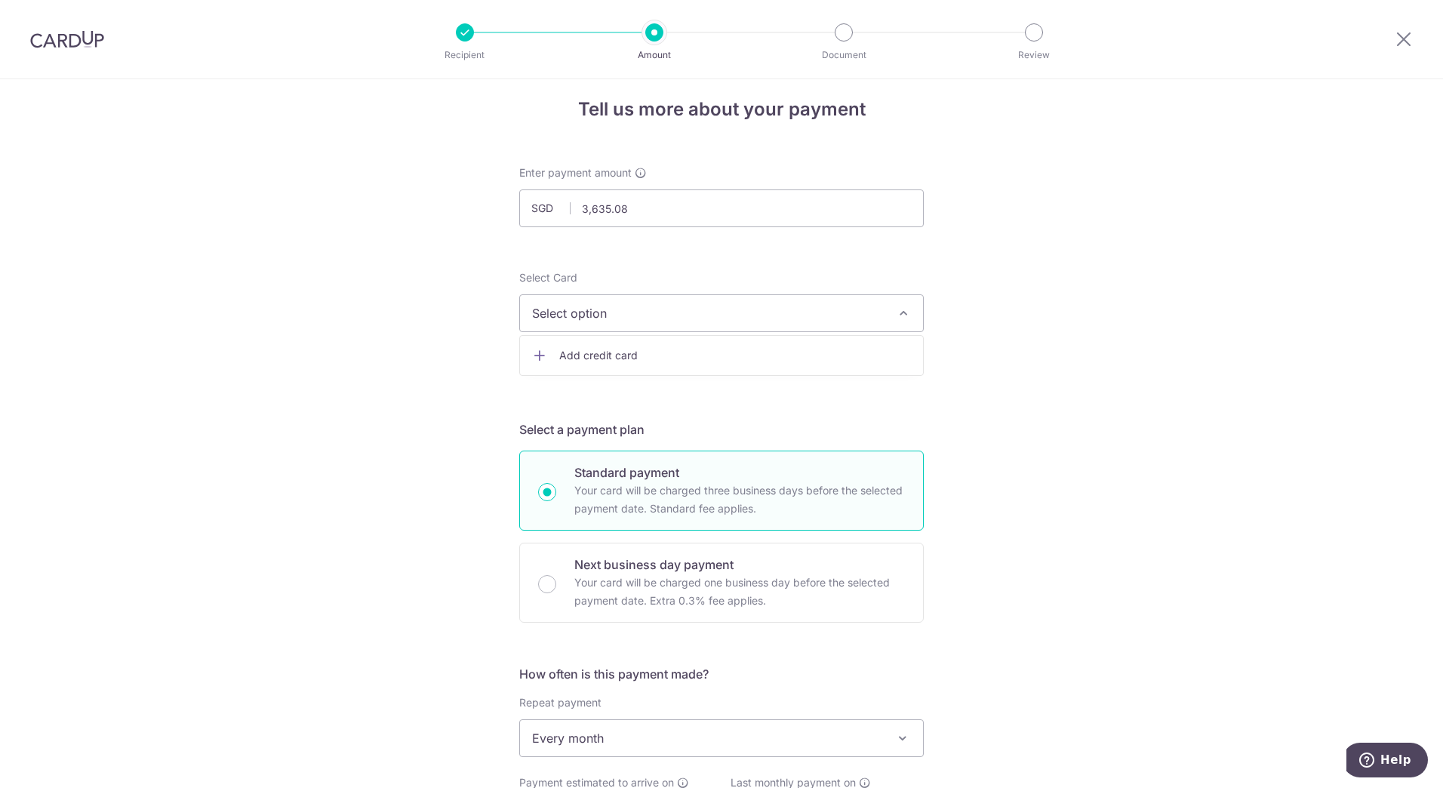
click at [828, 348] on span "Add credit card" at bounding box center [735, 355] width 352 height 15
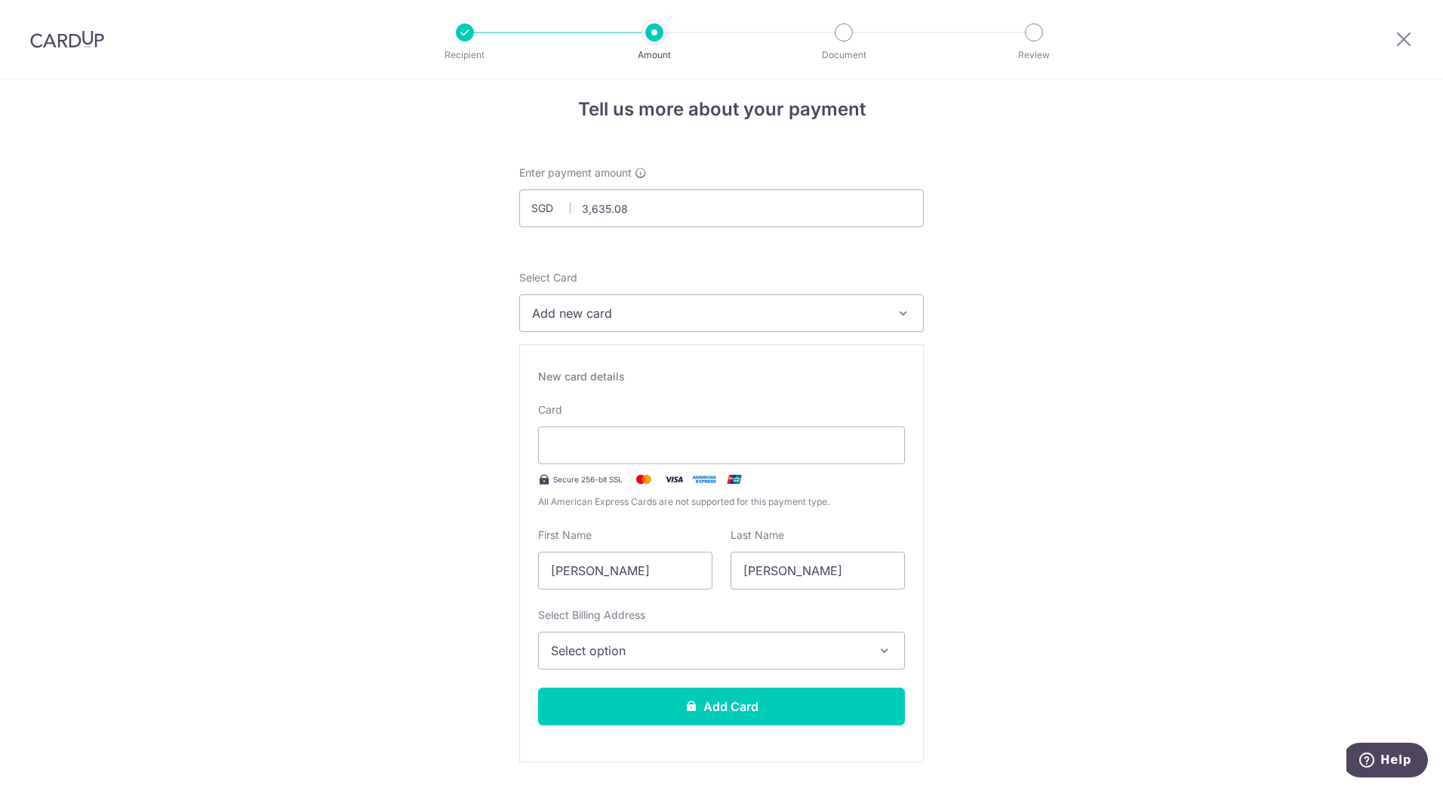
click at [838, 325] on button "Add new card" at bounding box center [721, 313] width 404 height 38
click at [830, 353] on span "Add credit card" at bounding box center [735, 355] width 352 height 15
click at [776, 434] on div at bounding box center [721, 445] width 367 height 38
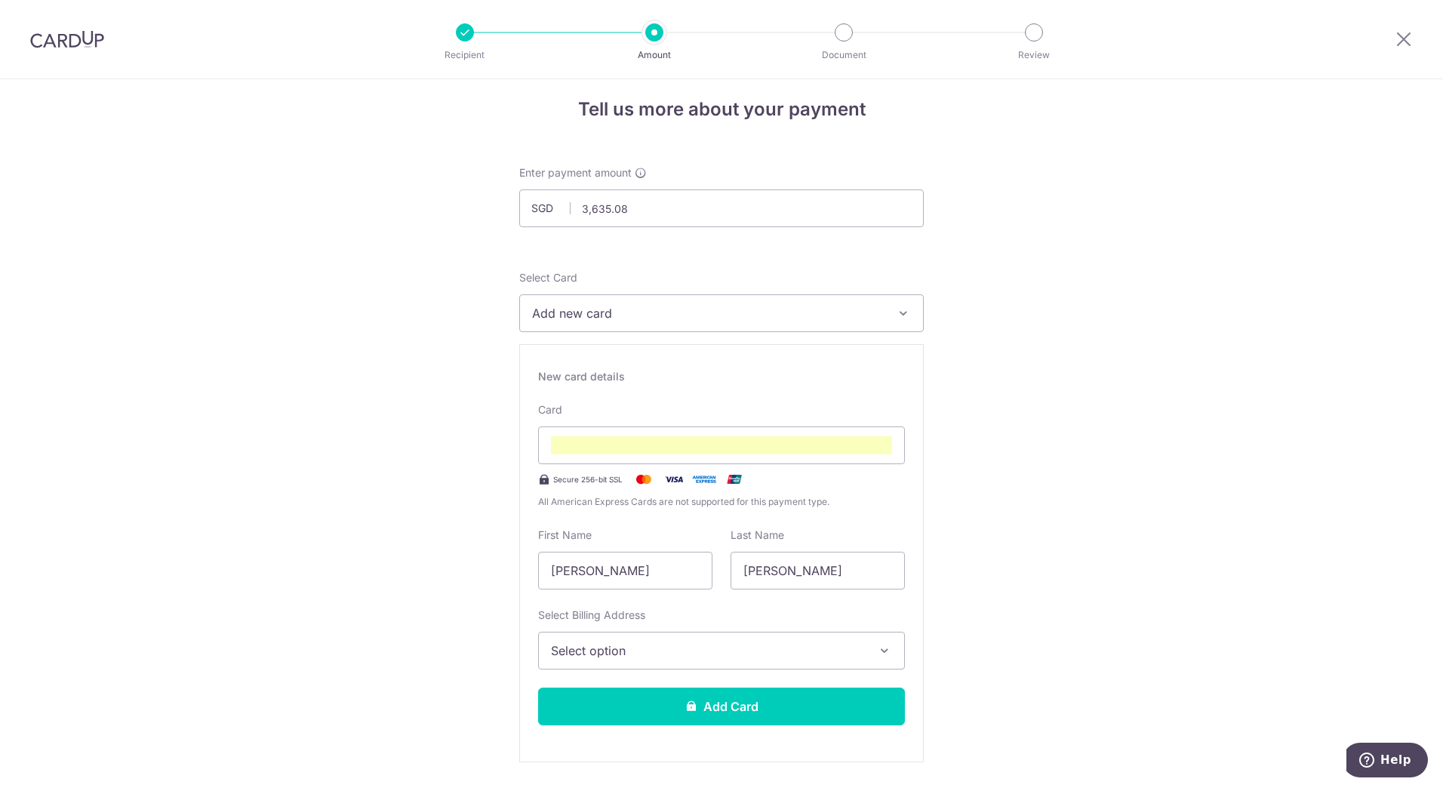
click at [752, 656] on span "Select option" at bounding box center [708, 650] width 314 height 18
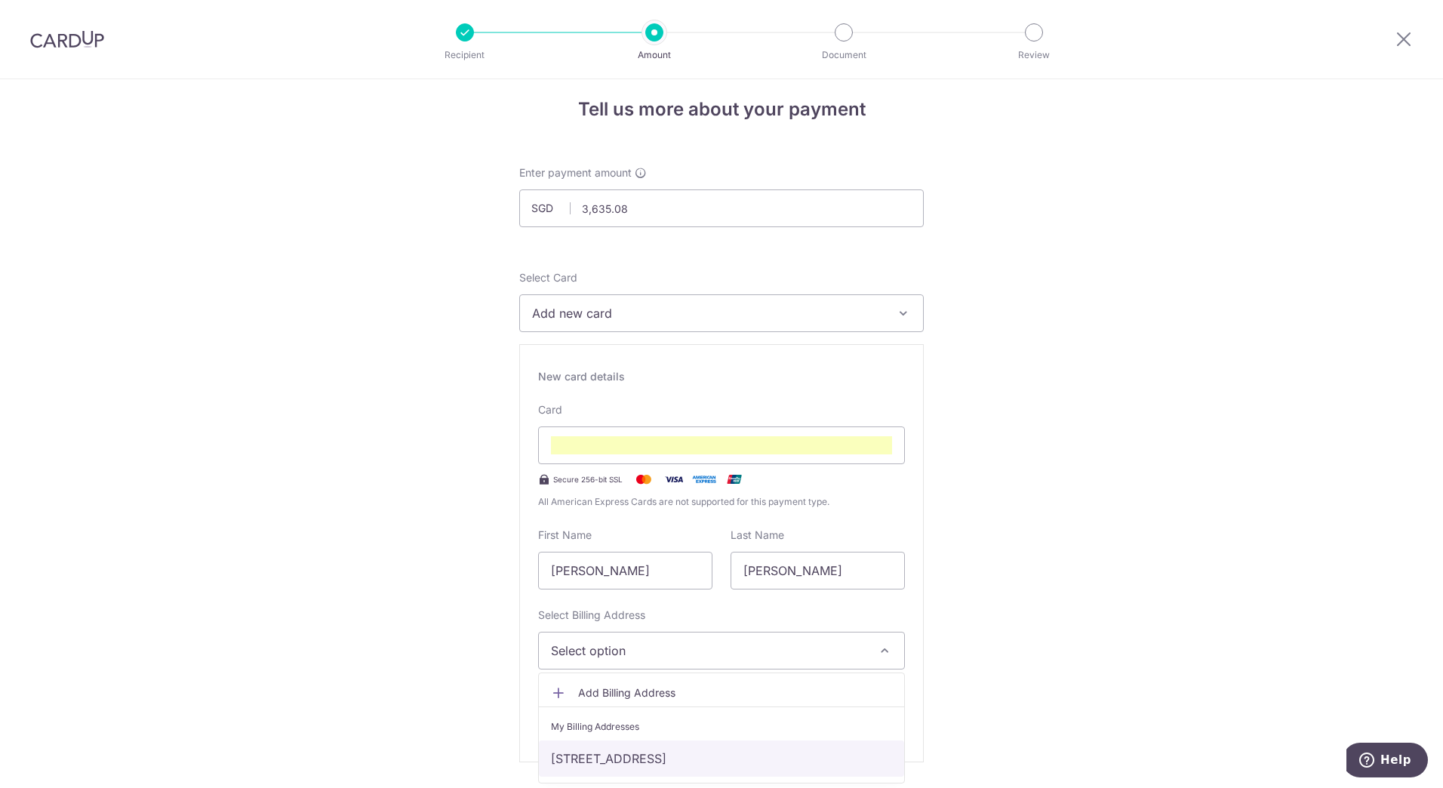
click at [672, 752] on link "[STREET_ADDRESS]" at bounding box center [721, 758] width 365 height 36
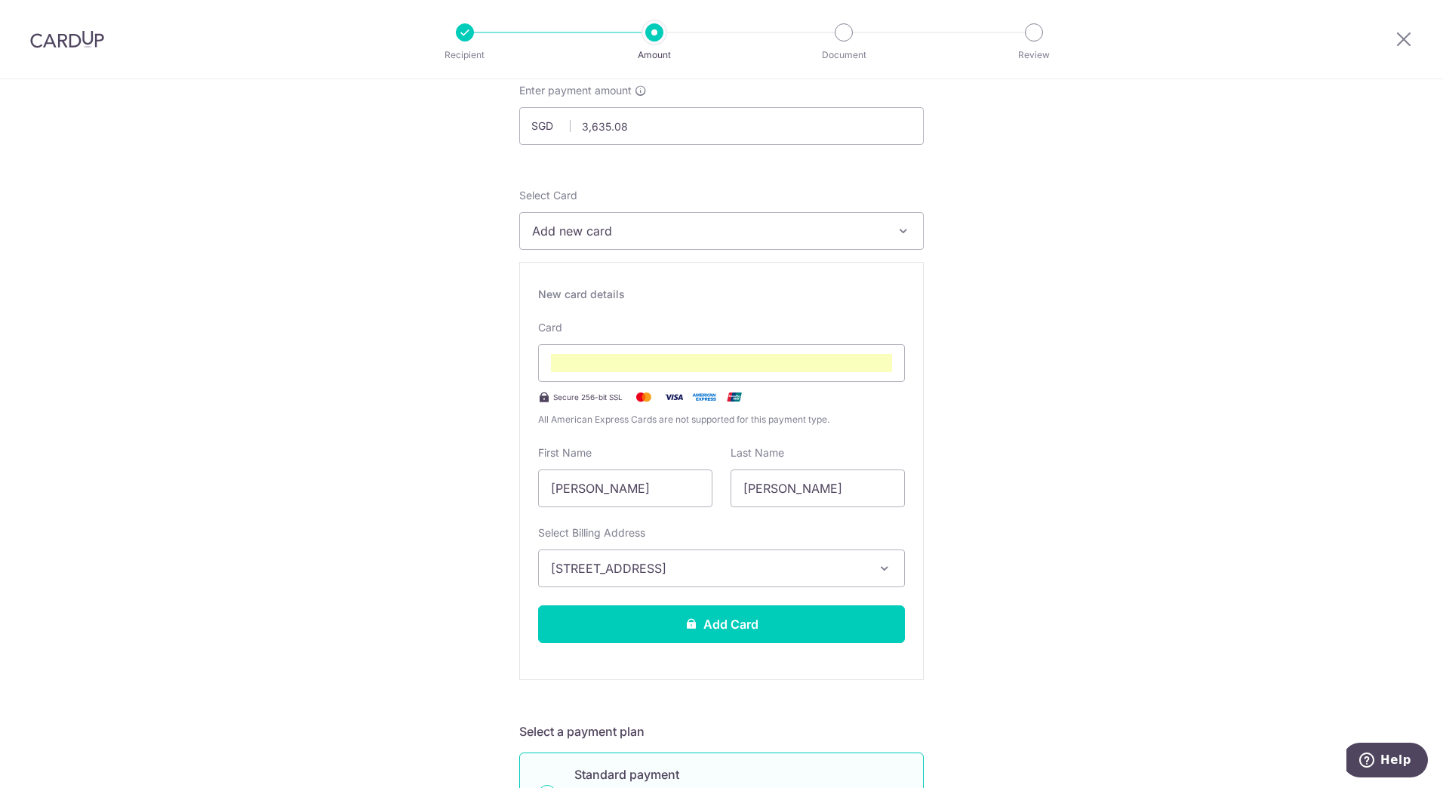
scroll to position [165, 0]
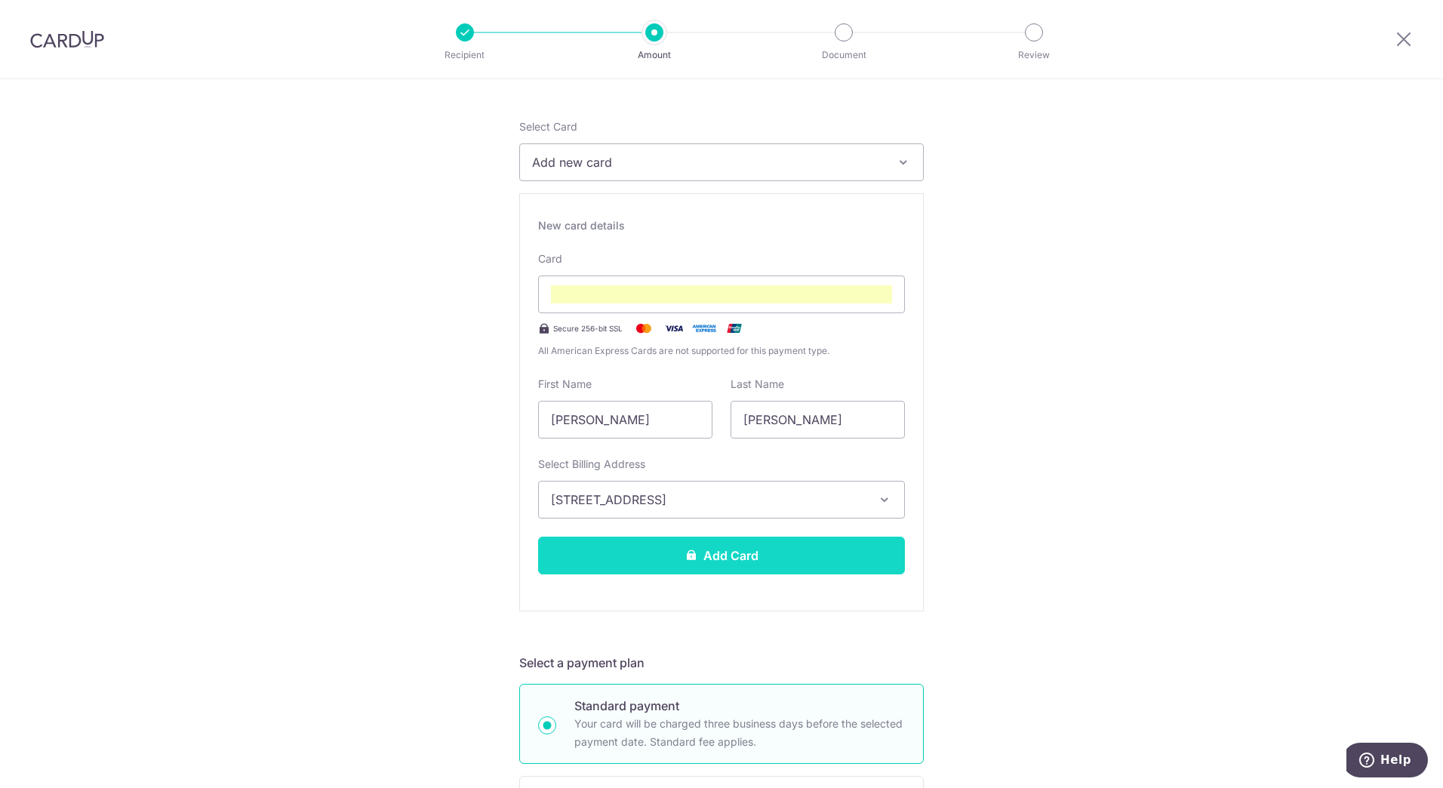
click at [813, 567] on button "Add Card" at bounding box center [721, 556] width 367 height 38
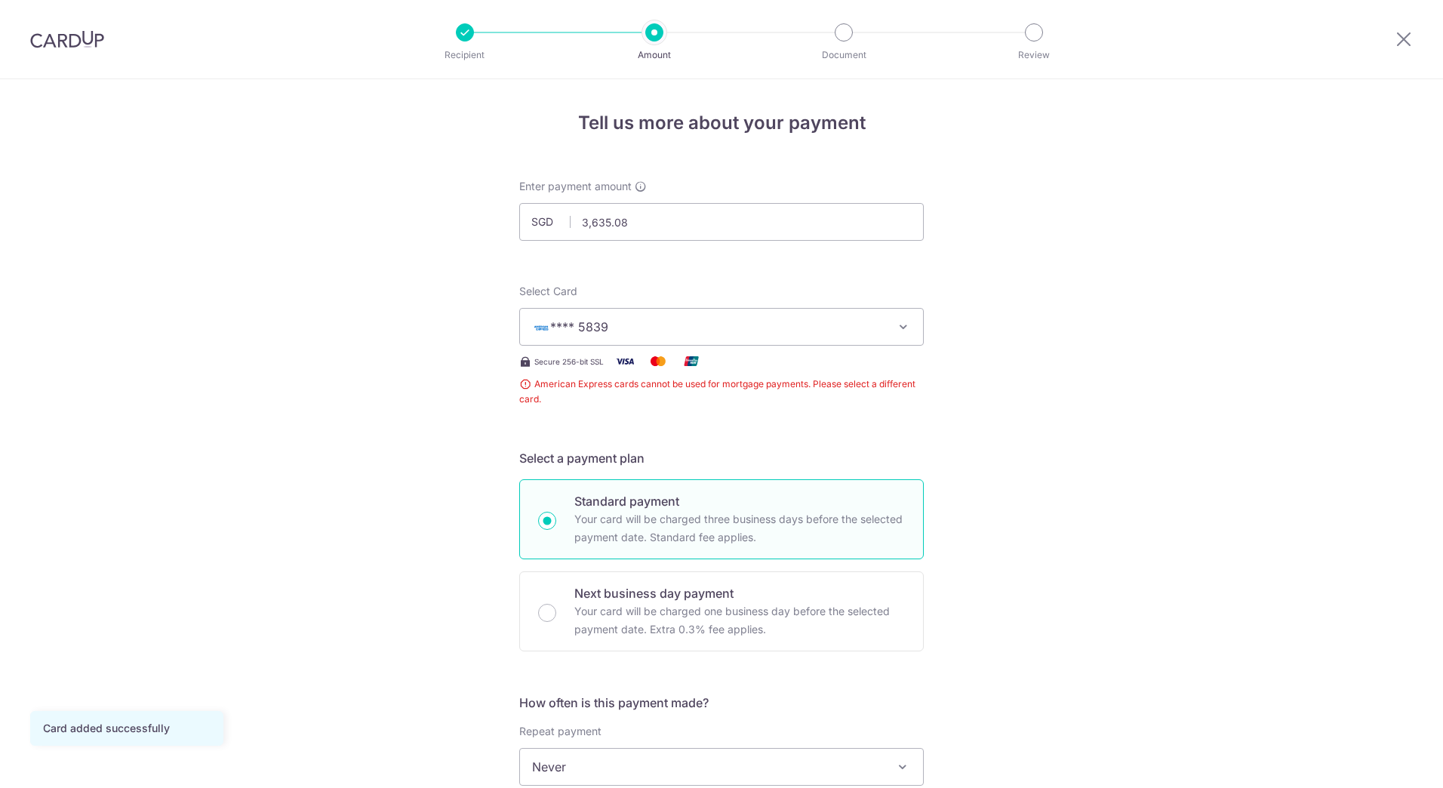
scroll to position [297, 0]
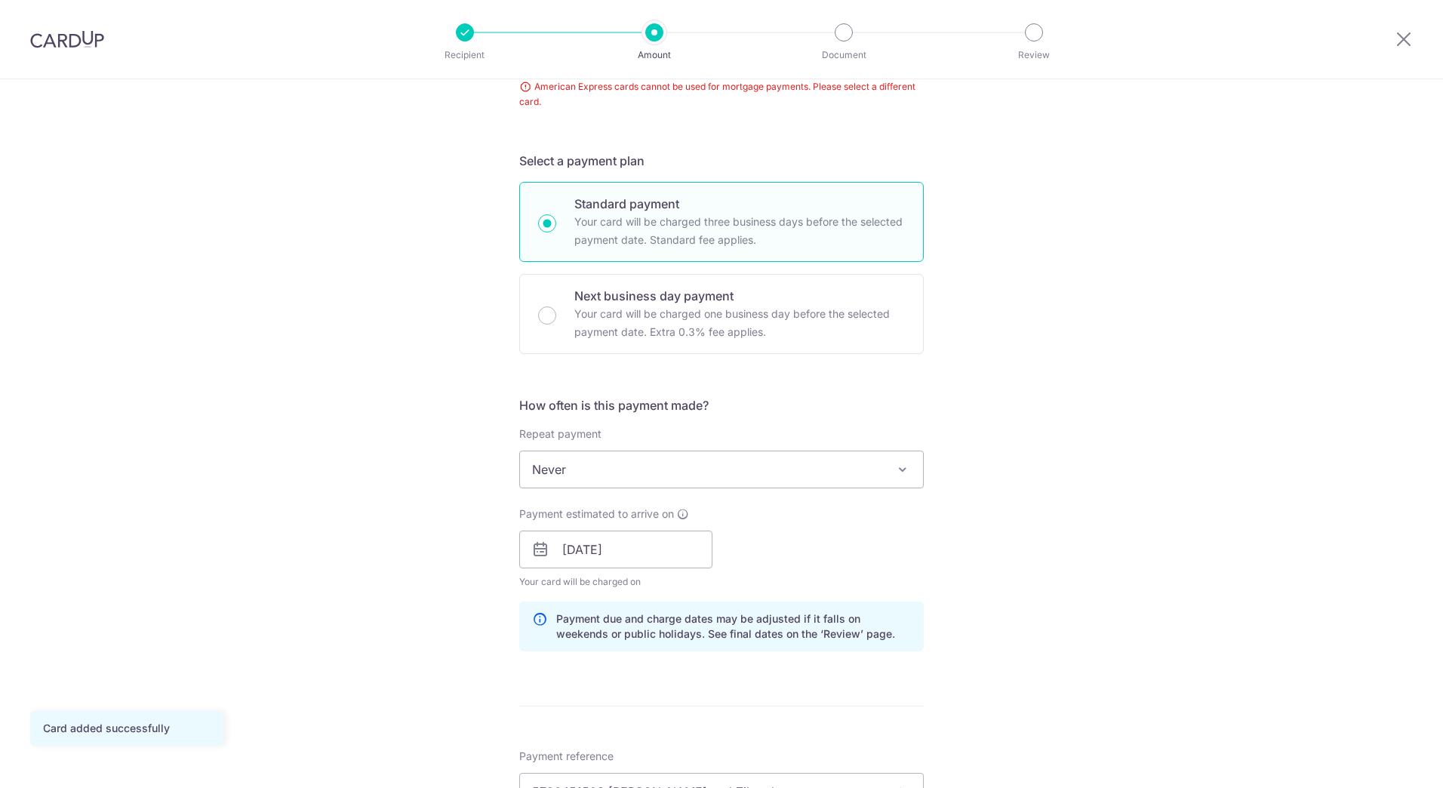
click at [1065, 450] on div "Tell us more about your payment Enter payment amount SGD 3,635.08 3635.08 Card …" at bounding box center [721, 510] width 1443 height 1457
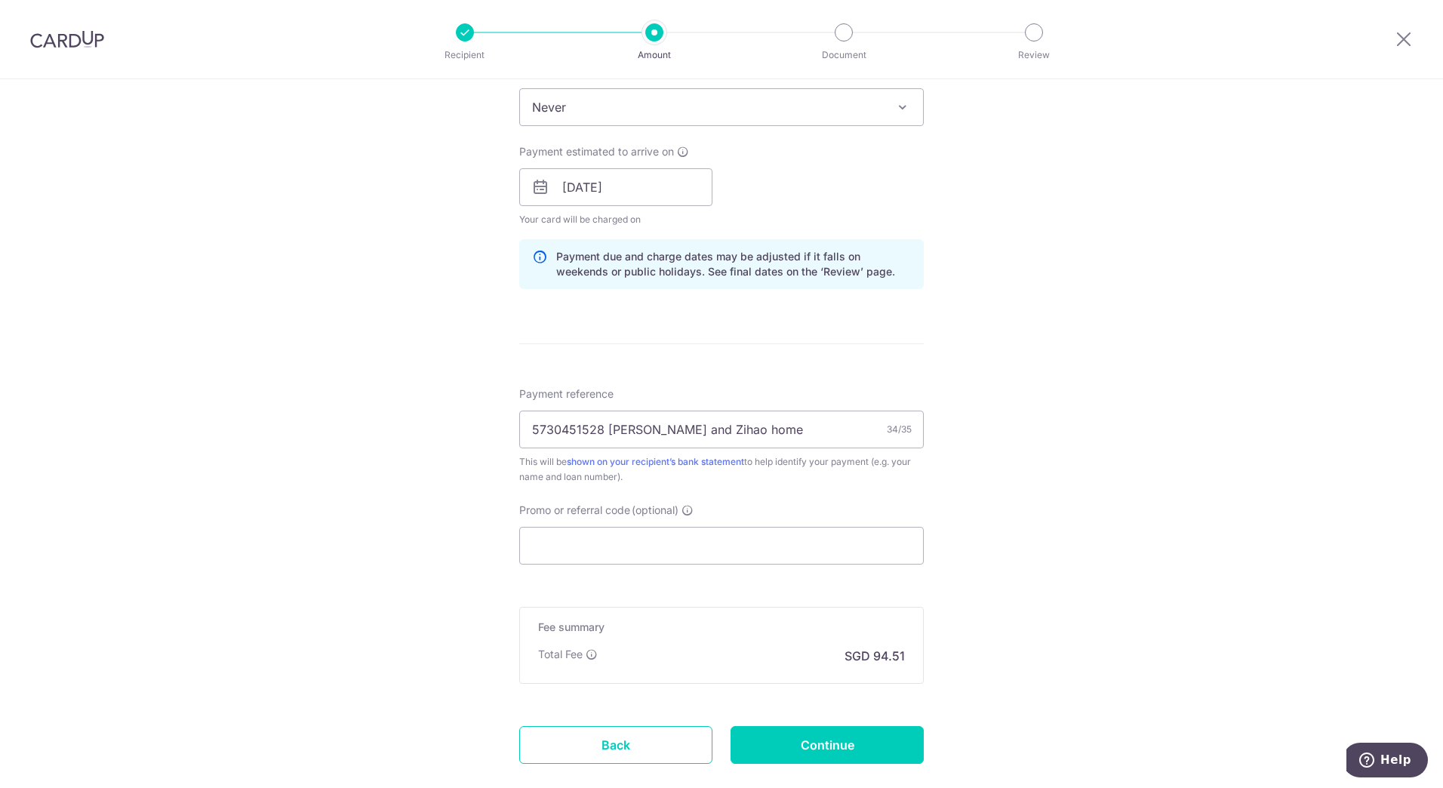
scroll to position [749, 0]
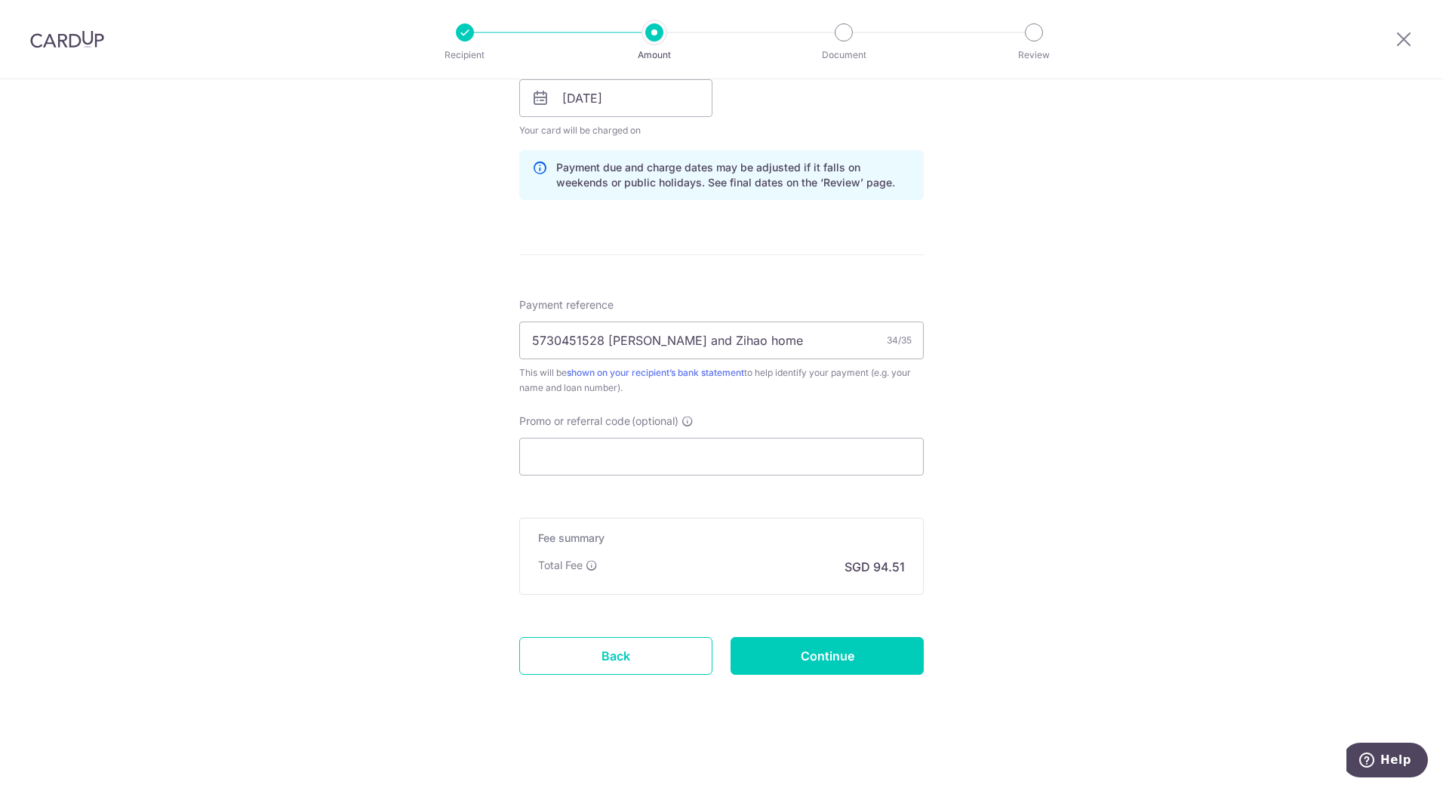
click at [1057, 451] on div "Tell us more about your payment Enter payment amount SGD 3,635.08 3635.08 Card …" at bounding box center [721, 59] width 1443 height 1457
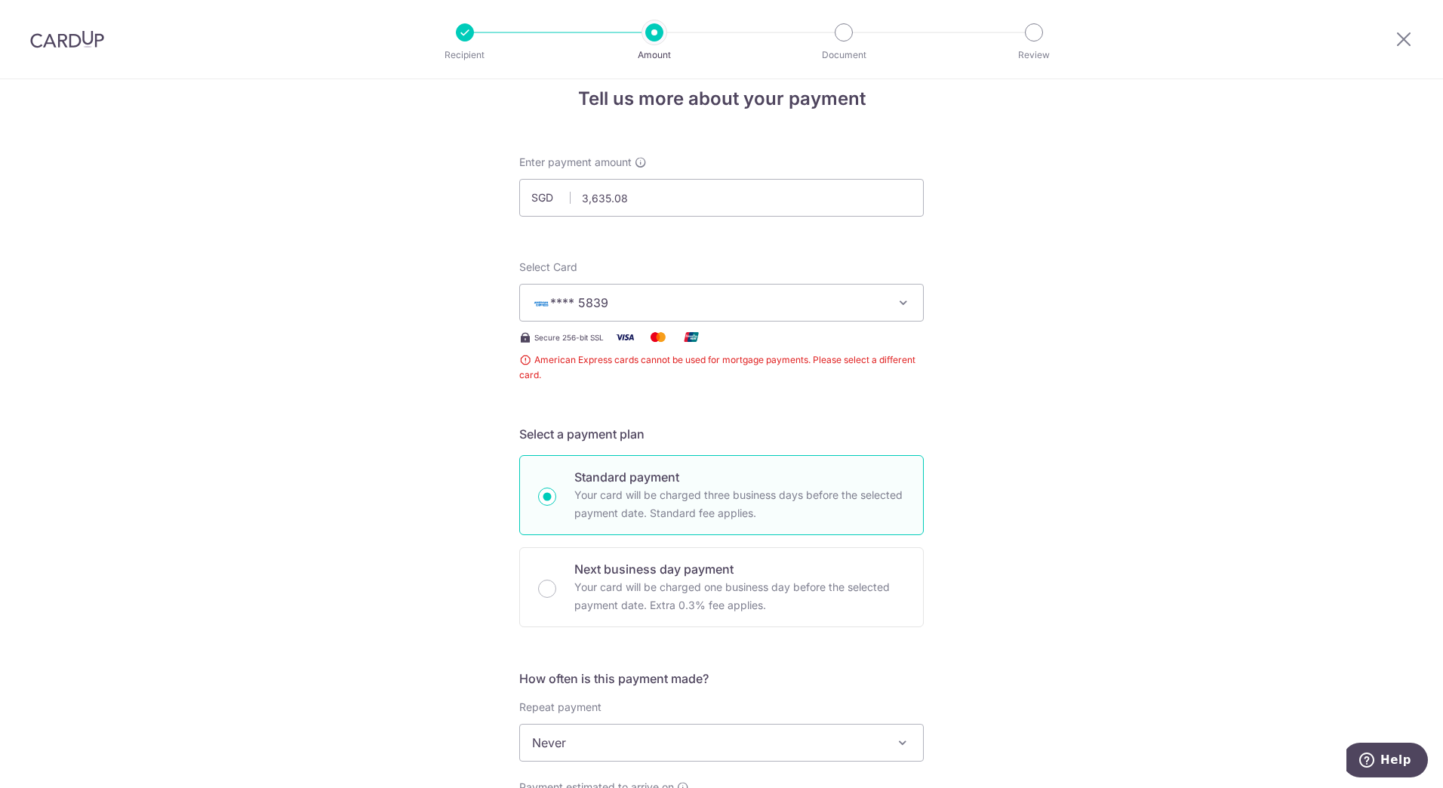
scroll to position [0, 0]
